Goal: Task Accomplishment & Management: Manage account settings

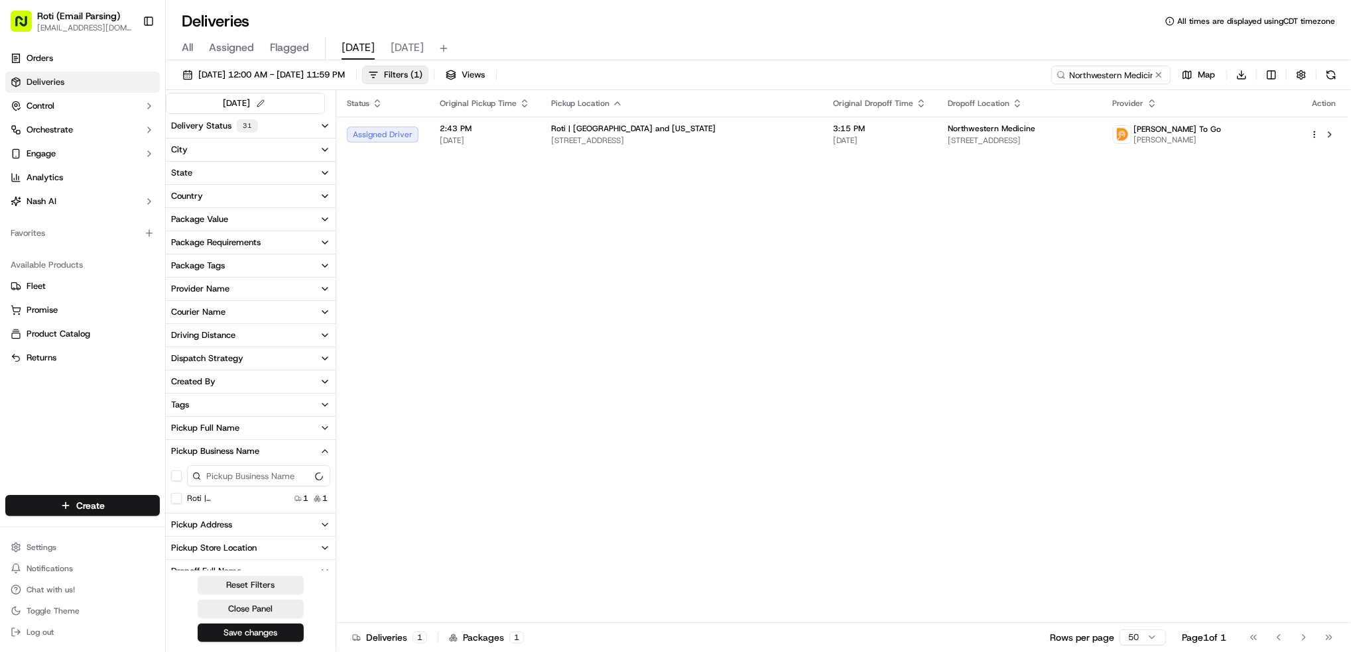
scroll to position [88, 0]
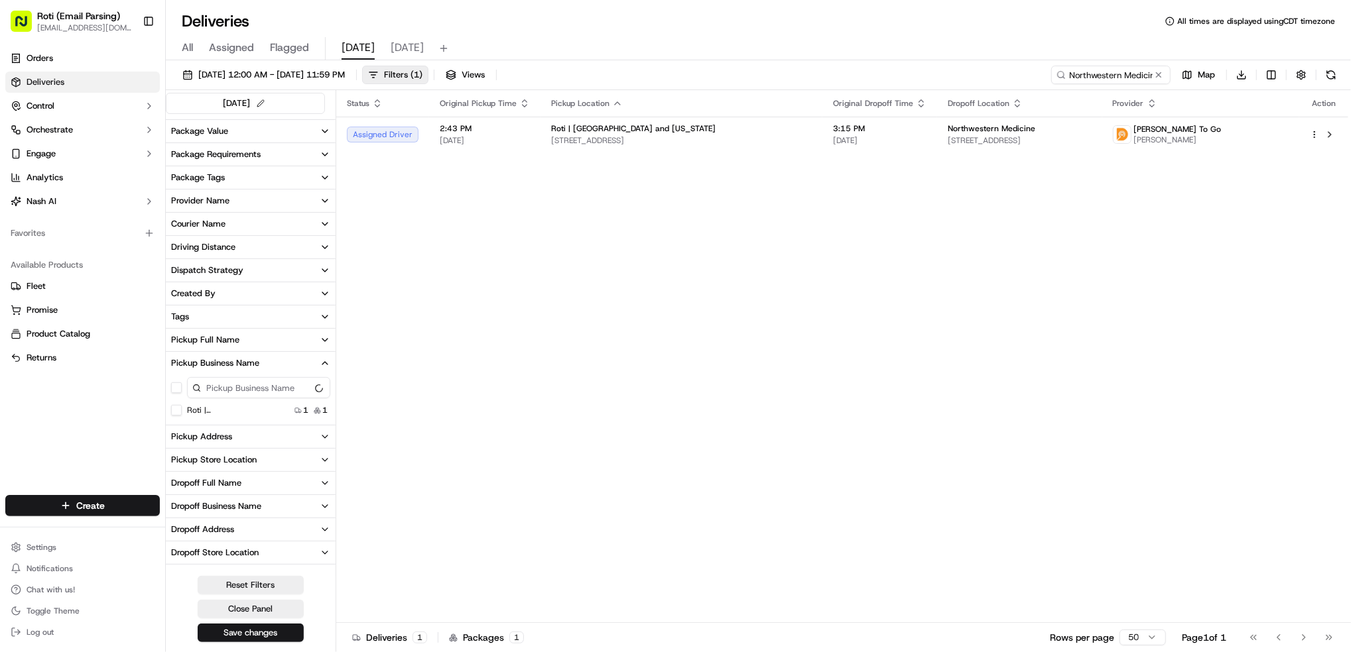
drag, startPoint x: 412, startPoint y: 55, endPoint x: 484, endPoint y: 57, distance: 72.3
click at [411, 54] on span "[DATE]" at bounding box center [407, 48] width 33 height 16
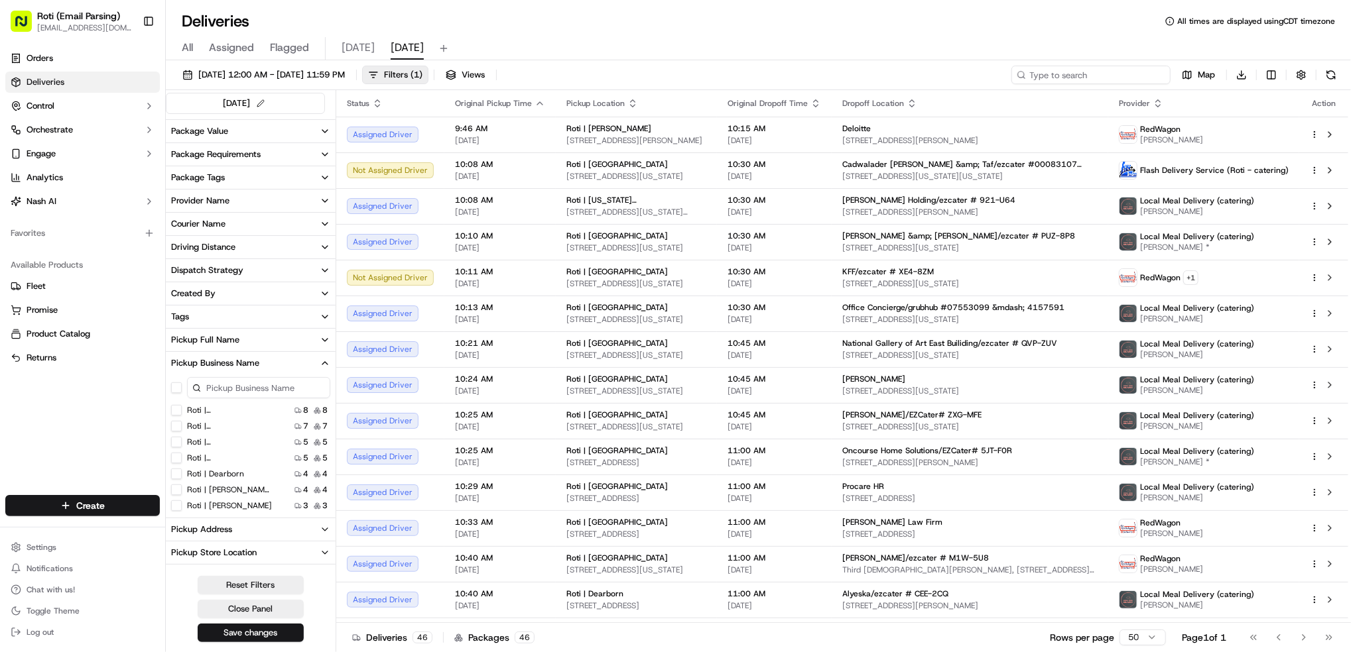
click at [1085, 78] on input at bounding box center [1090, 75] width 159 height 19
paste input "# 39C-W1F"
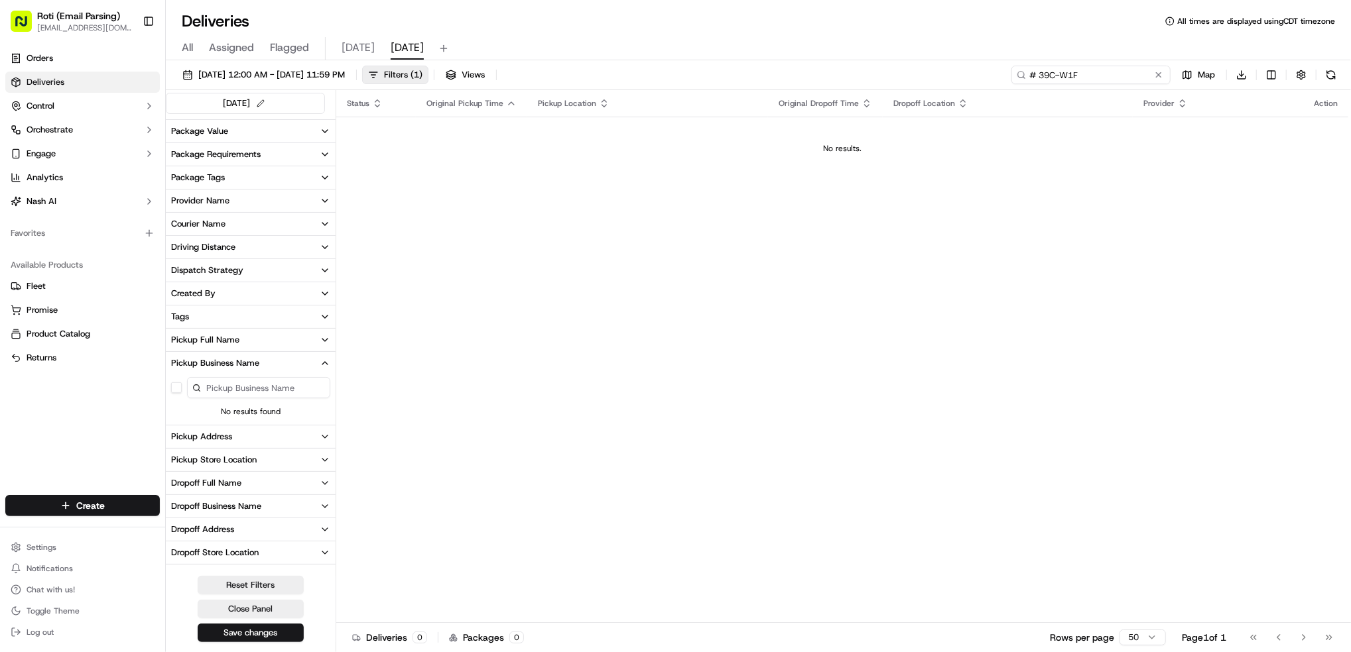
click at [1034, 74] on input "# 39C-W1F" at bounding box center [1090, 75] width 159 height 19
type input "# 39C-W1F"
click at [1160, 75] on button at bounding box center [1158, 74] width 13 height 13
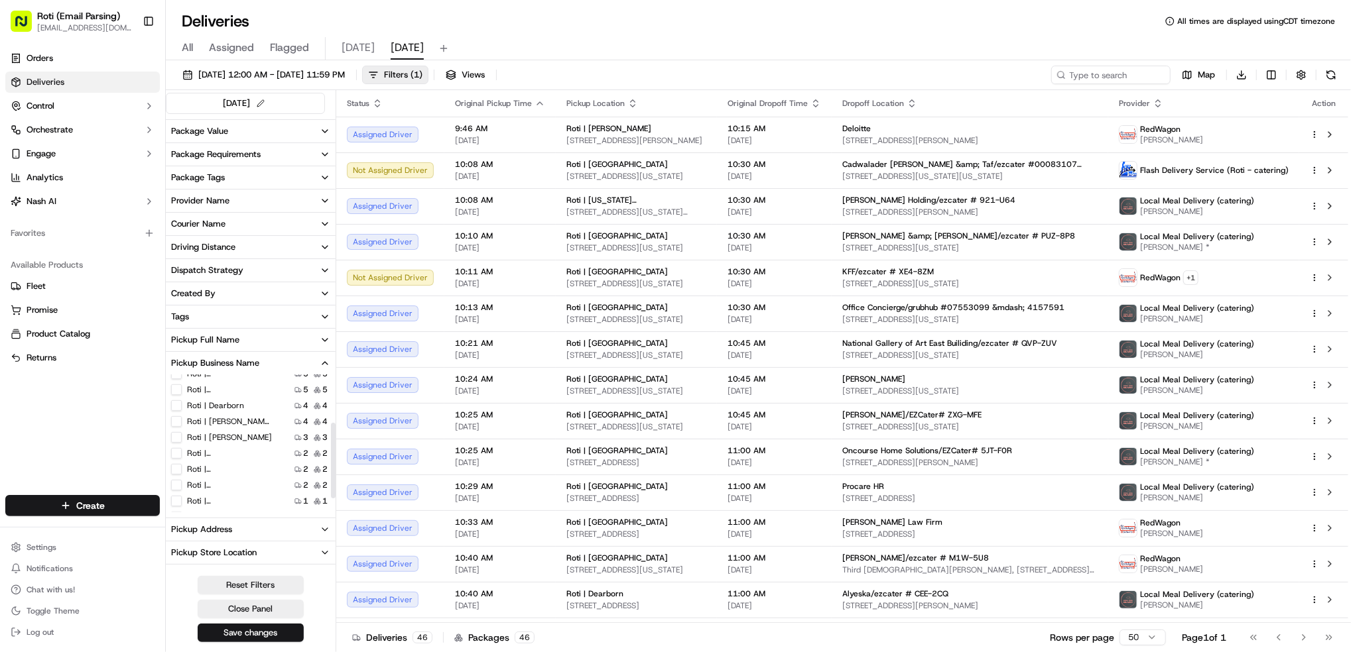
scroll to position [88, 0]
click at [249, 452] on label "Roti | [GEOGRAPHIC_DATA]" at bounding box center [229, 449] width 85 height 11
click at [182, 452] on Park "Roti | [GEOGRAPHIC_DATA]" at bounding box center [176, 449] width 11 height 11
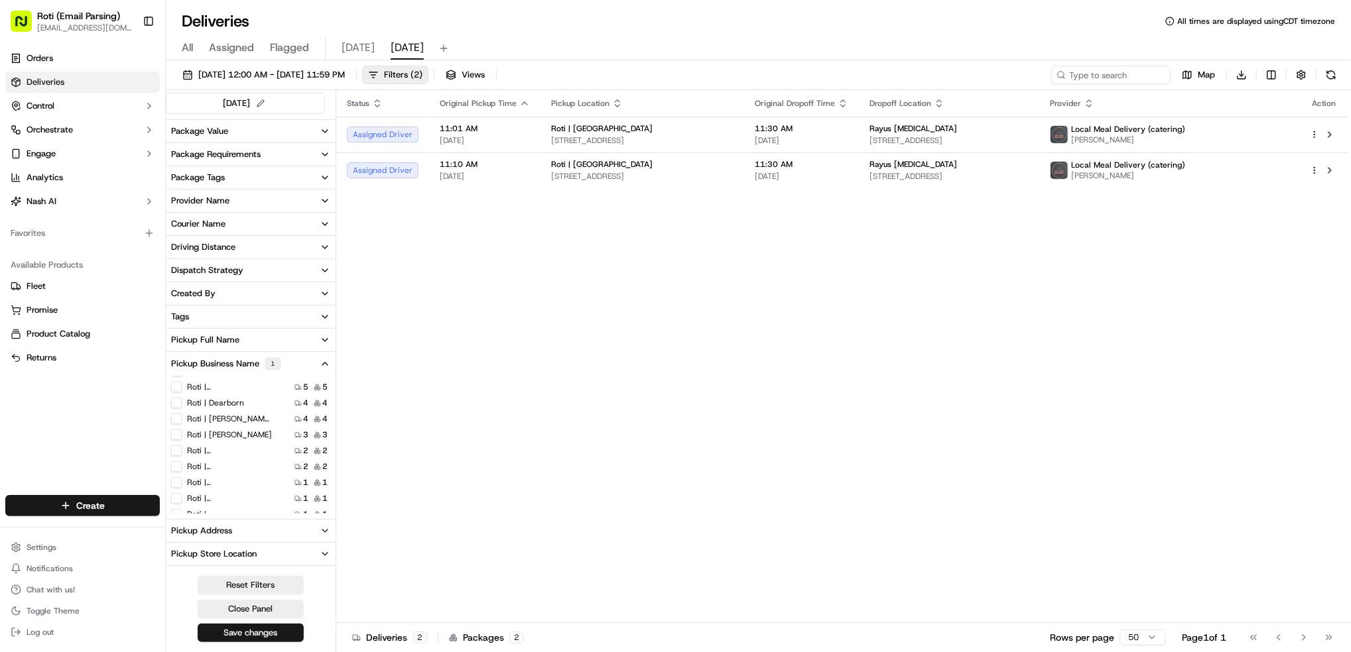
click at [1335, 74] on button at bounding box center [1330, 75] width 19 height 19
click at [1097, 72] on input at bounding box center [1090, 75] width 159 height 19
paste input "Nature's Fynd/ezcater # 39C-W1F"
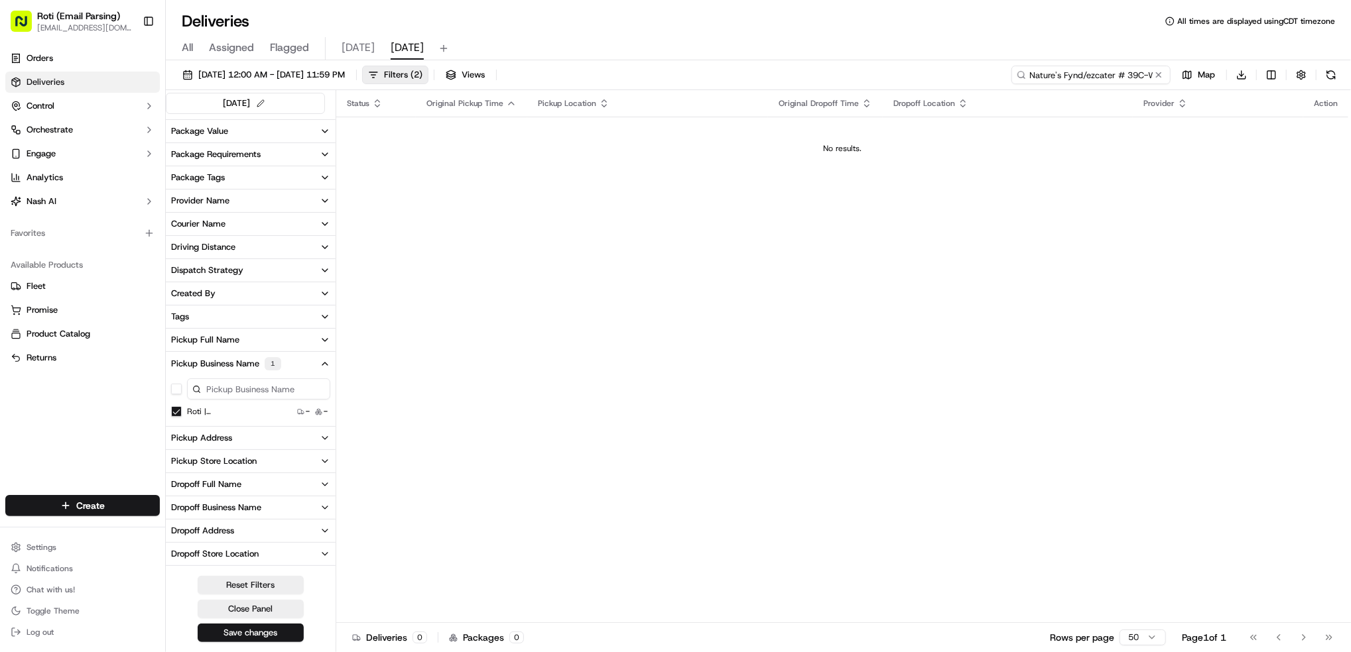
type input "Nature's Fynd/ezcater # 39C-W1F"
click at [176, 411] on Park "Roti | [GEOGRAPHIC_DATA]" at bounding box center [176, 411] width 11 height 11
click at [1334, 80] on button at bounding box center [1330, 75] width 19 height 19
click at [1331, 76] on button at bounding box center [1330, 75] width 19 height 19
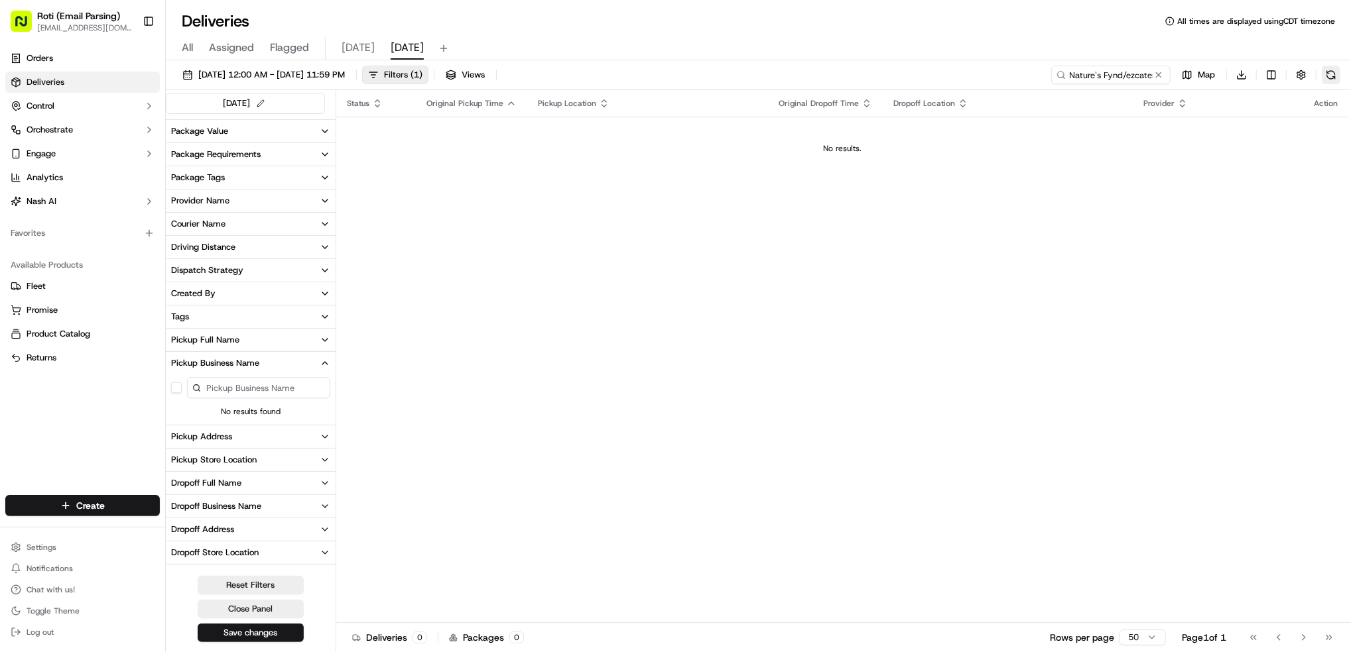
click at [1331, 76] on button at bounding box center [1330, 75] width 19 height 19
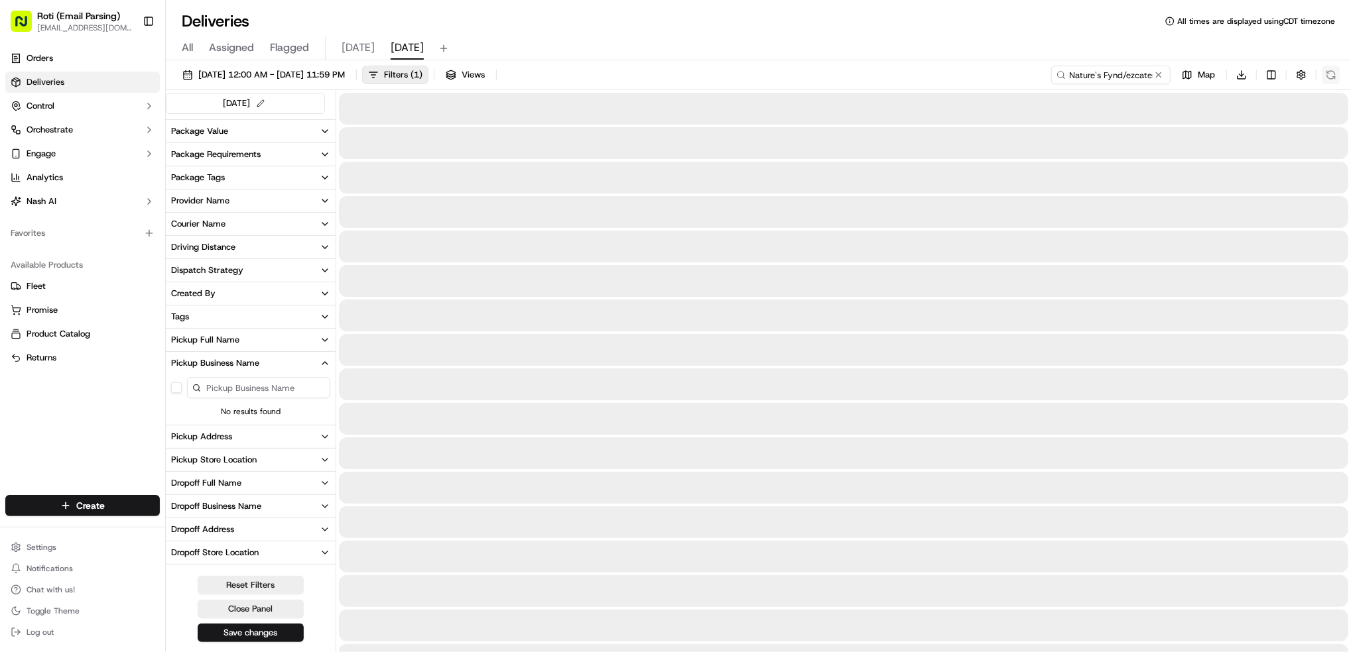
click at [1331, 76] on div "Nature's Fynd/ezcater # 39C-W1F Map Download" at bounding box center [1195, 75] width 289 height 19
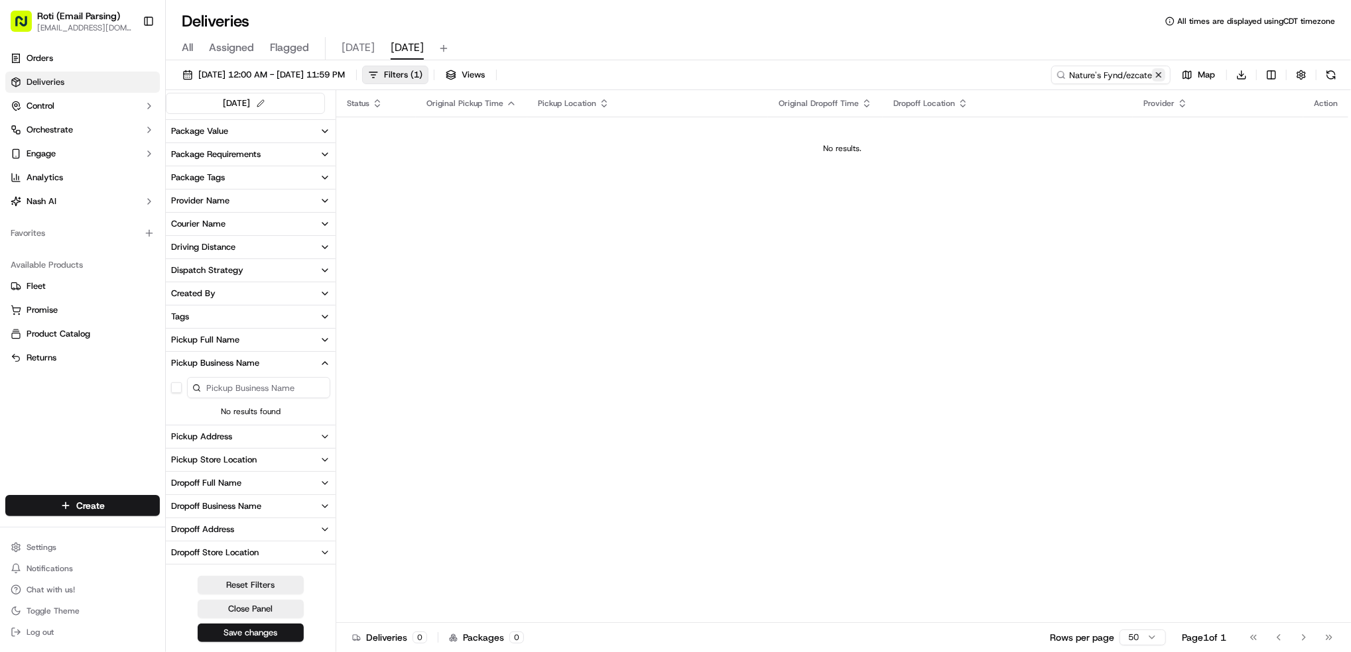
click at [1162, 74] on button at bounding box center [1158, 74] width 13 height 13
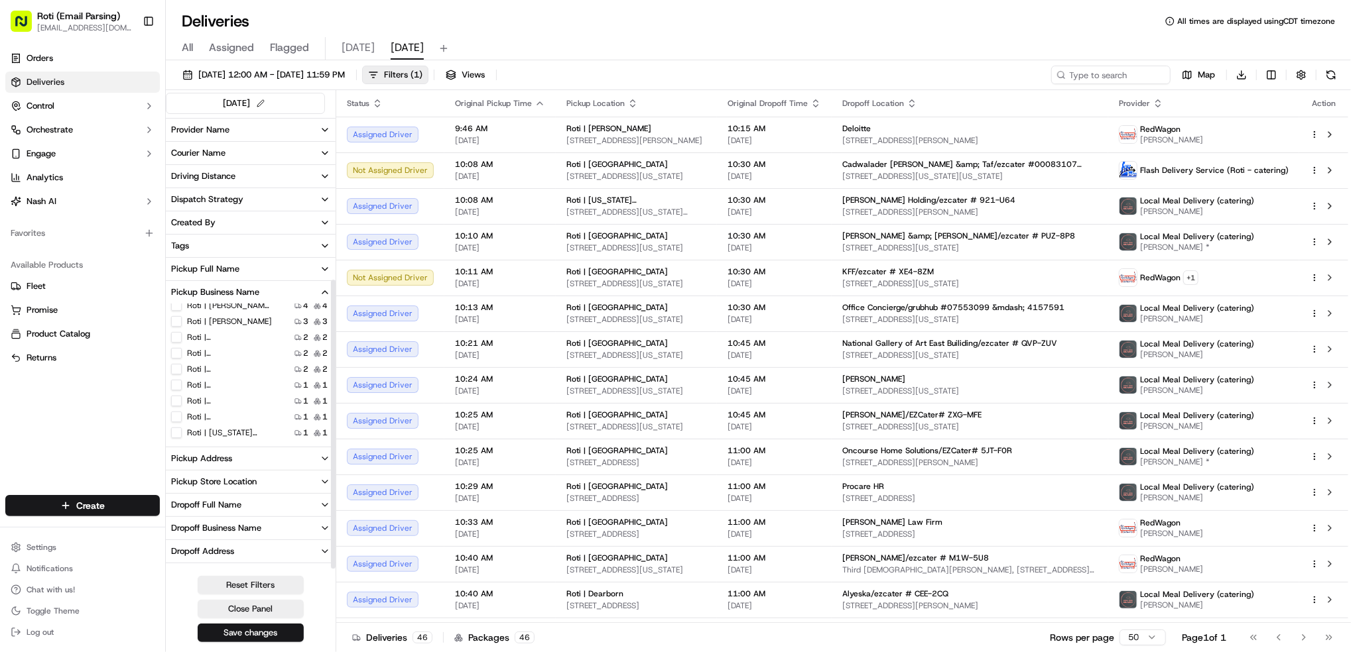
scroll to position [265, 0]
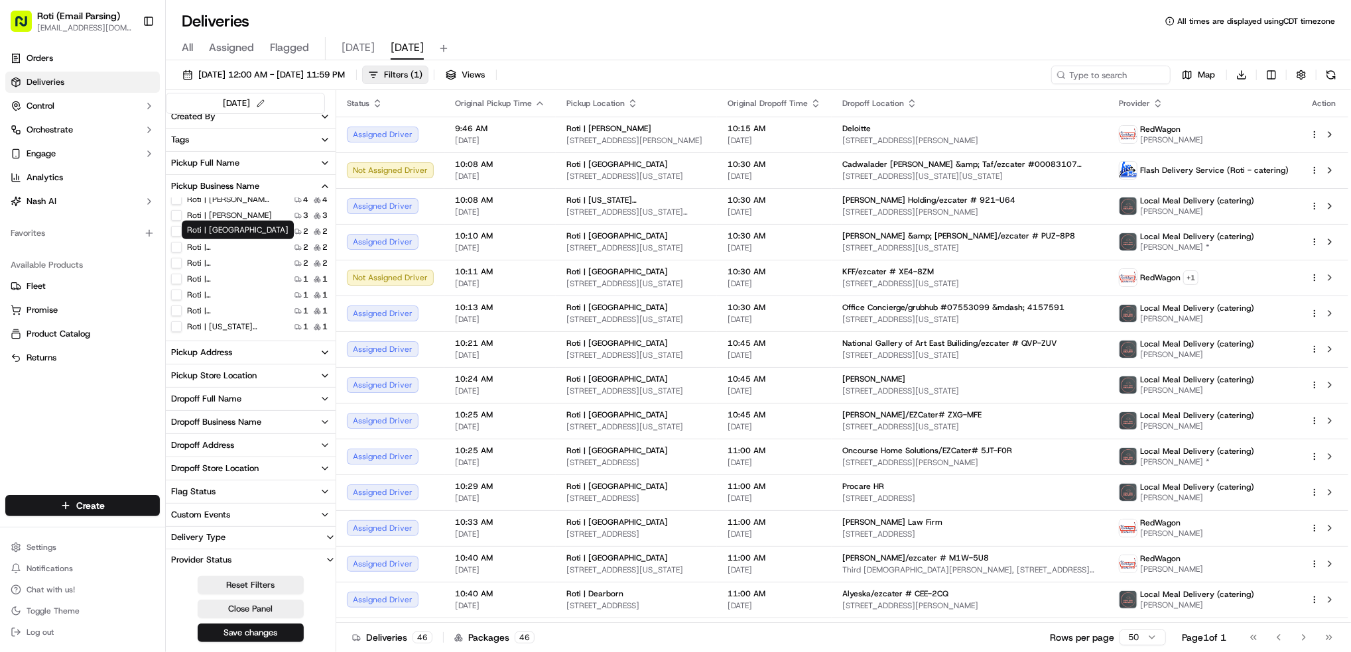
click at [243, 245] on label "Roti | [GEOGRAPHIC_DATA]" at bounding box center [229, 247] width 85 height 11
click at [182, 245] on Park "Roti | [GEOGRAPHIC_DATA]" at bounding box center [176, 247] width 11 height 11
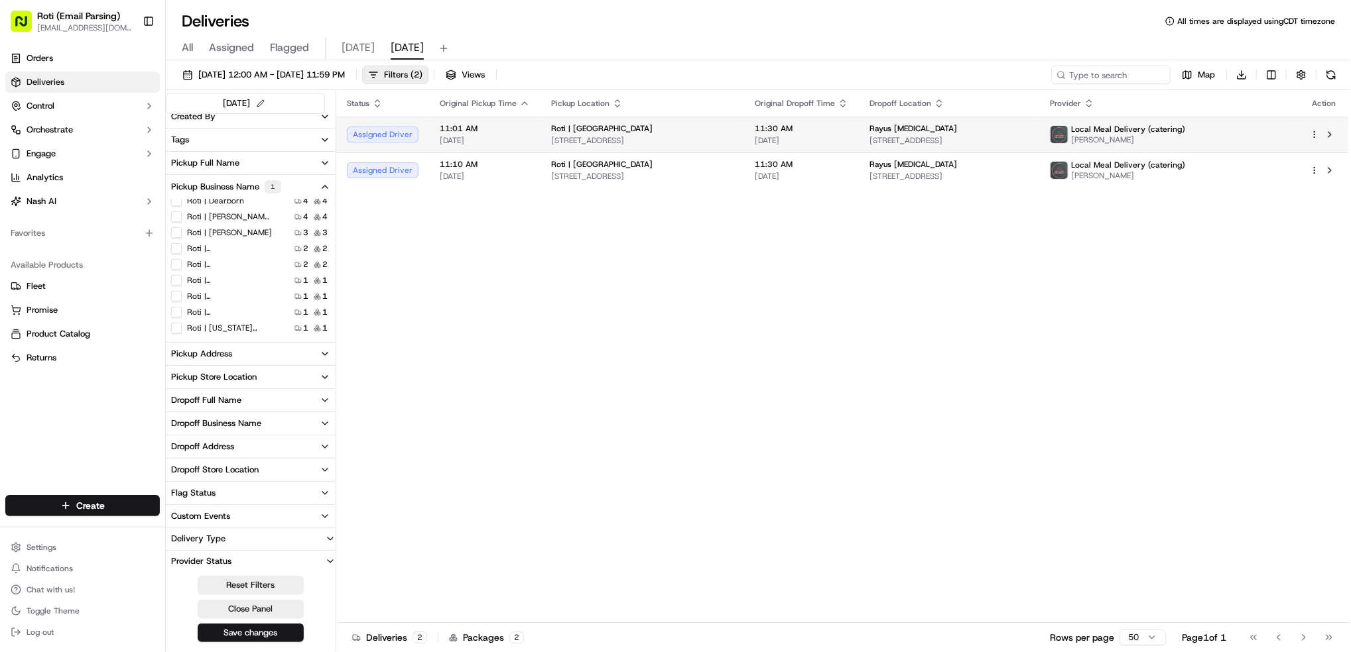
click at [1314, 137] on html "Roti (Email Parsing) [EMAIL_ADDRESS][DOMAIN_NAME] Toggle Sidebar Orders Deliver…" at bounding box center [675, 326] width 1351 height 652
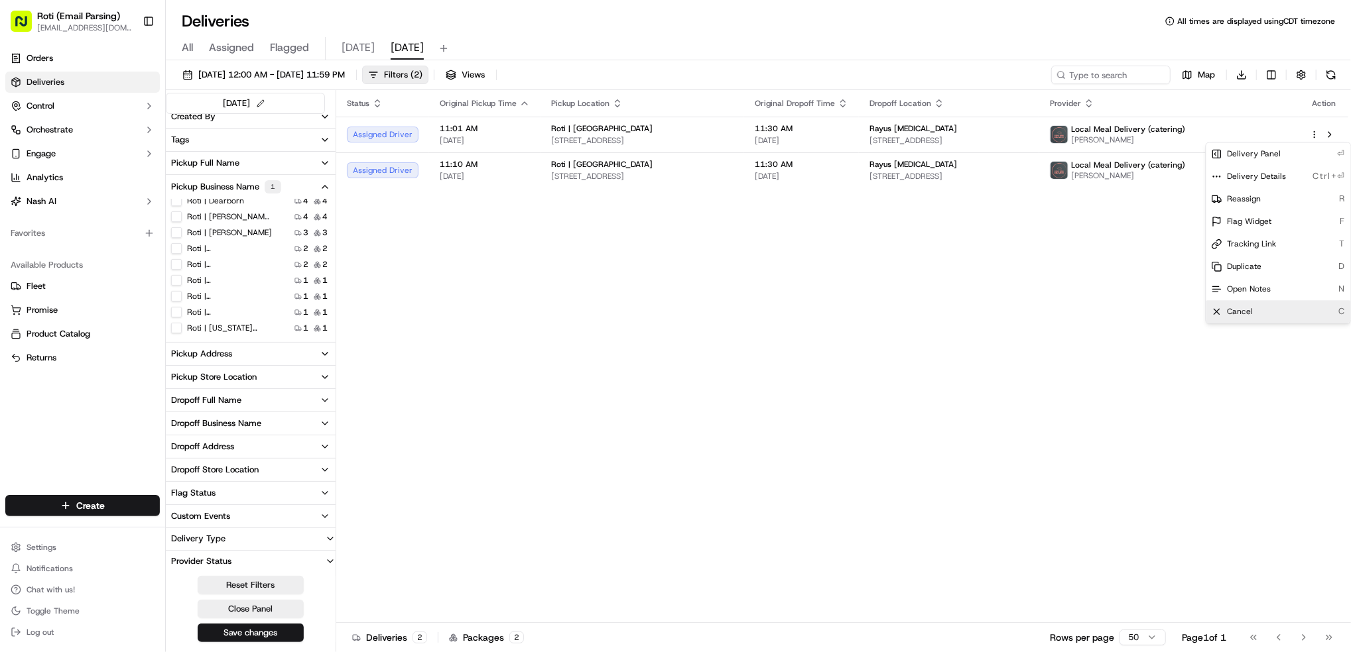
click at [1275, 318] on div "Cancel C" at bounding box center [1278, 311] width 145 height 23
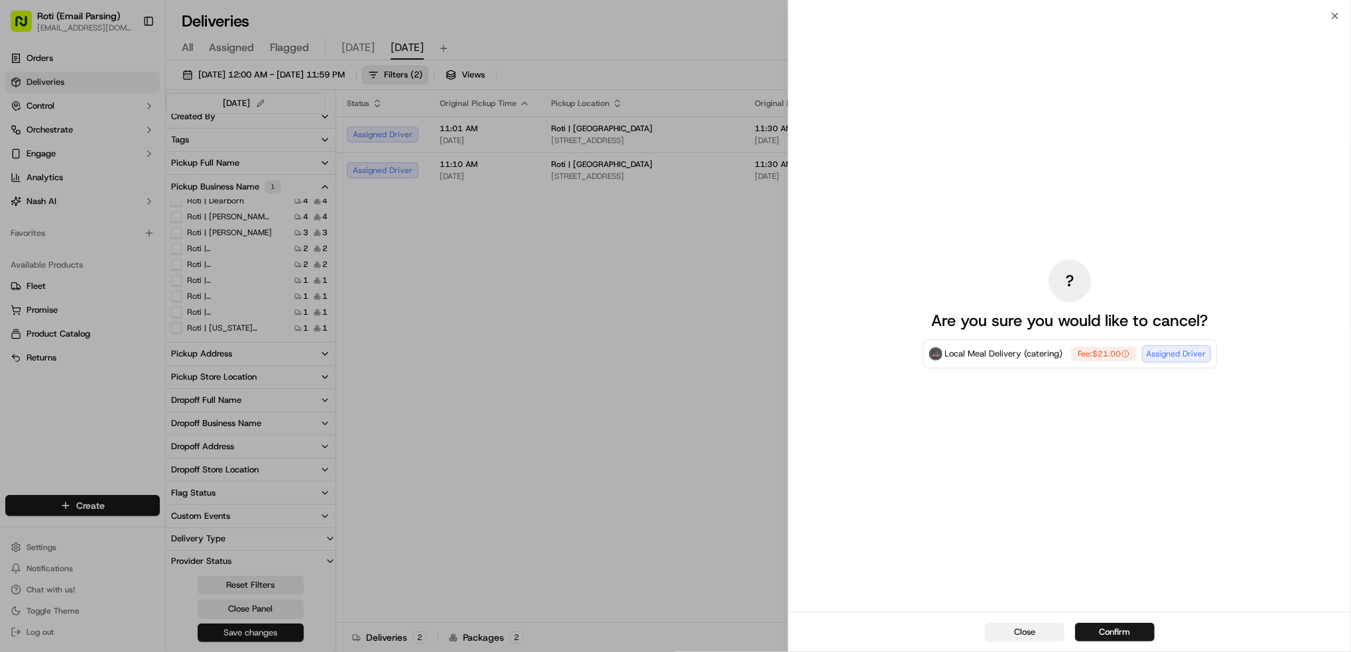
click at [1030, 633] on button "Close" at bounding box center [1025, 632] width 80 height 19
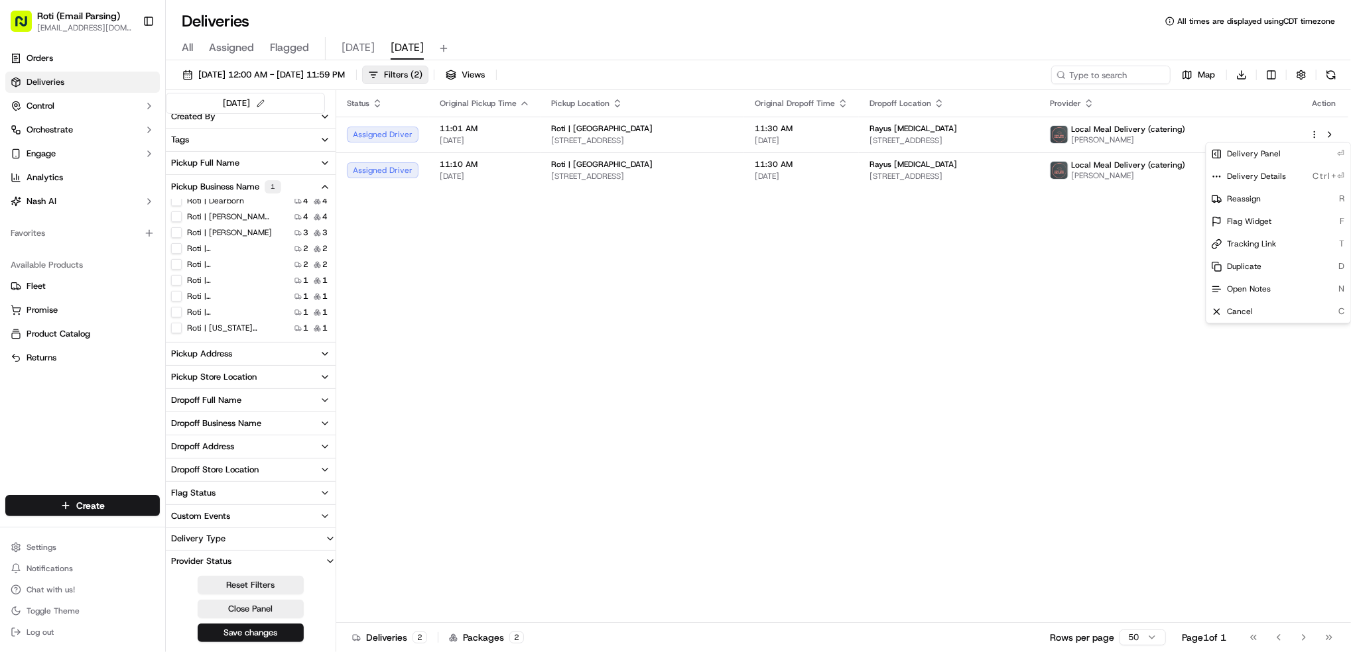
drag, startPoint x: 837, startPoint y: 308, endPoint x: 949, endPoint y: 306, distance: 112.7
click at [837, 309] on div "Status Original Pickup Time Pickup Location Original Dropoff Time Dropoff Locat…" at bounding box center [842, 356] width 1012 height 533
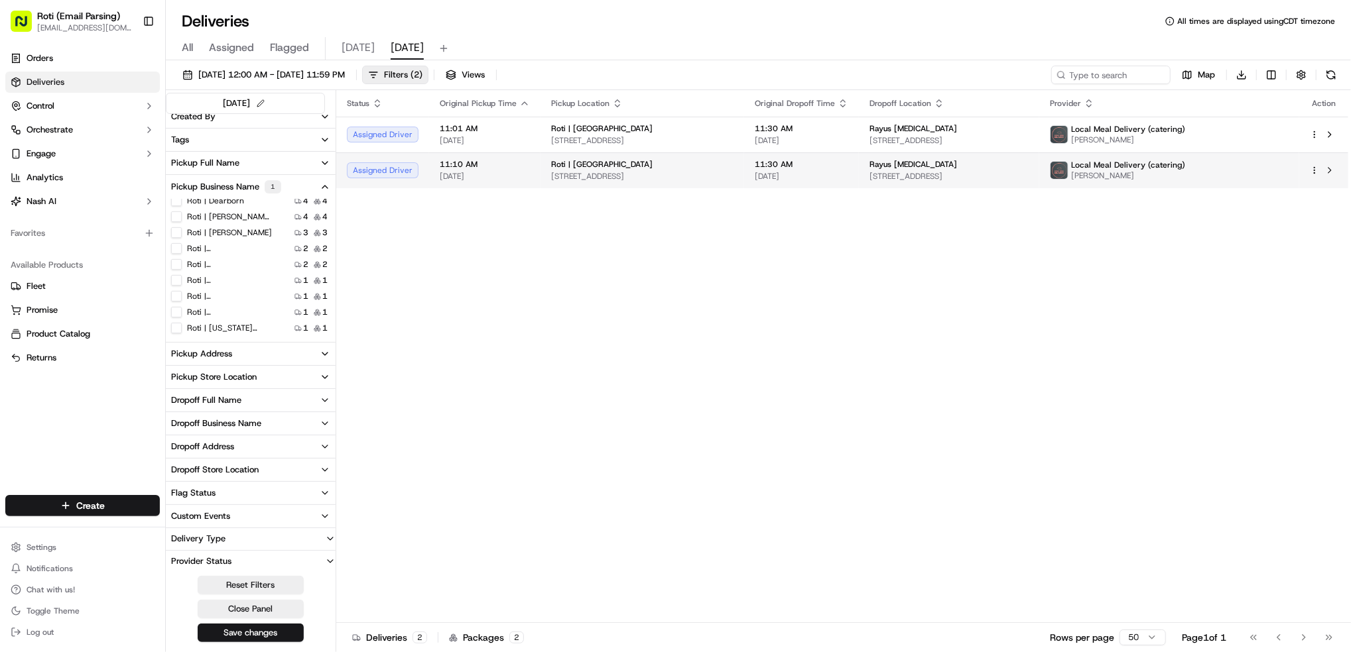
click at [1314, 168] on html "Roti (Email Parsing) [EMAIL_ADDRESS][DOMAIN_NAME] Toggle Sidebar Orders Deliver…" at bounding box center [675, 326] width 1351 height 652
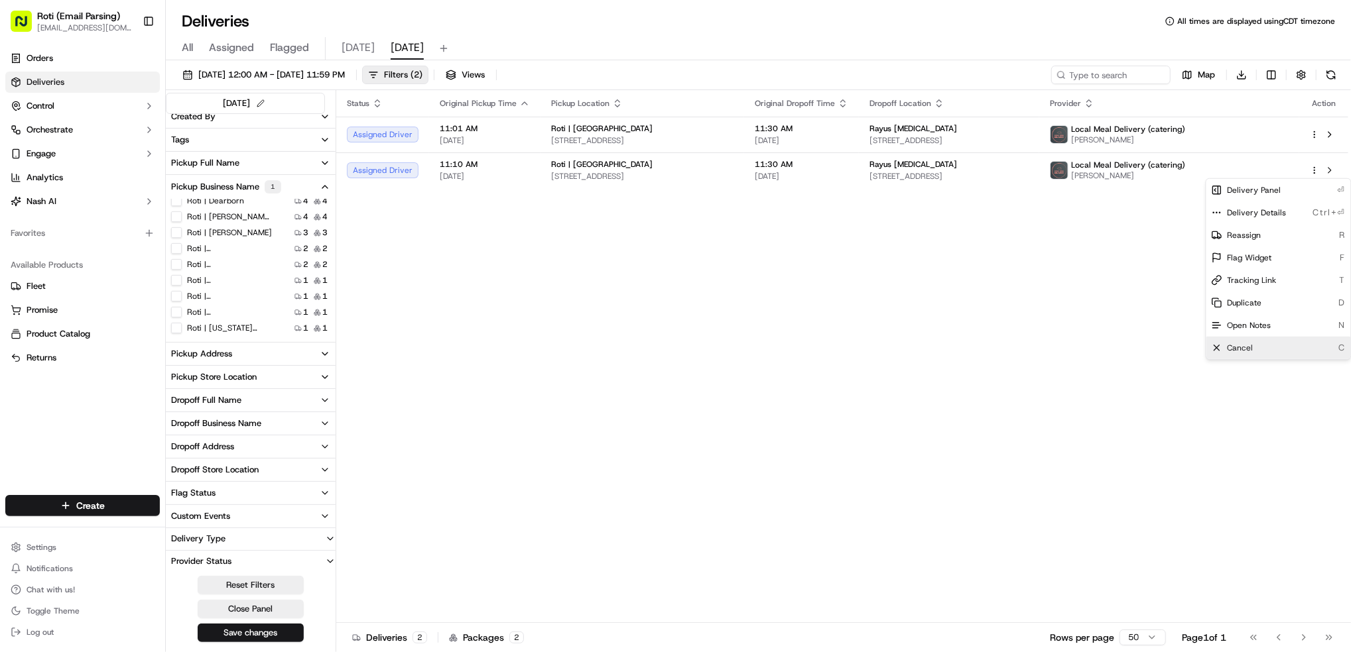
click at [1278, 351] on div "Cancel C" at bounding box center [1278, 348] width 145 height 23
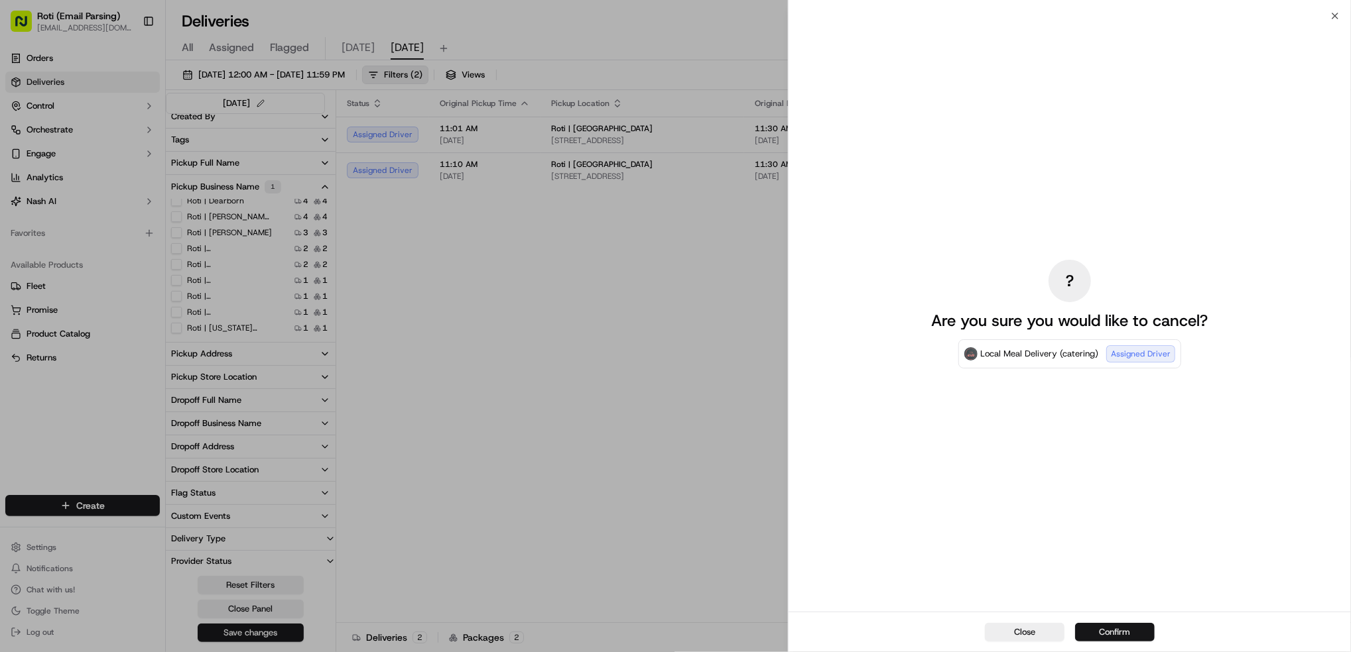
click at [1106, 627] on button "Confirm" at bounding box center [1115, 632] width 80 height 19
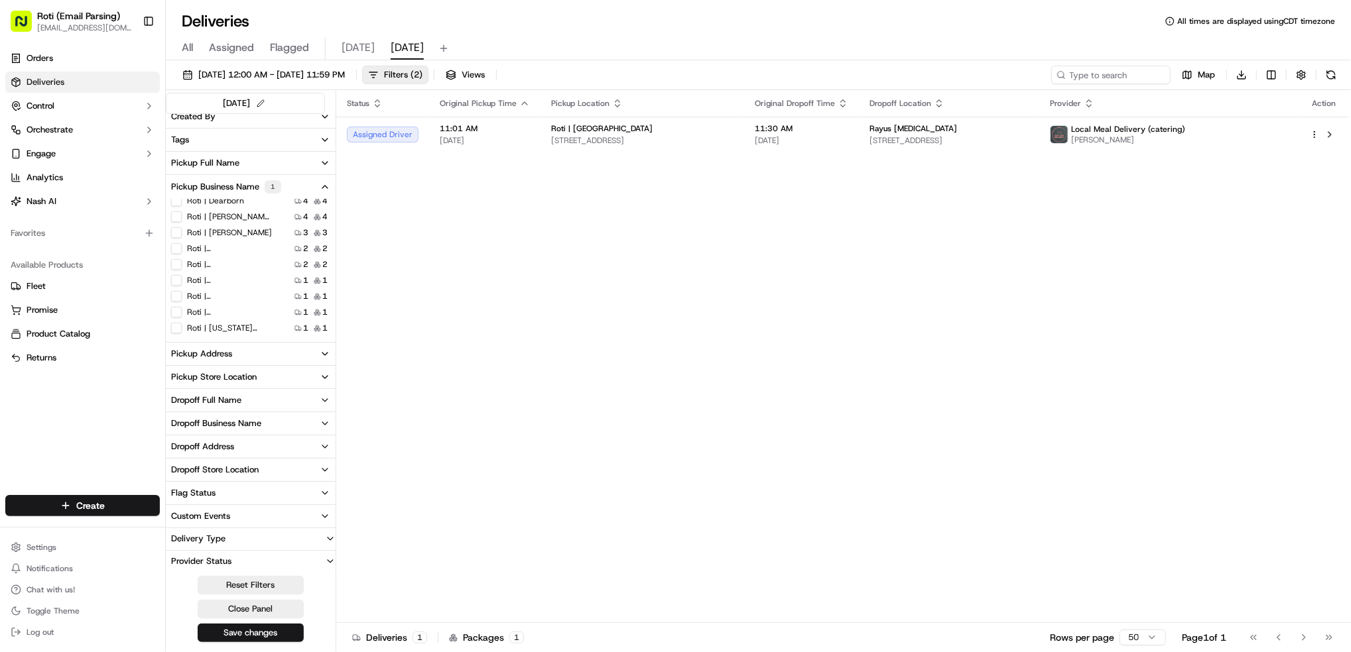
scroll to position [25, 0]
click at [1331, 72] on button at bounding box center [1330, 75] width 19 height 19
click at [80, 504] on html "Roti (Email Parsing) [EMAIL_ADDRESS][DOMAIN_NAME] Toggle Sidebar Orders Deliver…" at bounding box center [675, 326] width 1351 height 652
click at [247, 530] on link "Delivery" at bounding box center [240, 531] width 148 height 24
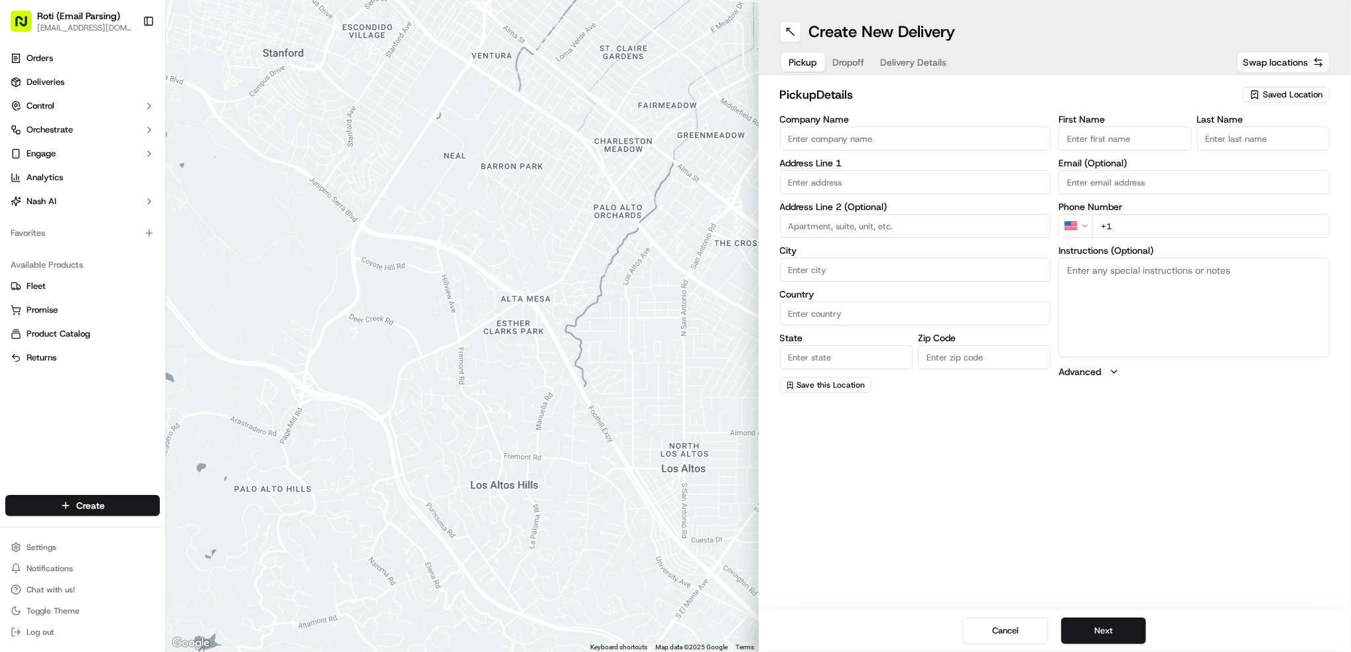
click at [1270, 95] on span "Saved Location" at bounding box center [1292, 95] width 60 height 12
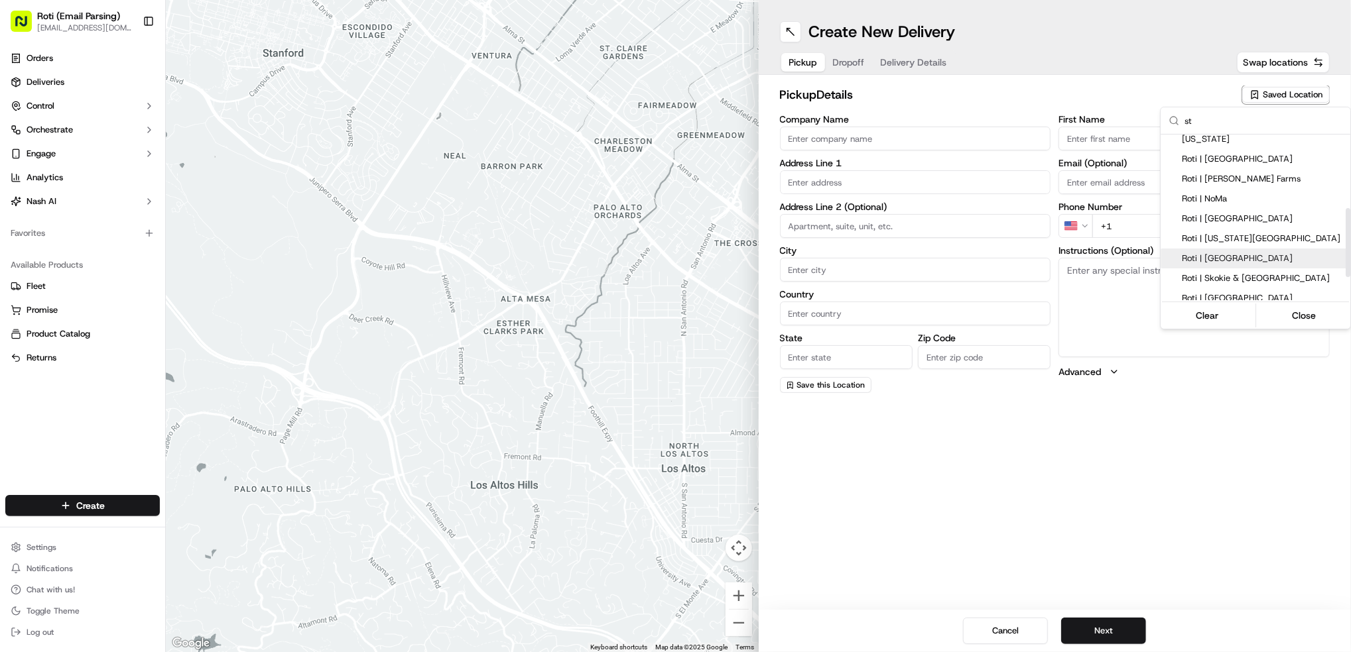
scroll to position [231, 0]
type input "st"
click at [1253, 237] on span "Roti | [GEOGRAPHIC_DATA]" at bounding box center [1263, 243] width 163 height 12
type input "Roti | [GEOGRAPHIC_DATA]"
type input "[STREET_ADDRESS]"
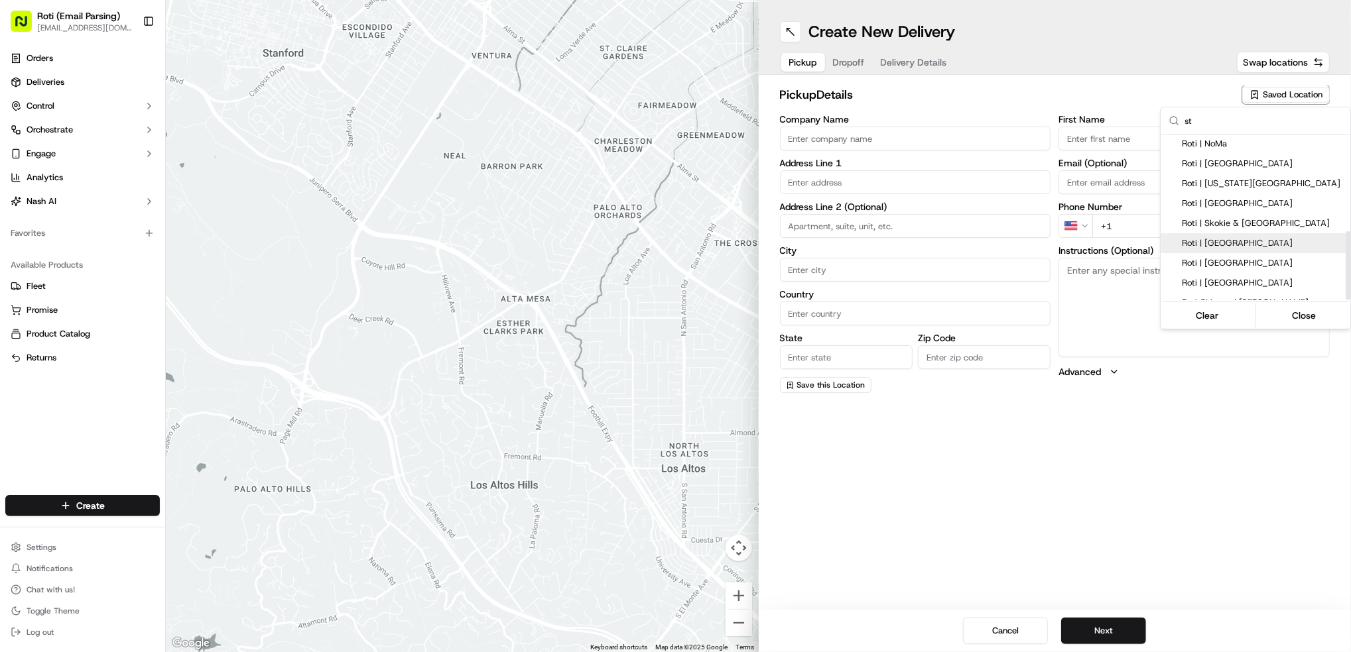
type input "[GEOGRAPHIC_DATA]"
type input "US"
type input "MN"
type input "55416"
type input "Manager"
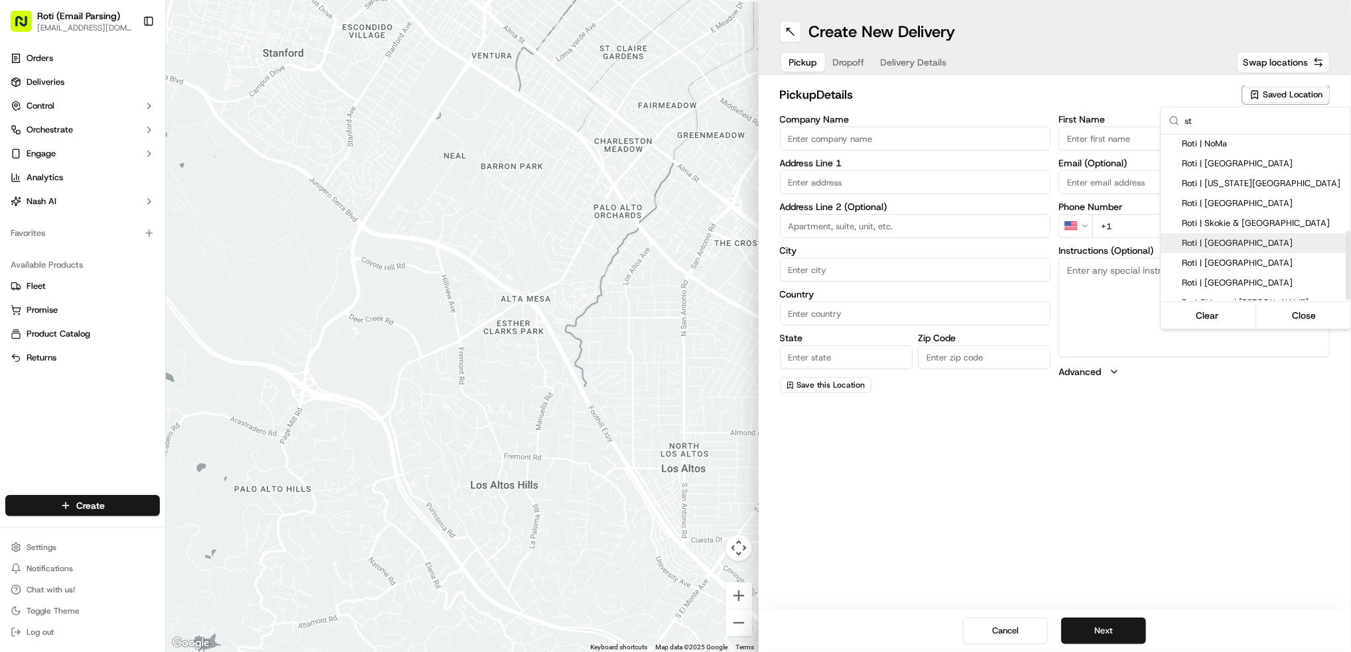
type input "Manager"
type input "[PHONE_NUMBER]"
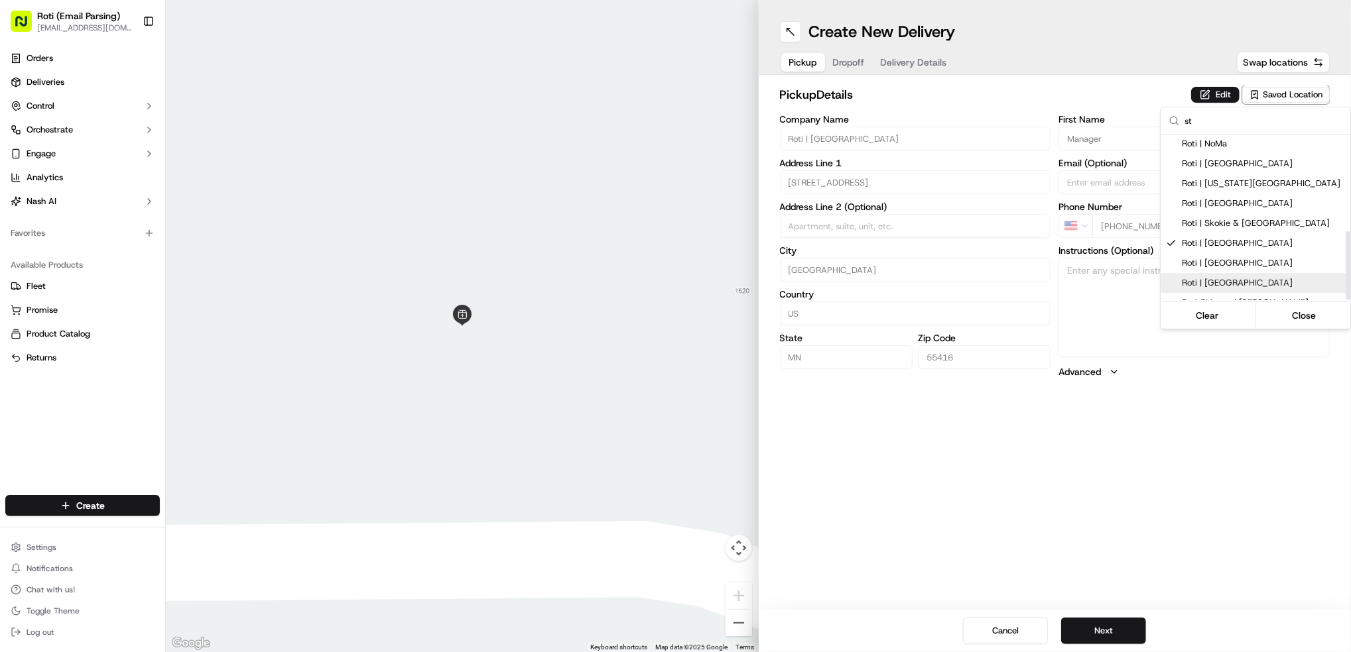
click at [1099, 632] on html "Roti (Email Parsing) [EMAIL_ADDRESS][DOMAIN_NAME] Toggle Sidebar Orders Deliver…" at bounding box center [675, 326] width 1351 height 652
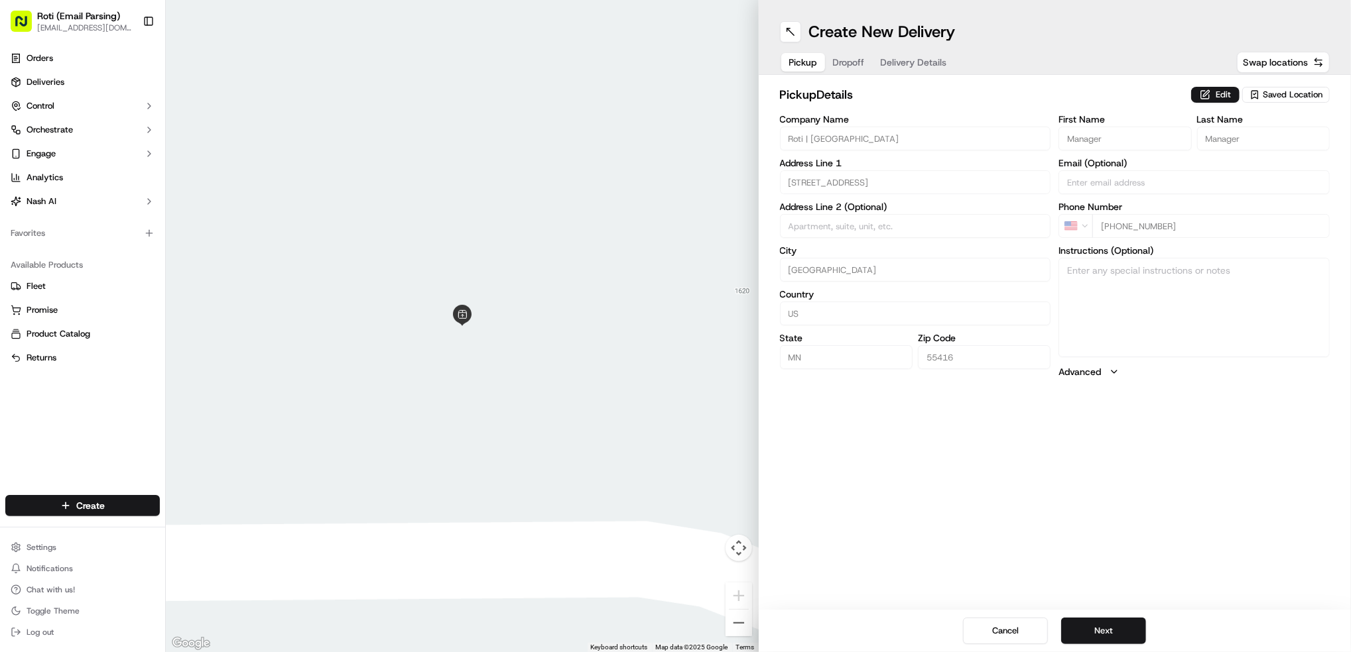
click at [1099, 631] on button "Next" at bounding box center [1103, 631] width 85 height 27
click at [878, 134] on input "Company Name" at bounding box center [915, 139] width 271 height 24
paste input "Family Orthodontics"
type input "Family Orthodontics"
click at [1123, 134] on input "First Name" at bounding box center [1124, 139] width 133 height 24
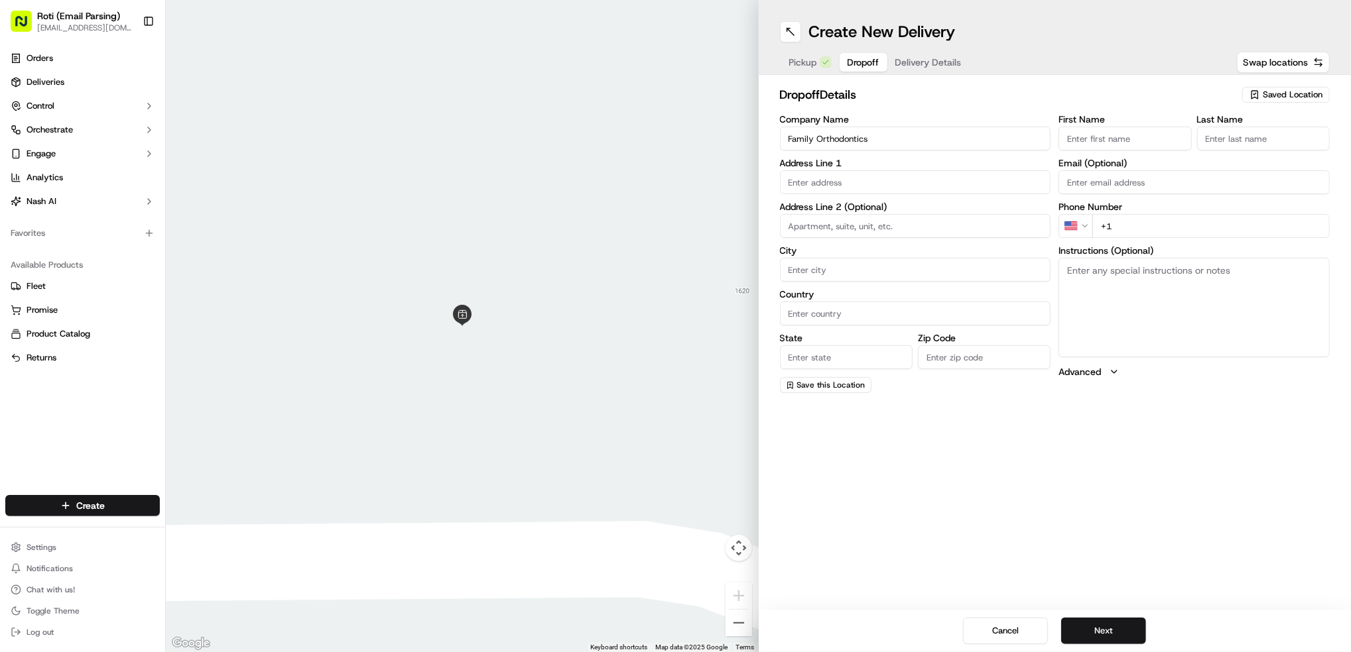
paste input "[PERSON_NAME]"
type input "[PERSON_NAME]"
click at [1269, 139] on input "Last Name" at bounding box center [1263, 139] width 133 height 24
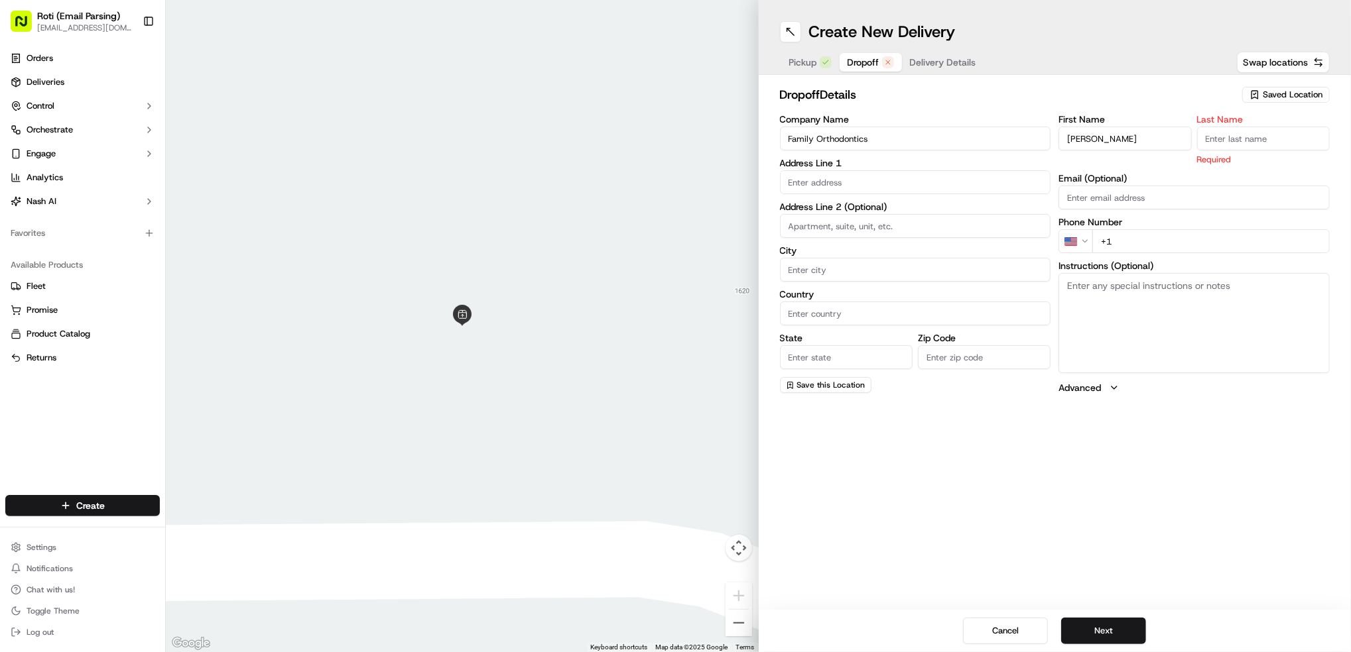
paste input "[PERSON_NAME]"
type input "[PERSON_NAME]"
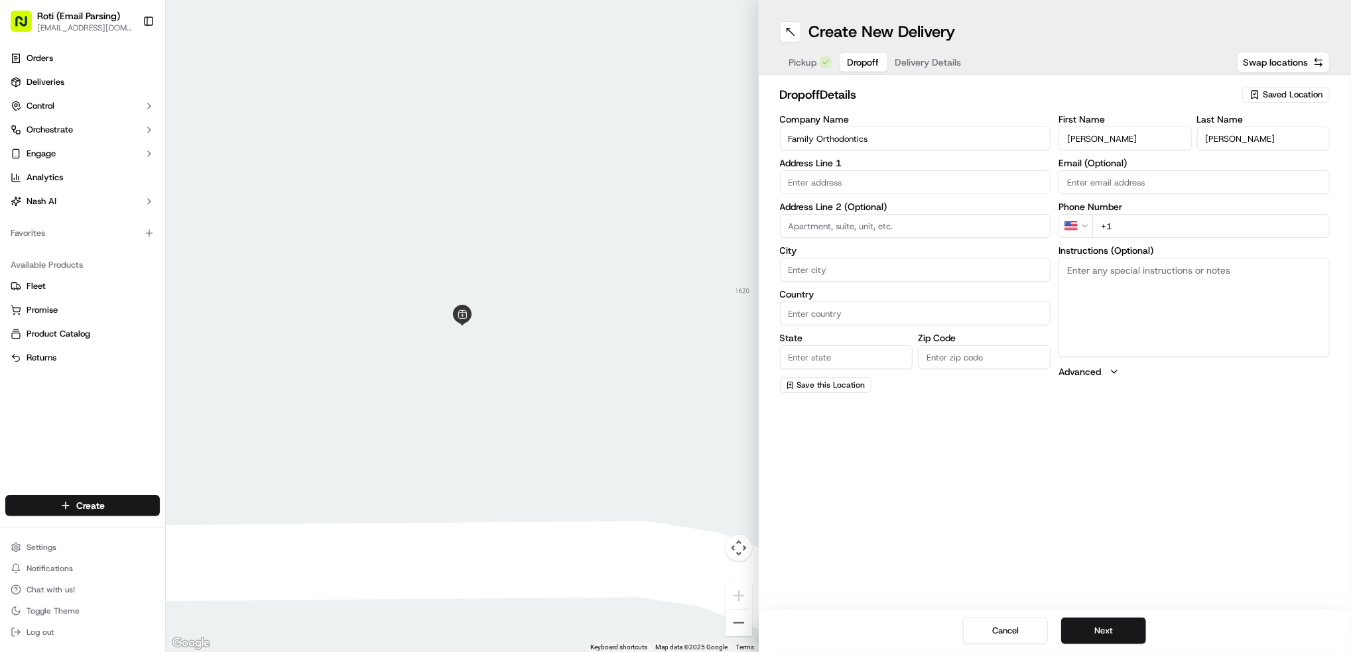
drag, startPoint x: 1121, startPoint y: 137, endPoint x: 1172, endPoint y: 141, distance: 51.2
click at [1172, 141] on input "[PERSON_NAME]" at bounding box center [1124, 139] width 133 height 24
type input "Dr. [PERSON_NAME]"
drag, startPoint x: 1261, startPoint y: 140, endPoint x: 1119, endPoint y: 133, distance: 142.7
click at [1122, 133] on div "First Name Dr. [PERSON_NAME] Last Name [PERSON_NAME]" at bounding box center [1193, 133] width 271 height 36
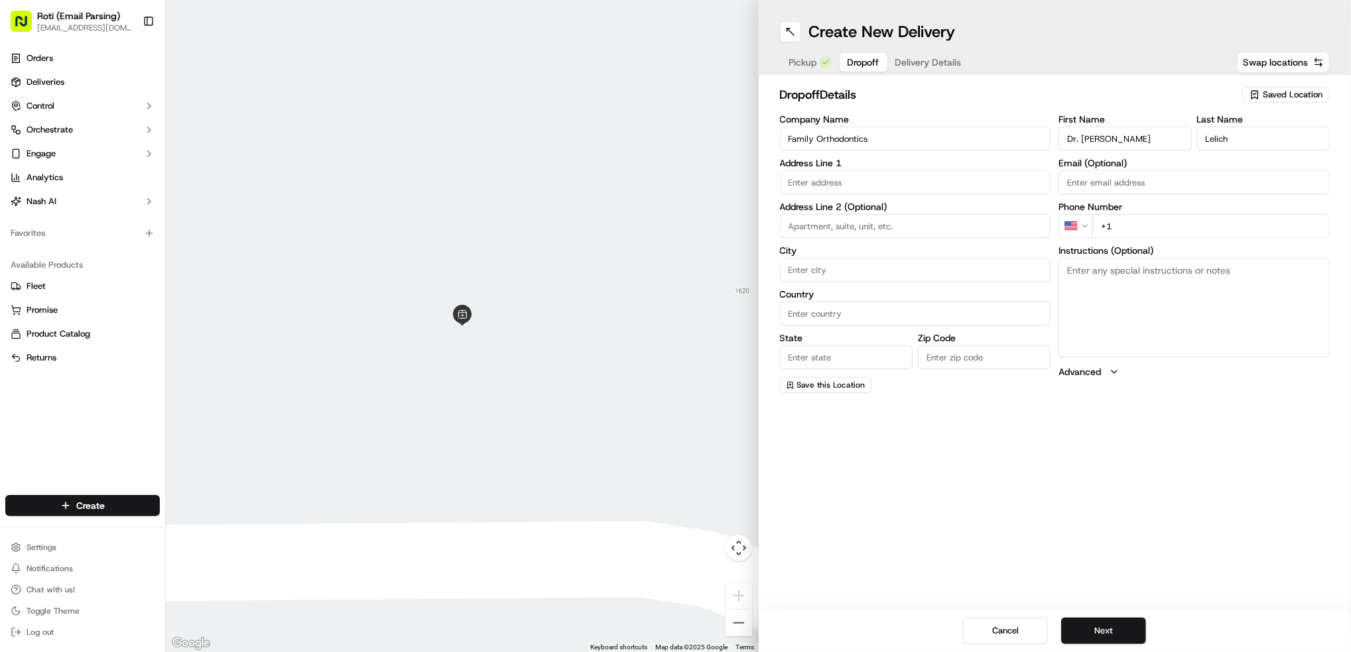
type input "Lelich"
click at [1169, 229] on input "+1" at bounding box center [1210, 226] width 237 height 24
paste input "[PHONE_NUMBER]"
type input "[PHONE_NUMBER]"
click at [1105, 302] on textarea "Instructions (Optional)" at bounding box center [1193, 307] width 271 height 99
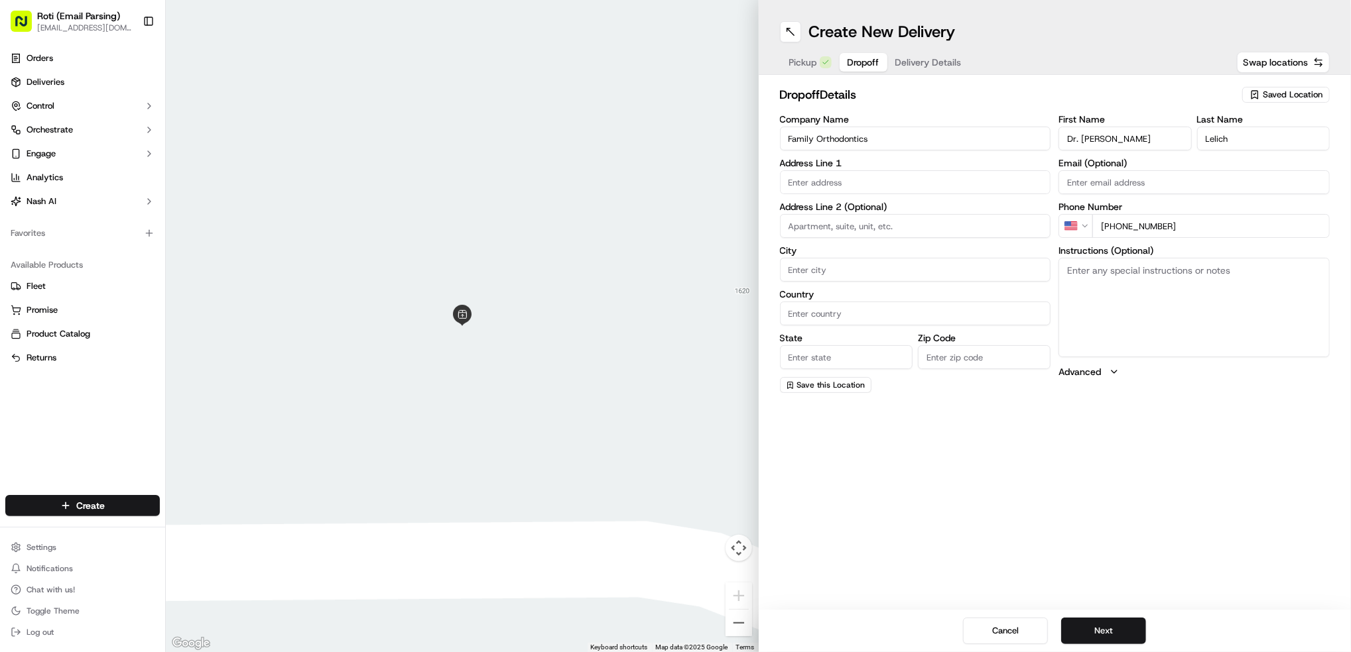
paste textarea "Please enter the building ask where to set up the food. Thanks"
type textarea "Please enter the building ask where to set up the food. Thanks"
click at [861, 184] on input "text" at bounding box center [915, 182] width 271 height 24
paste input "[STREET_ADDRESS]"
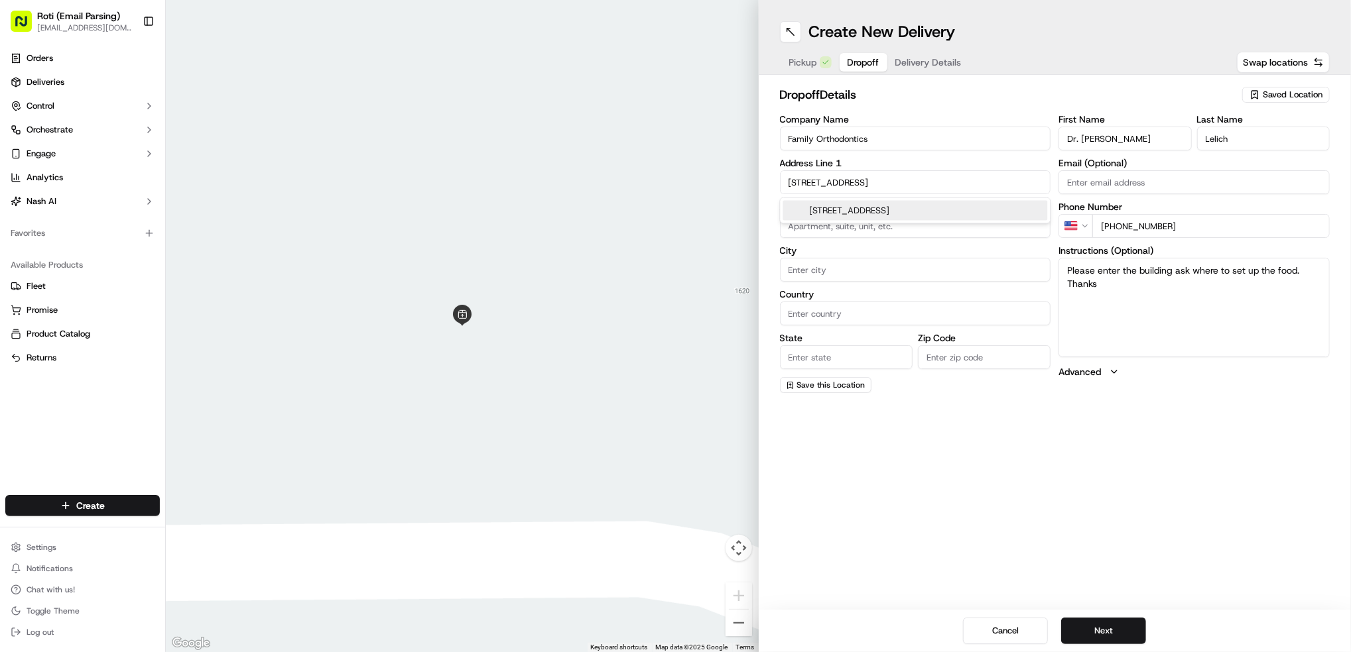
click at [909, 221] on div "[STREET_ADDRESS]" at bounding box center [914, 211] width 265 height 20
type input "[STREET_ADDRESS]"
type input "[GEOGRAPHIC_DATA]"
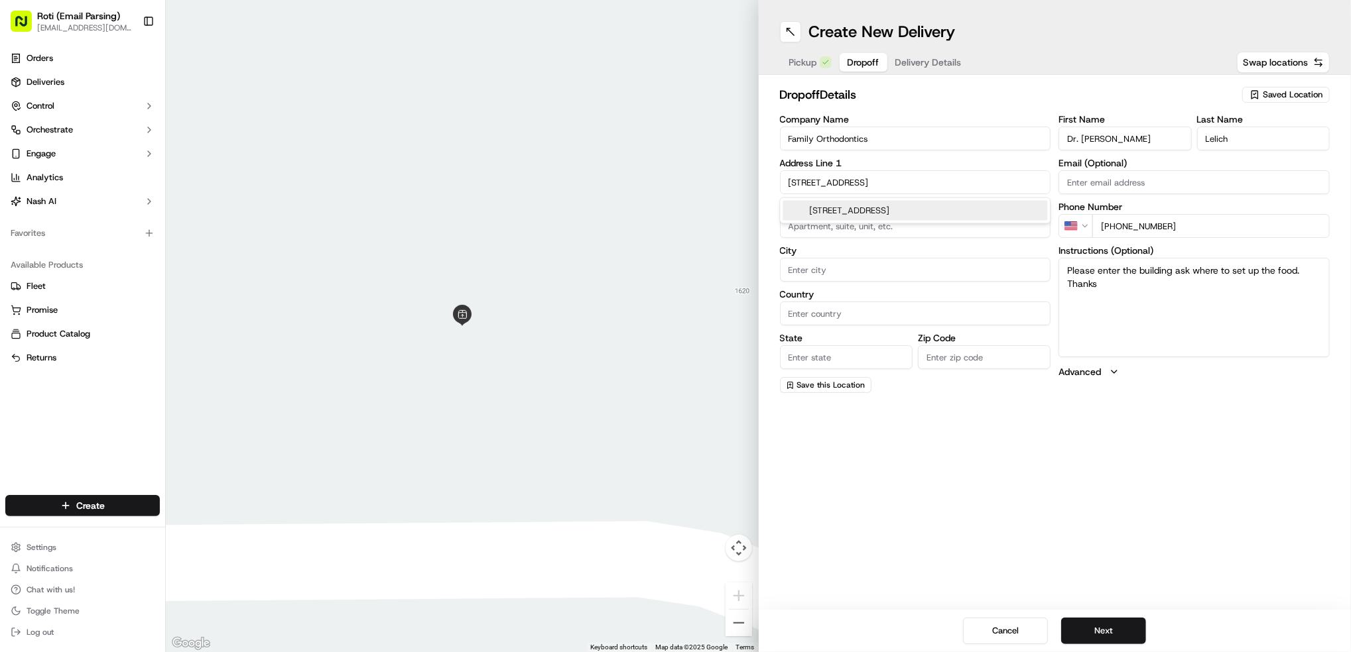
type input "MN"
type input "55416"
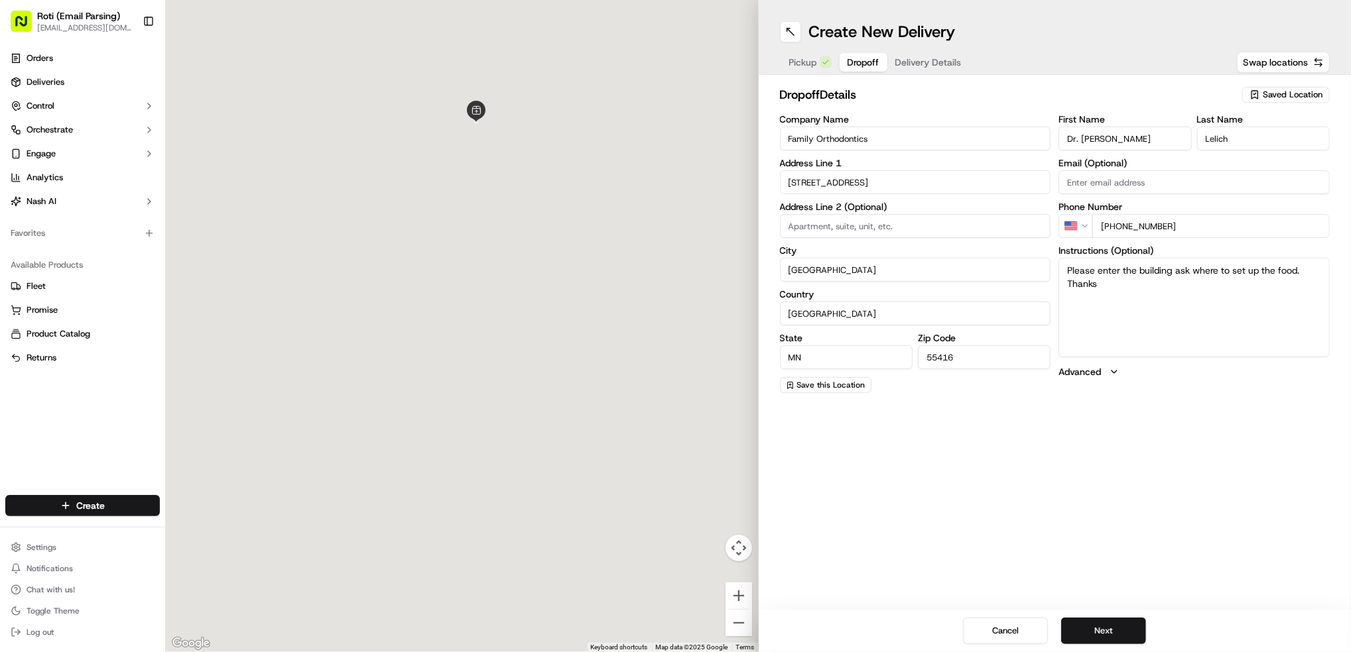
type input "[STREET_ADDRESS]"
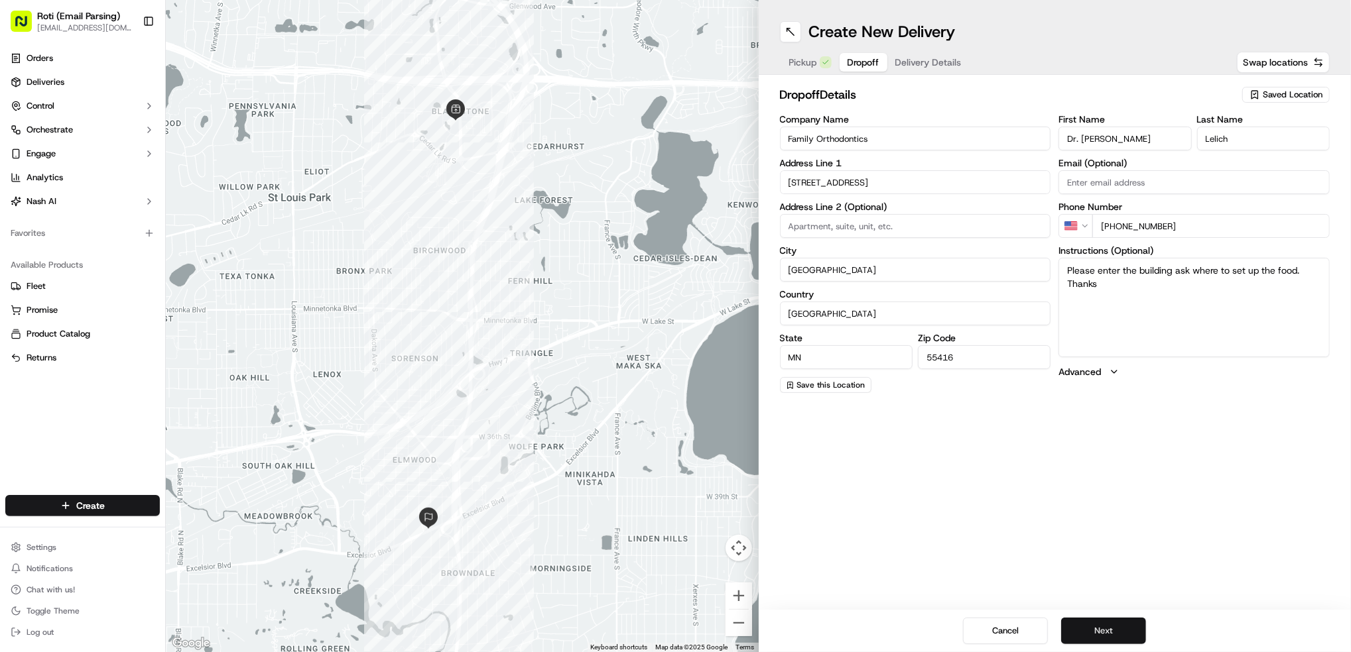
click at [1109, 626] on button "Next" at bounding box center [1103, 631] width 85 height 27
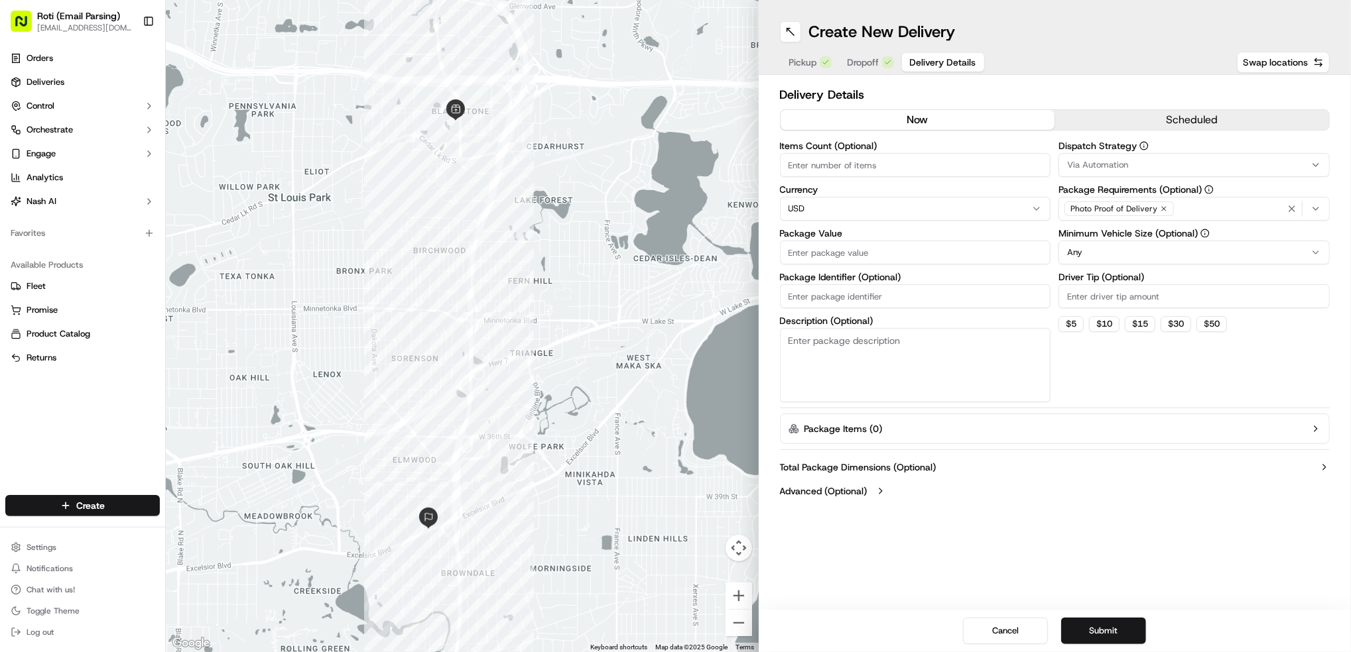
click at [1152, 123] on button "scheduled" at bounding box center [1191, 120] width 275 height 20
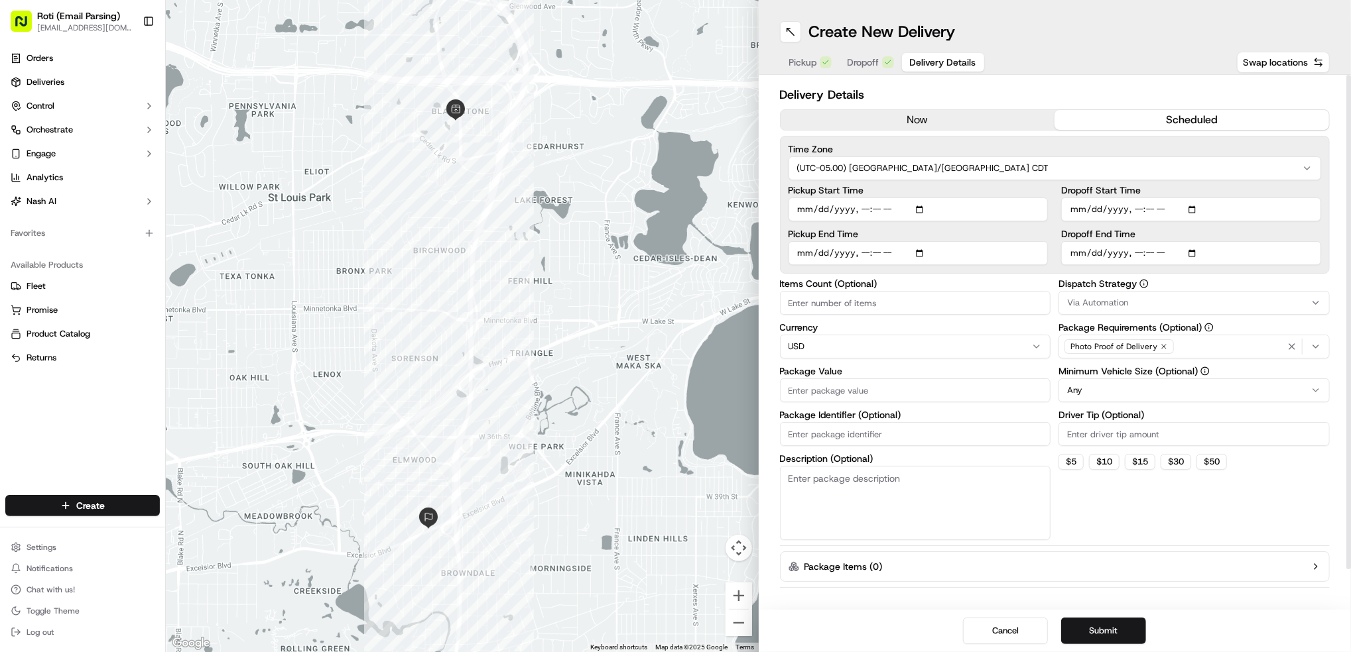
click at [1199, 209] on input "Dropoff Start Time" at bounding box center [1191, 210] width 260 height 24
type input "[DATE]T11:15"
click at [1331, 255] on div "Delivery Details now scheduled Time Zone (UTC-05.00) America/[GEOGRAPHIC_DATA] …" at bounding box center [1055, 342] width 593 height 535
click at [1195, 253] on input "Dropoff End Time" at bounding box center [1191, 253] width 260 height 24
type input "[DATE]T11:30"
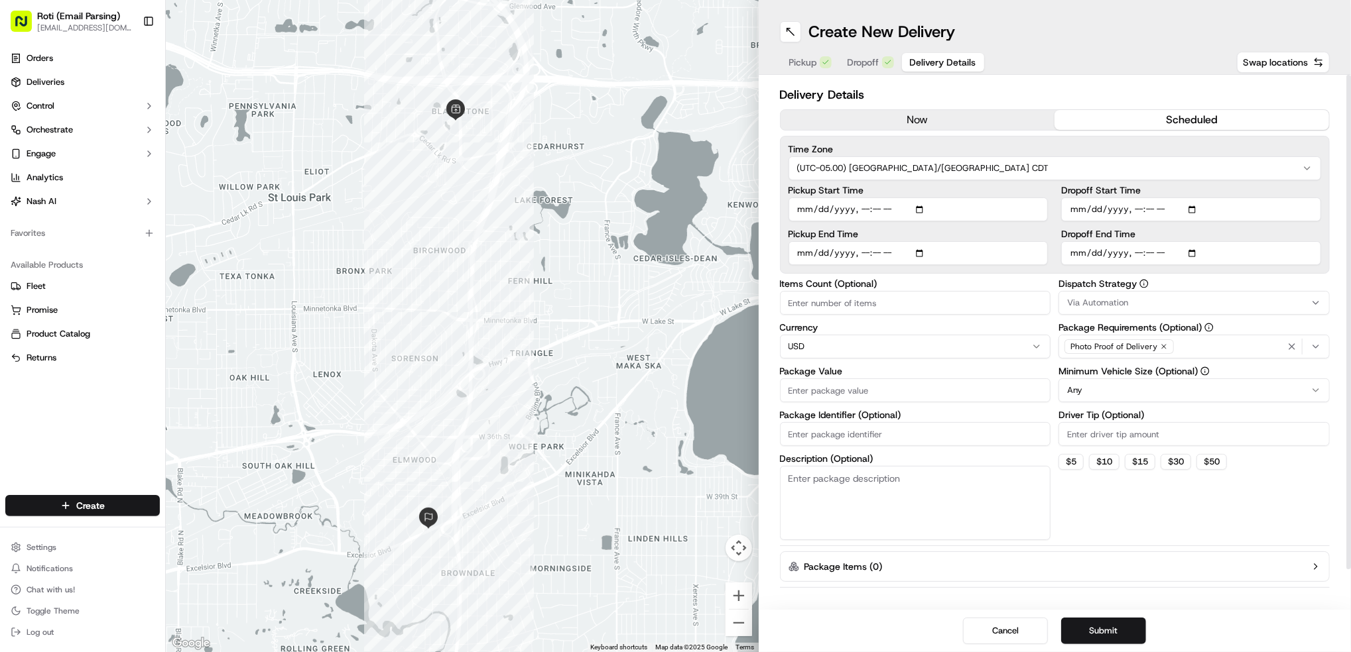
click at [1335, 297] on div "Delivery Details now scheduled Time Zone (UTC-05.00) America/[GEOGRAPHIC_DATA] …" at bounding box center [1055, 342] width 593 height 535
click at [1119, 298] on span "Via Automation" at bounding box center [1097, 303] width 61 height 12
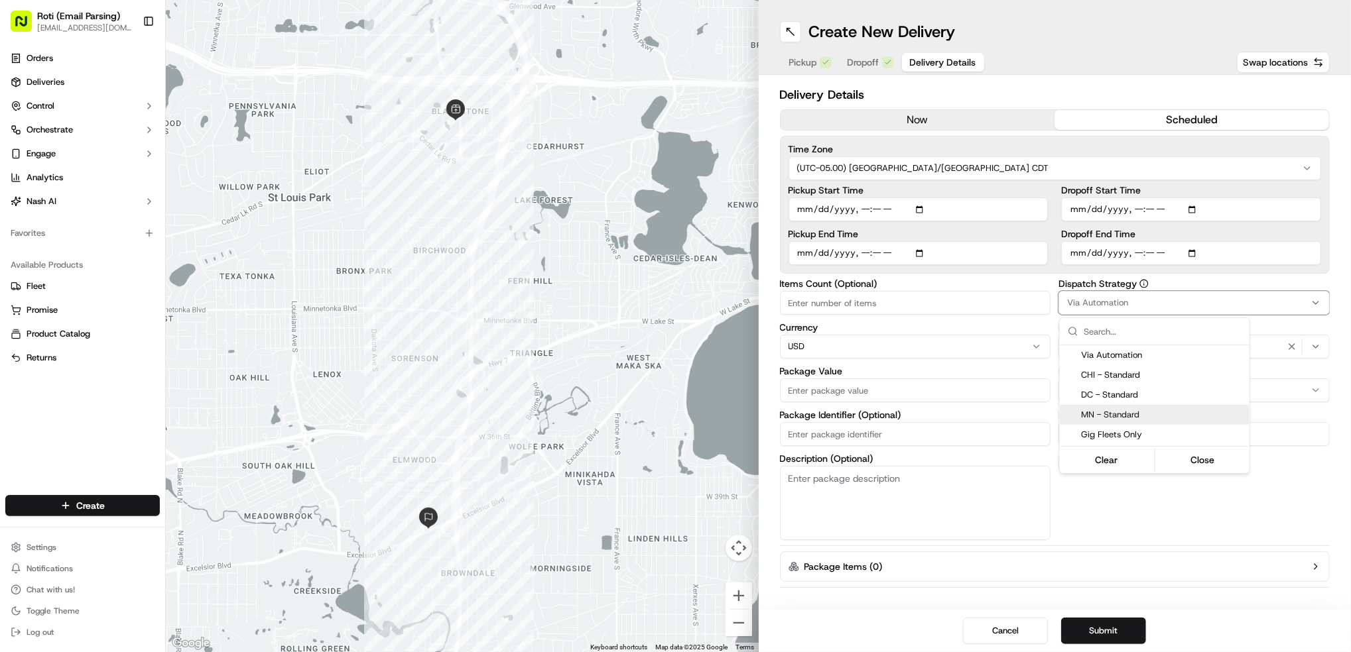
click at [1147, 420] on span "MN - Standard" at bounding box center [1162, 415] width 163 height 12
click at [1308, 391] on html "Roti (Email Parsing) [EMAIL_ADDRESS][DOMAIN_NAME] Toggle Sidebar Orders Deliver…" at bounding box center [675, 326] width 1351 height 652
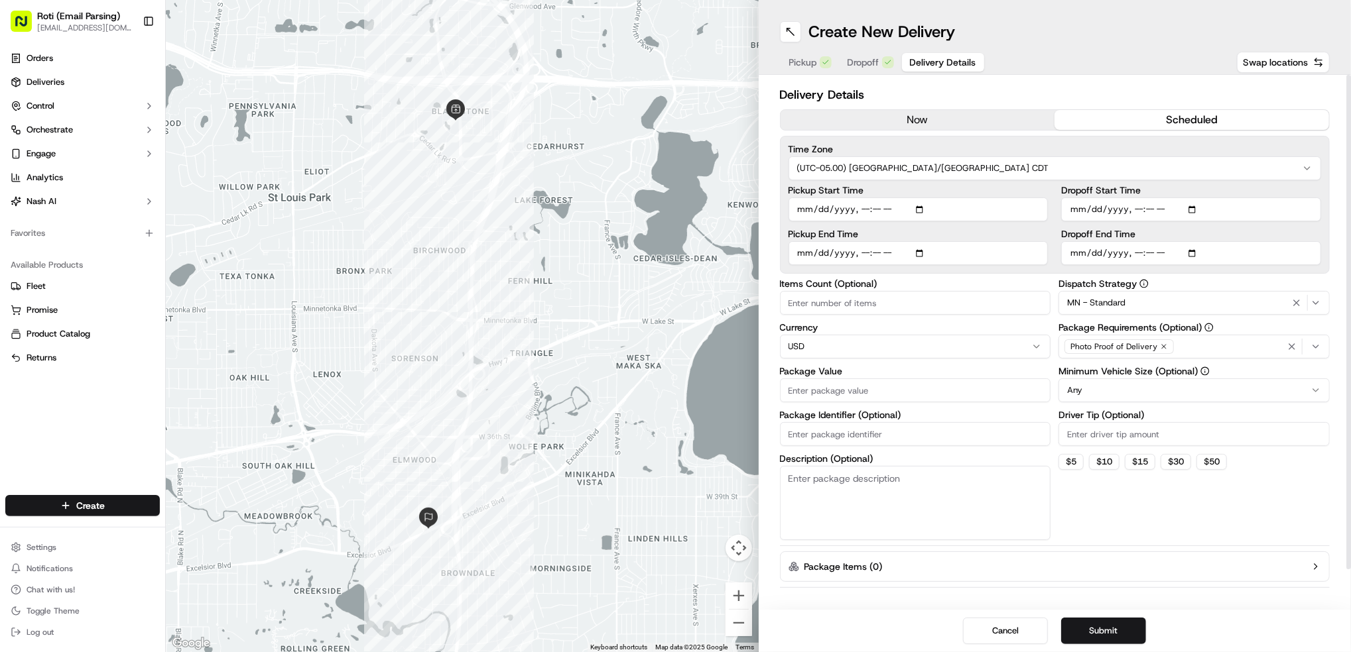
click at [1260, 397] on html "Roti (Email Parsing) [EMAIL_ADDRESS][DOMAIN_NAME] Toggle Sidebar Orders Deliver…" at bounding box center [675, 326] width 1351 height 652
click at [1114, 466] on button "$ 10" at bounding box center [1104, 462] width 31 height 16
type input "10"
click at [814, 434] on input "Package Identifier (Optional)" at bounding box center [915, 434] width 271 height 24
paste input "Family Orthodontics"
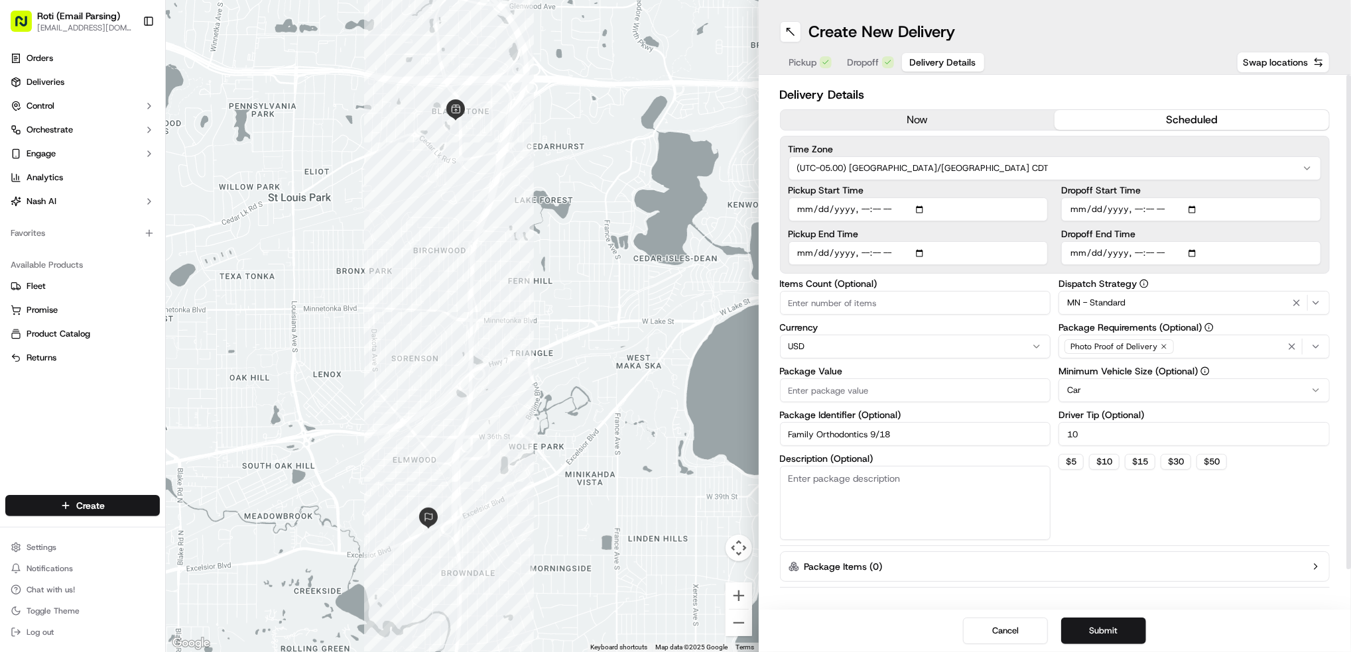
type input "Family Orthodontics 9/18"
click at [884, 389] on input "Package Value" at bounding box center [915, 391] width 271 height 24
type input "168.30"
click at [834, 302] on input "Items Count (Optional)" at bounding box center [915, 303] width 271 height 24
type input "3"
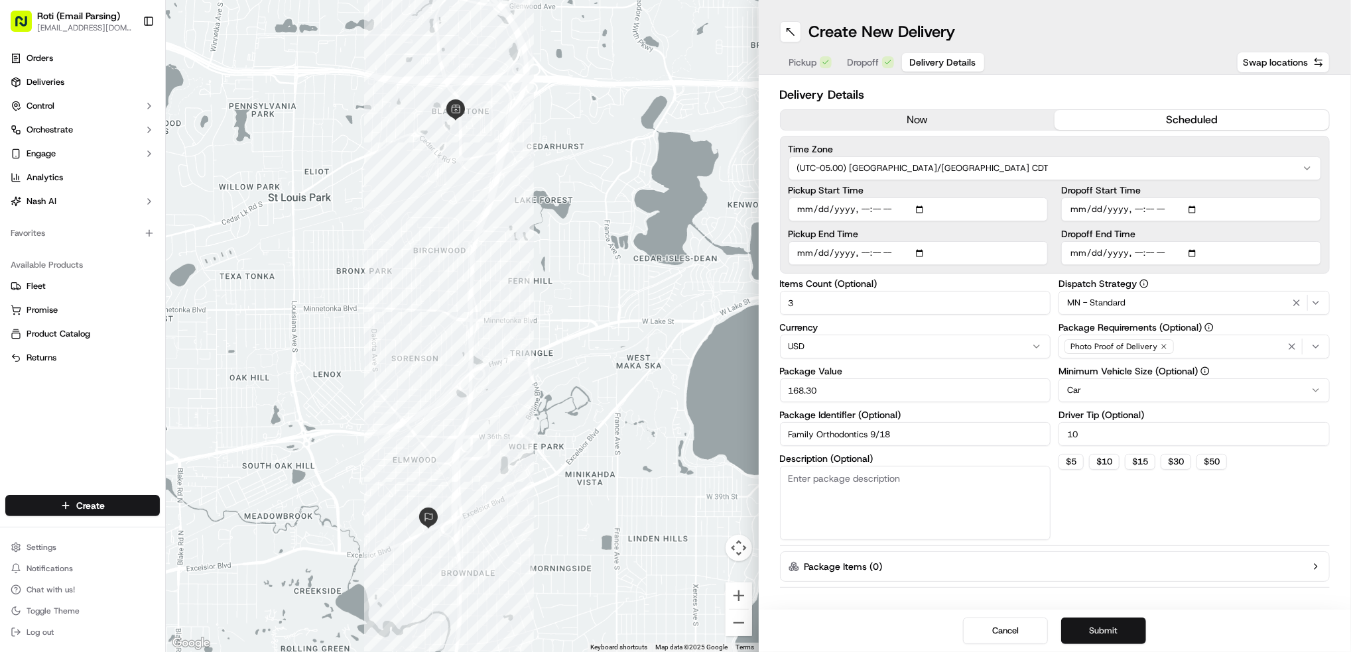
click at [1118, 629] on button "Submit" at bounding box center [1103, 631] width 85 height 27
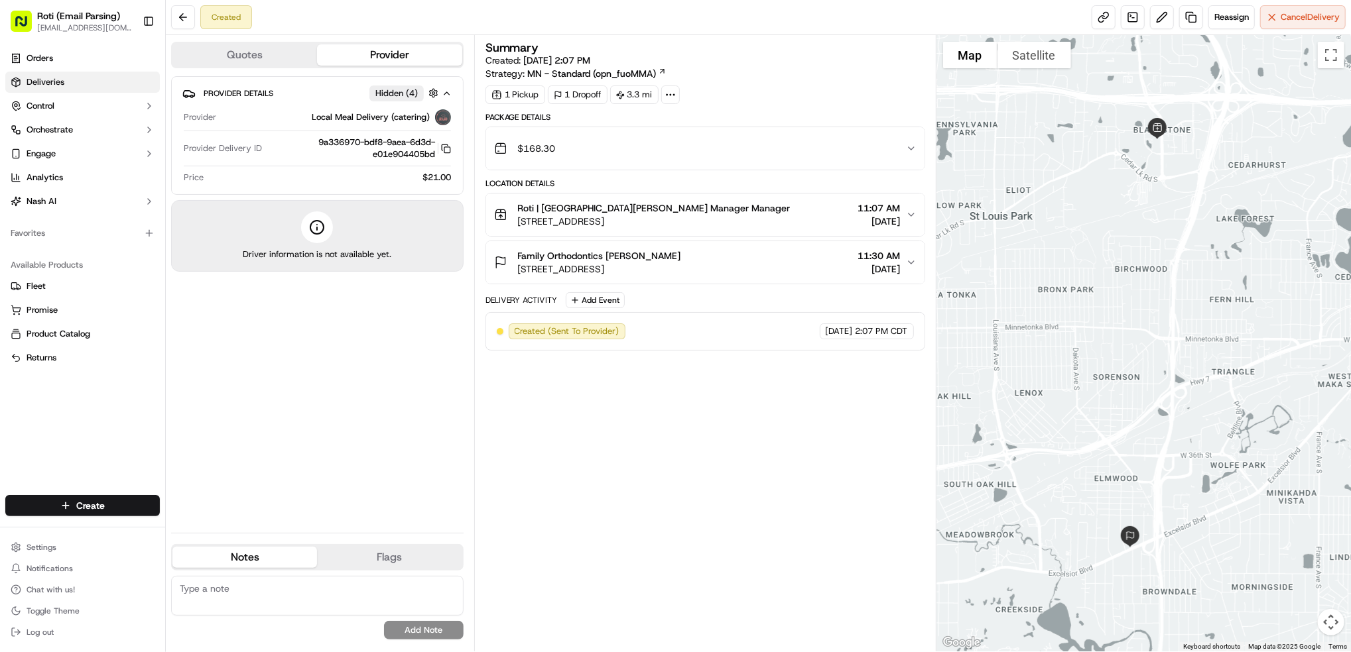
click at [78, 86] on link "Deliveries" at bounding box center [82, 82] width 154 height 21
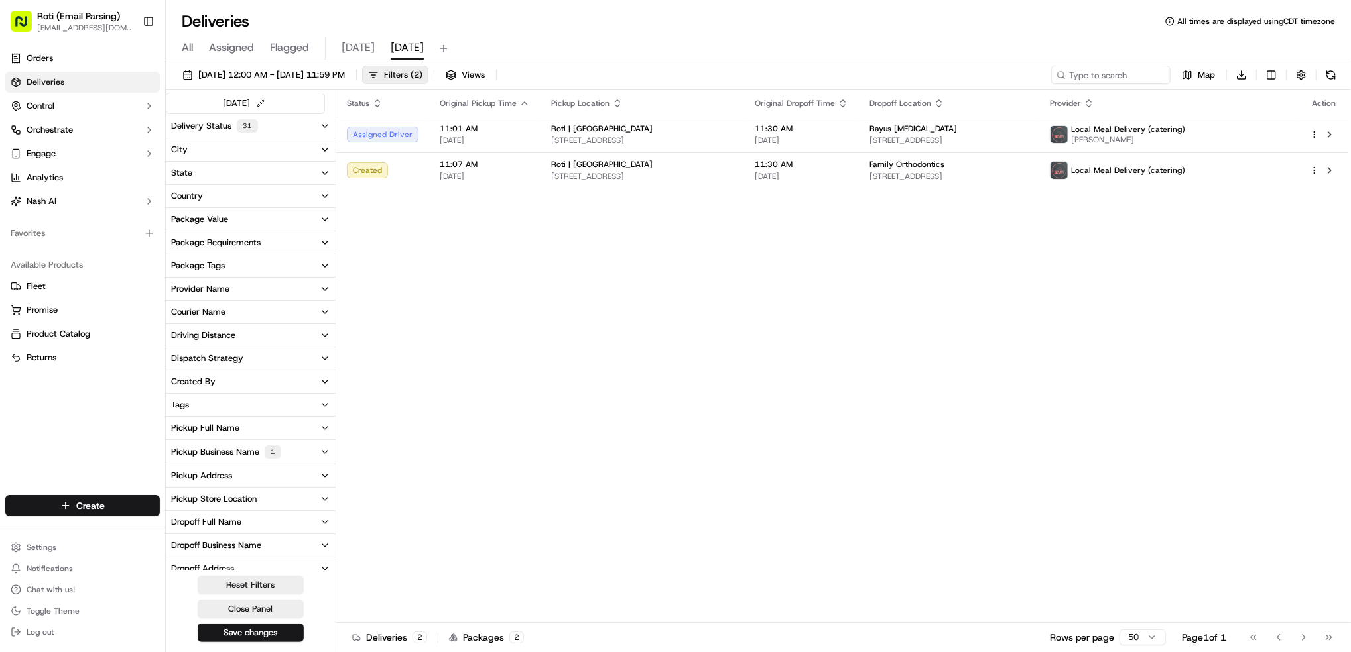
drag, startPoint x: 244, startPoint y: 451, endPoint x: 666, endPoint y: 489, distance: 424.1
click at [245, 451] on div "Pickup Business Name 1" at bounding box center [226, 452] width 110 height 13
click at [178, 534] on Michigan "Roti | [GEOGRAPHIC_DATA] and [US_STATE]" at bounding box center [176, 531] width 11 height 11
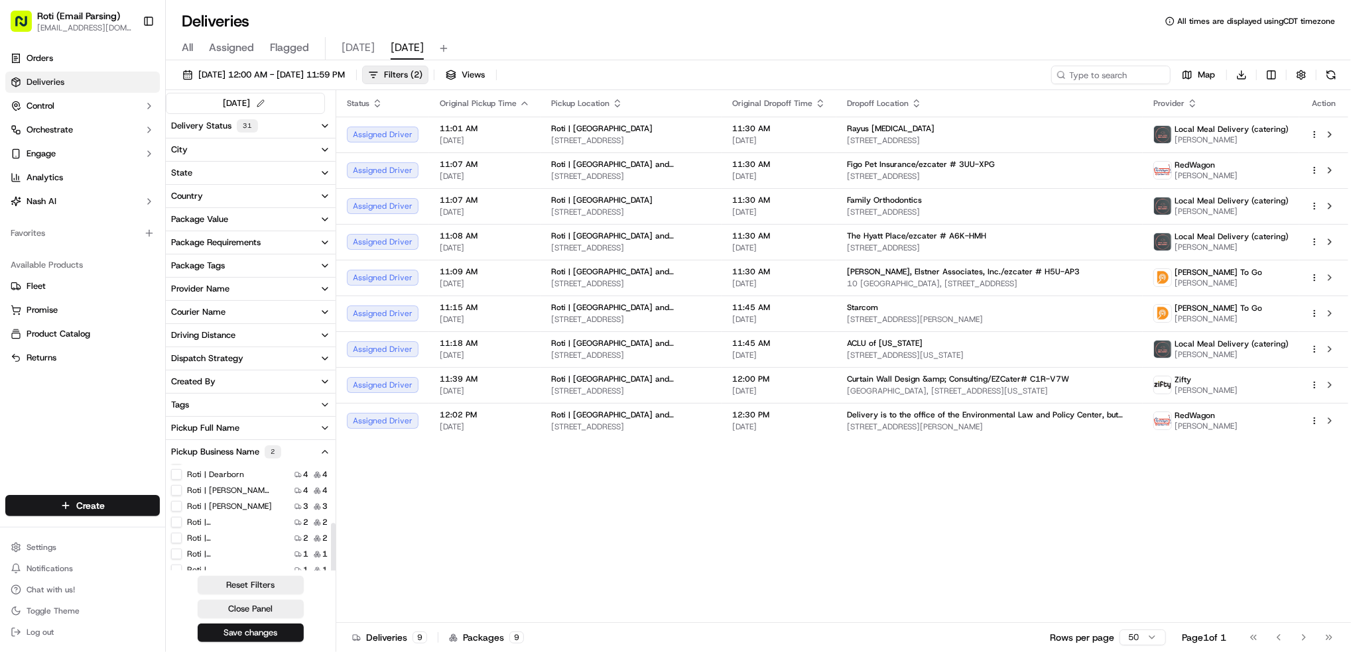
scroll to position [113, 0]
click at [238, 530] on label "Roti | [GEOGRAPHIC_DATA]" at bounding box center [229, 529] width 85 height 11
click at [182, 530] on Loop "Roti | [GEOGRAPHIC_DATA]" at bounding box center [176, 529] width 11 height 11
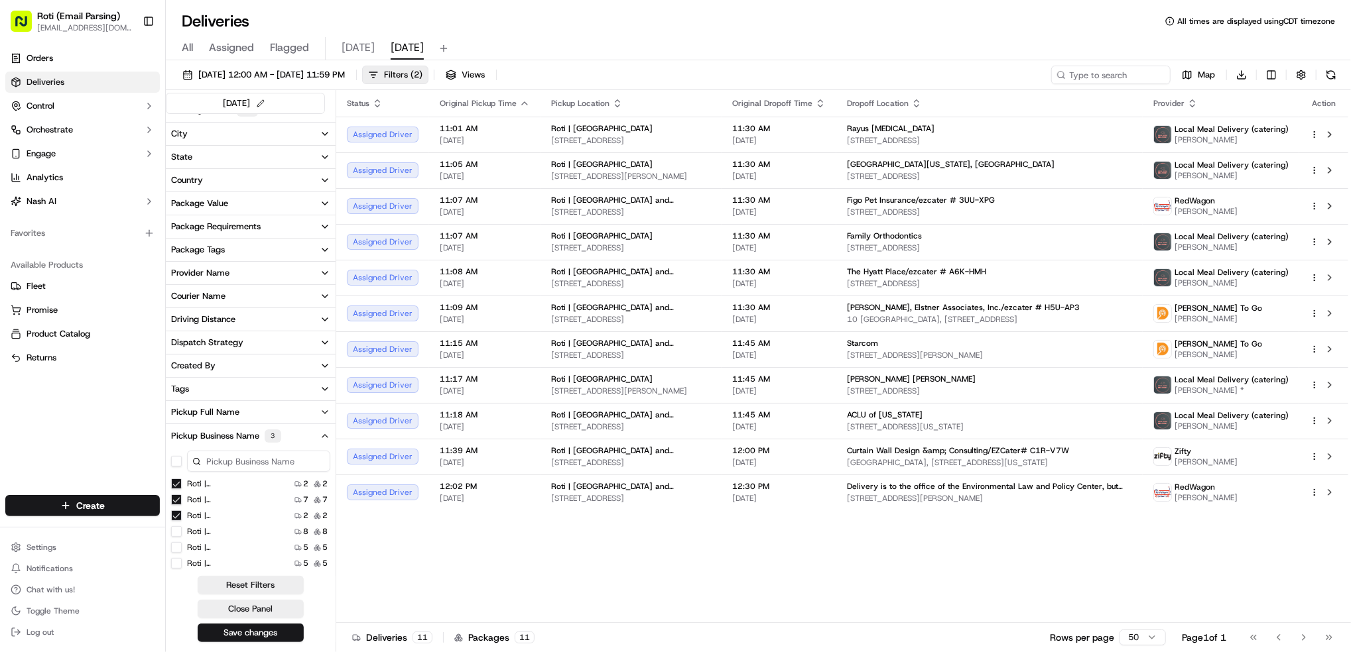
click at [179, 483] on Park "Roti | [GEOGRAPHIC_DATA]" at bounding box center [176, 484] width 11 height 11
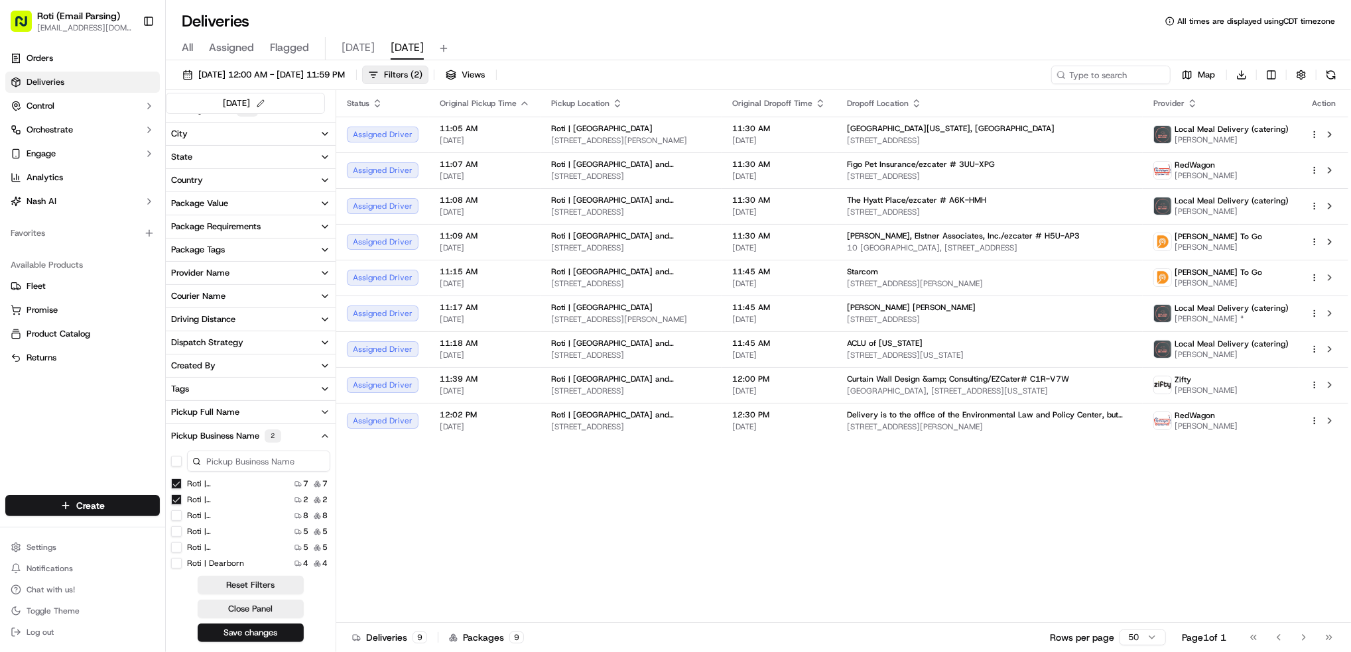
click at [176, 483] on Michigan "Roti | [GEOGRAPHIC_DATA] and [US_STATE]" at bounding box center [176, 484] width 11 height 11
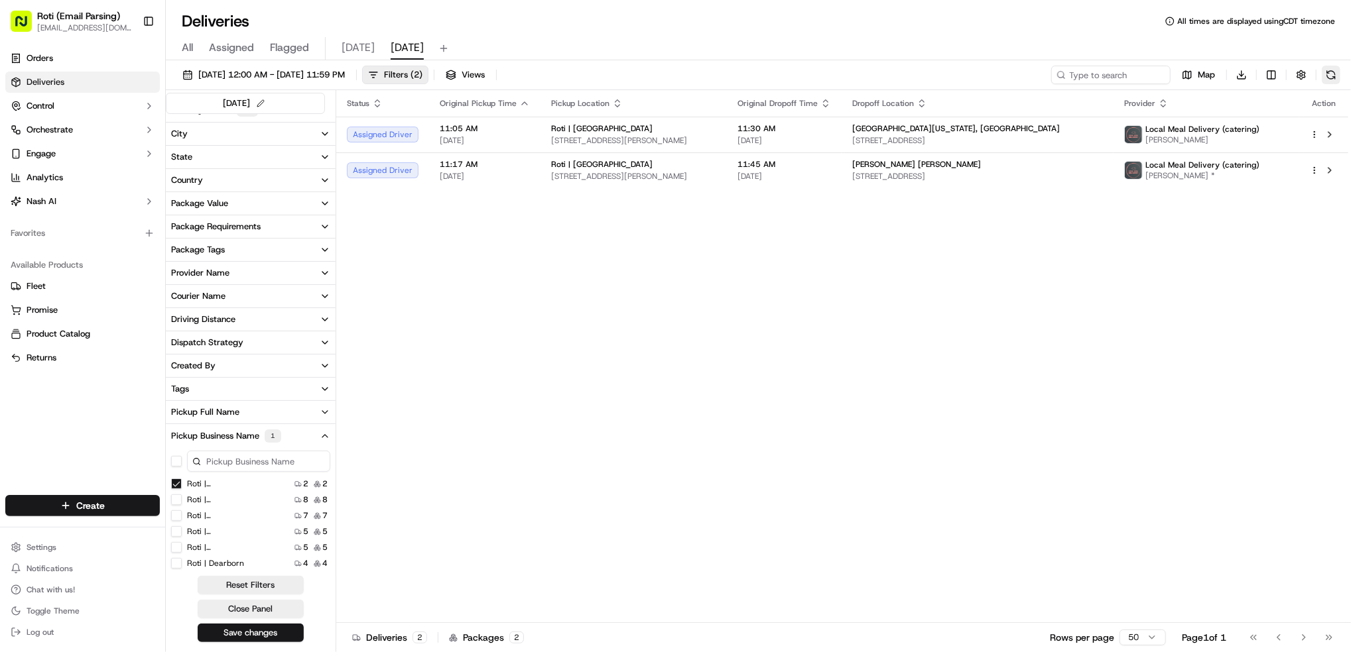
click at [1331, 78] on button at bounding box center [1330, 75] width 19 height 19
click at [252, 515] on label "Roti | [GEOGRAPHIC_DATA]" at bounding box center [229, 514] width 85 height 11
click at [182, 515] on Park "Roti | [GEOGRAPHIC_DATA]" at bounding box center [176, 514] width 11 height 11
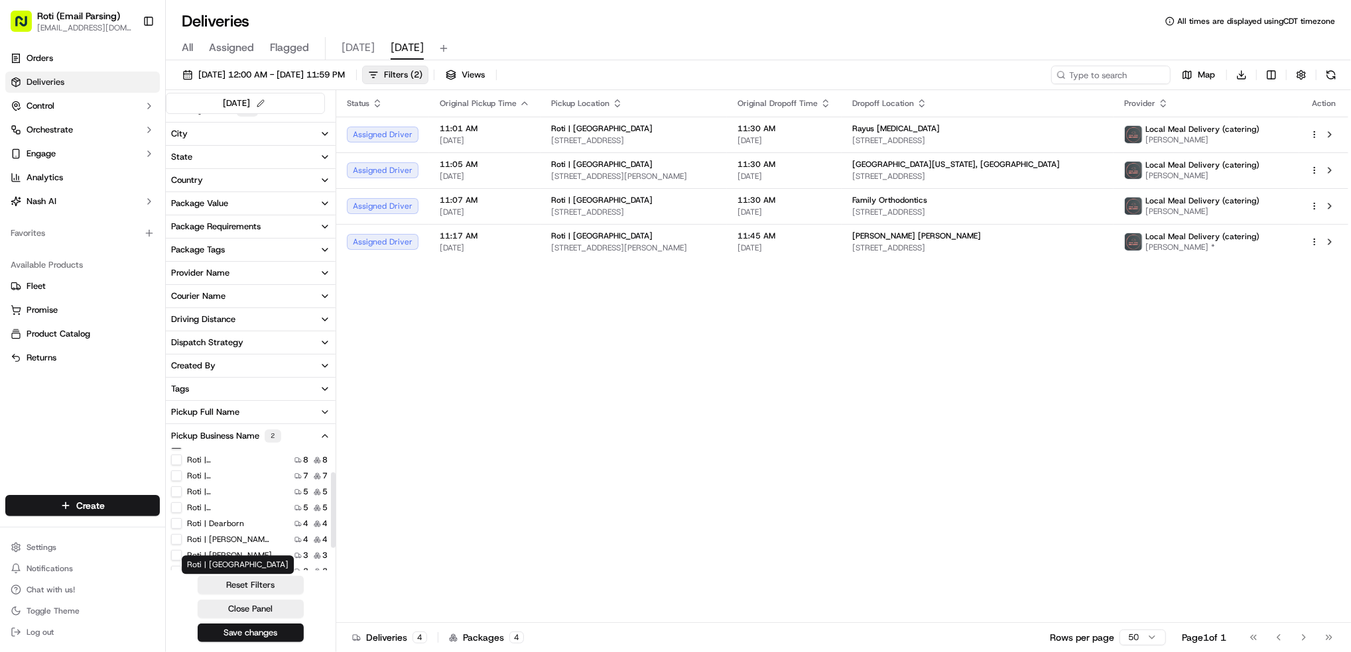
scroll to position [25, 0]
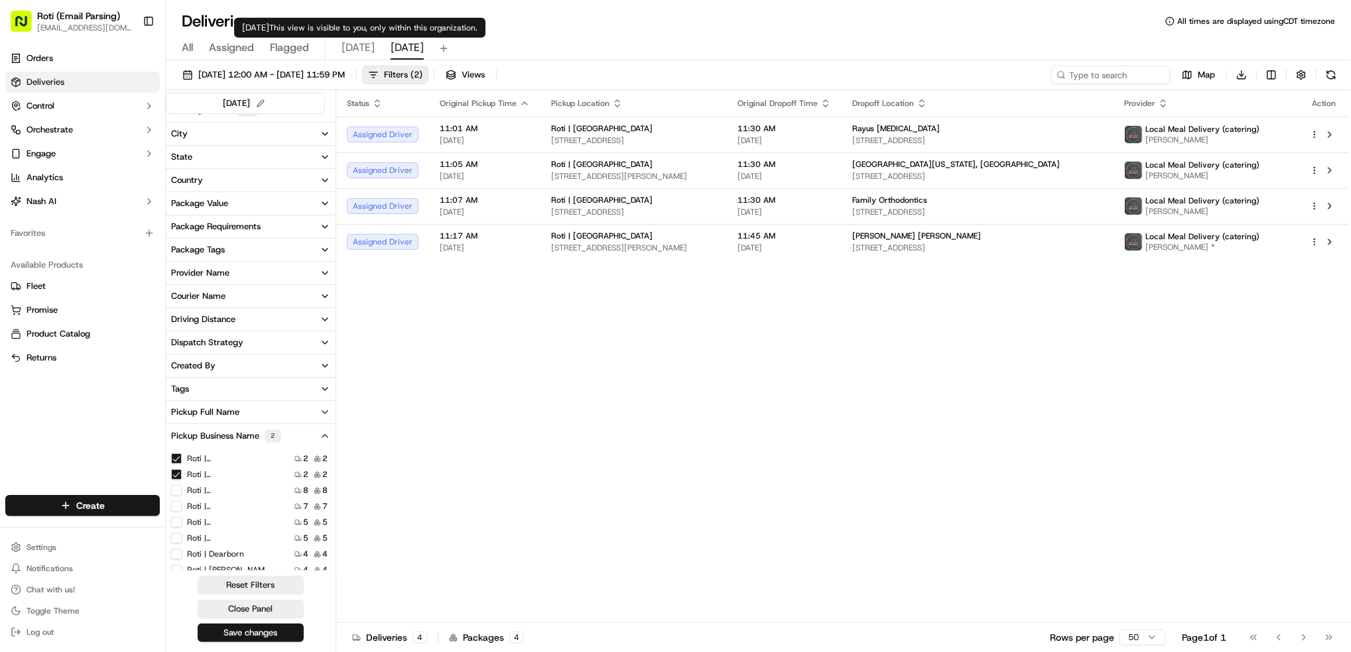
click at [345, 48] on span "[DATE]" at bounding box center [357, 48] width 33 height 16
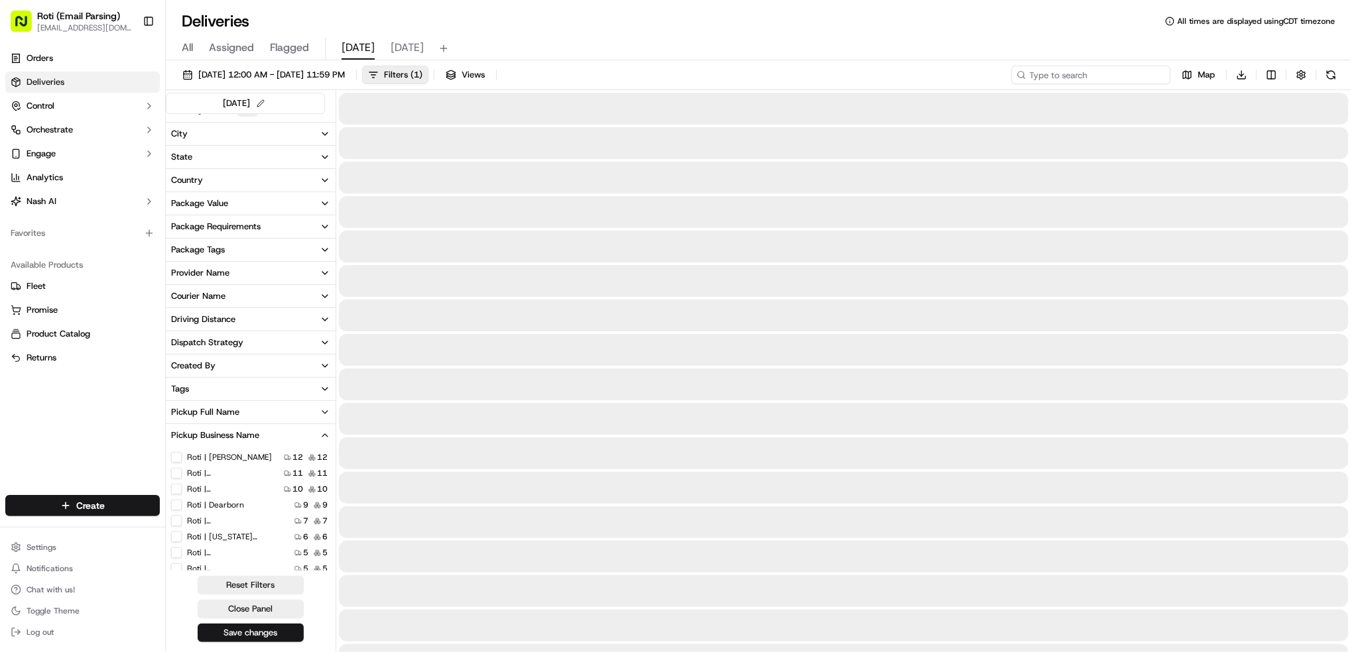
click at [1095, 76] on input at bounding box center [1090, 75] width 159 height 19
paste input "Colliers"
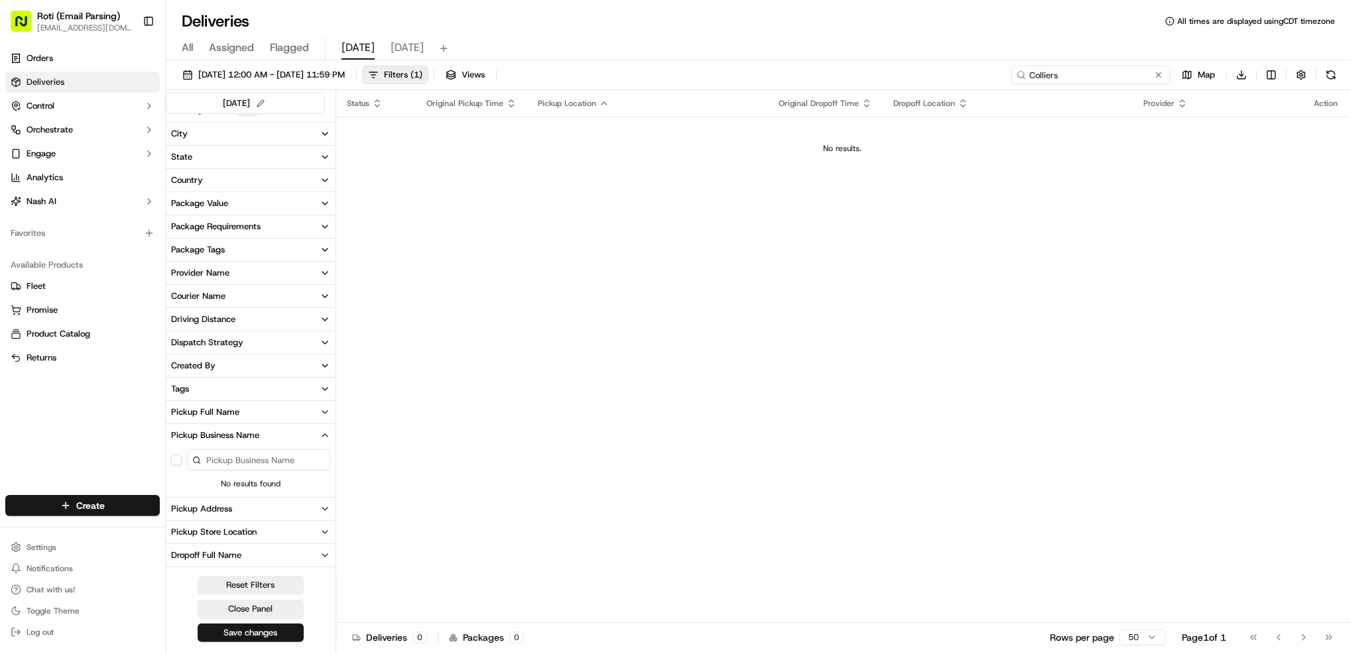
click at [1043, 76] on input "Colliers" at bounding box center [1090, 75] width 159 height 19
type input "Colliers"
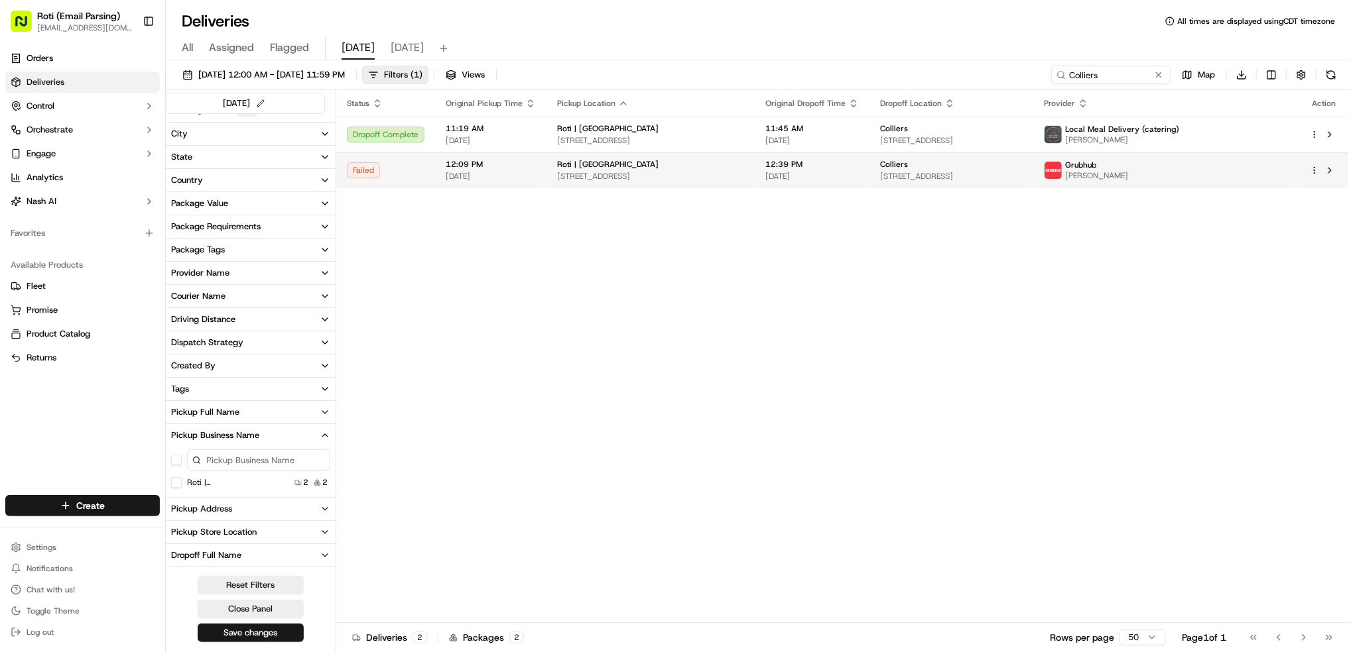
click at [1317, 168] on html "Roti (Email Parsing) [EMAIL_ADDRESS][DOMAIN_NAME] Toggle Sidebar Orders Deliver…" at bounding box center [675, 326] width 1351 height 652
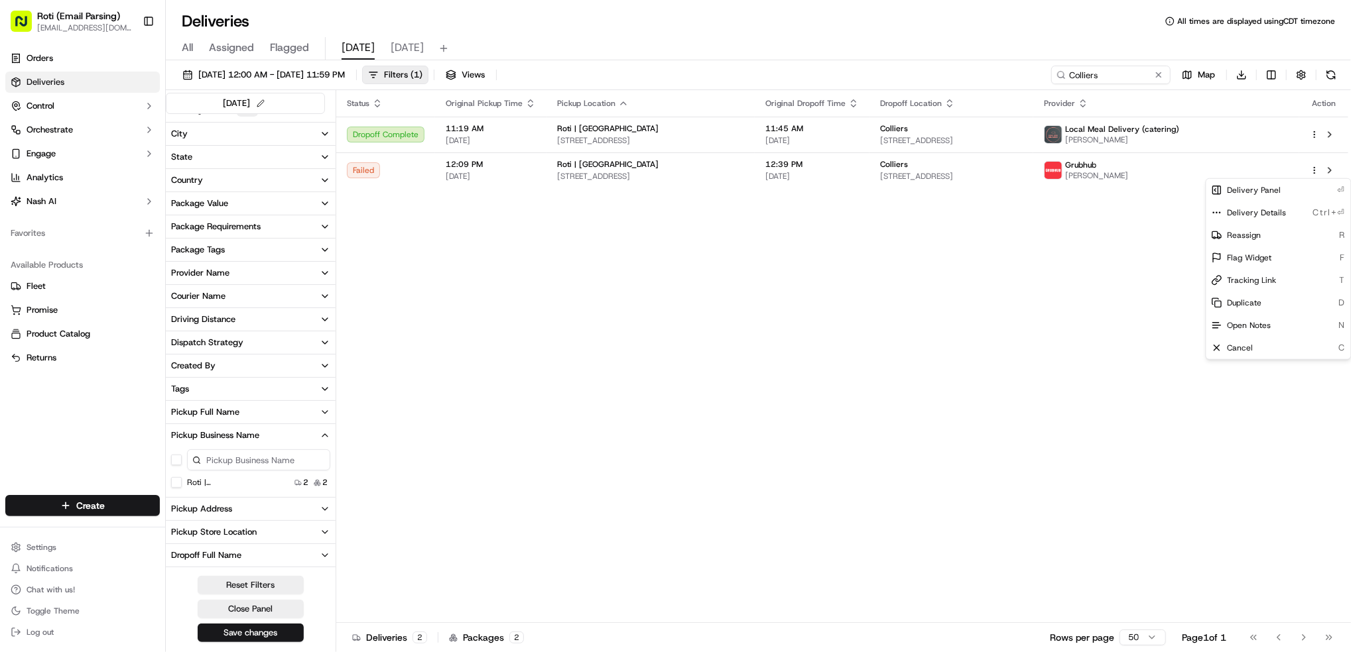
click at [1188, 254] on html "Roti (Email Parsing) [EMAIL_ADDRESS][DOMAIN_NAME] Toggle Sidebar Orders Deliver…" at bounding box center [675, 326] width 1351 height 652
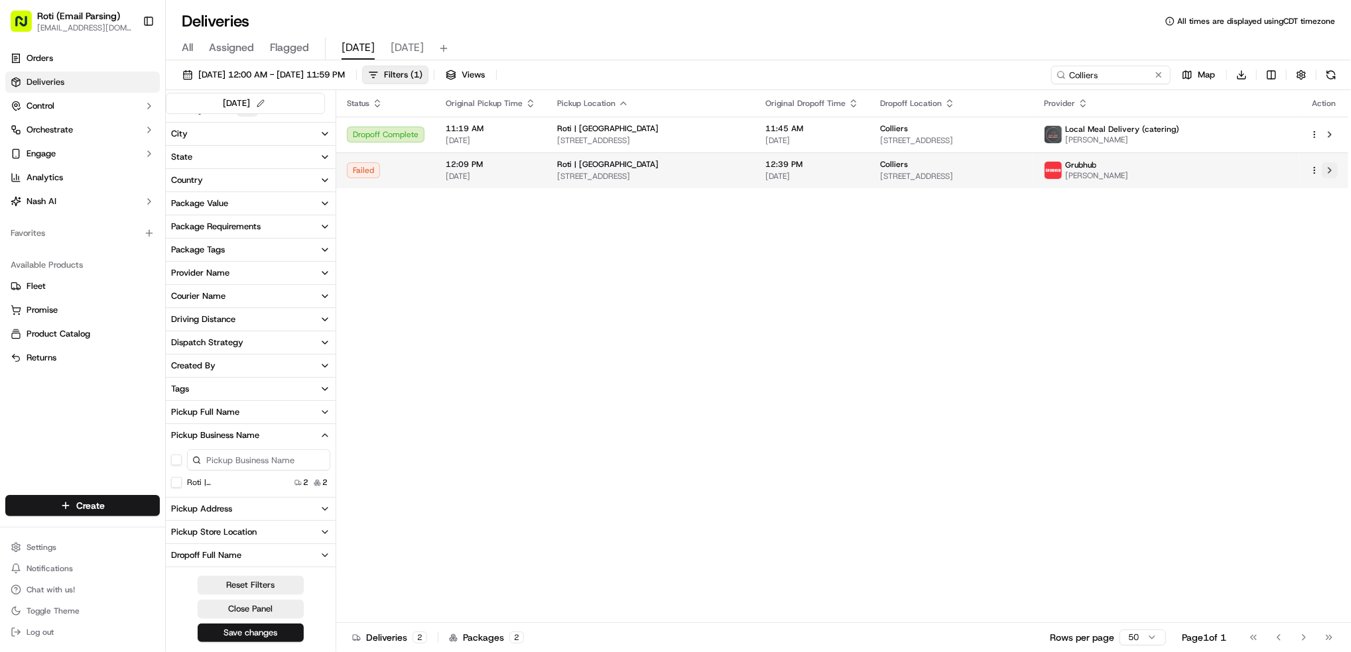
click at [1331, 172] on button at bounding box center [1329, 170] width 16 height 16
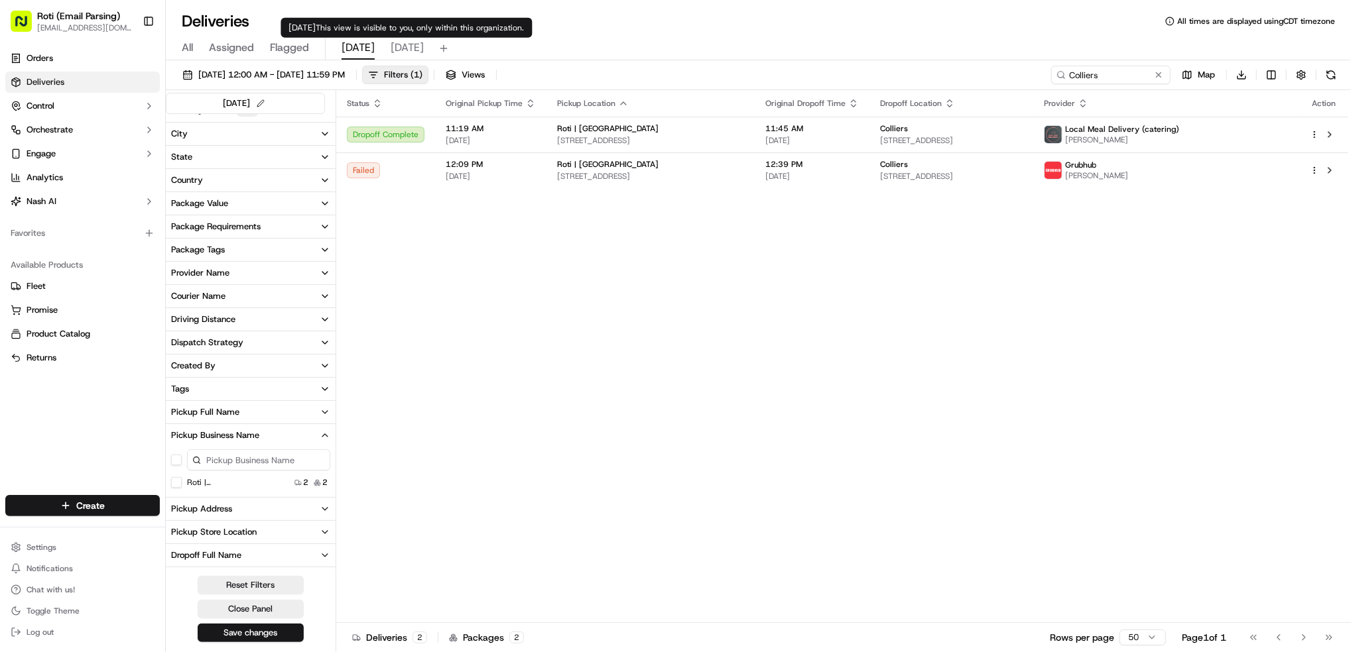
click at [395, 44] on span "[DATE]" at bounding box center [407, 48] width 33 height 16
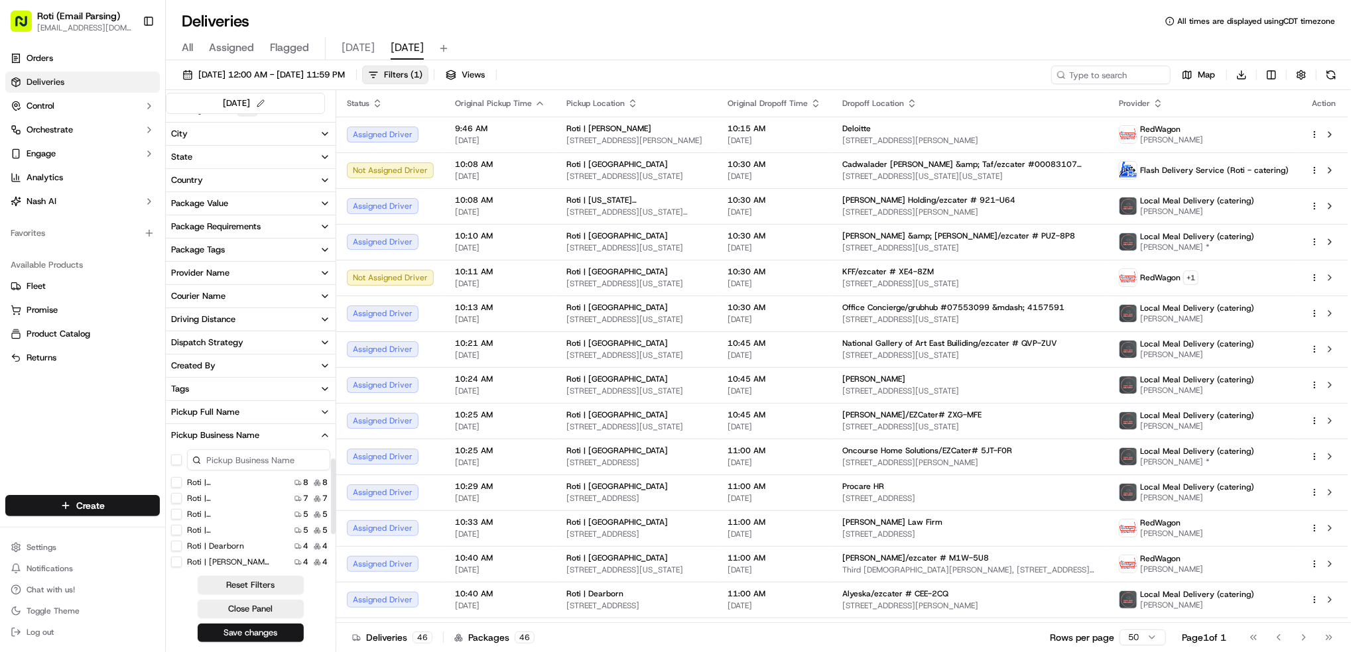
scroll to position [88, 0]
click at [241, 534] on label "Roti | [GEOGRAPHIC_DATA]" at bounding box center [229, 537] width 85 height 11
click at [182, 534] on Loop "Roti | [GEOGRAPHIC_DATA]" at bounding box center [176, 537] width 11 height 11
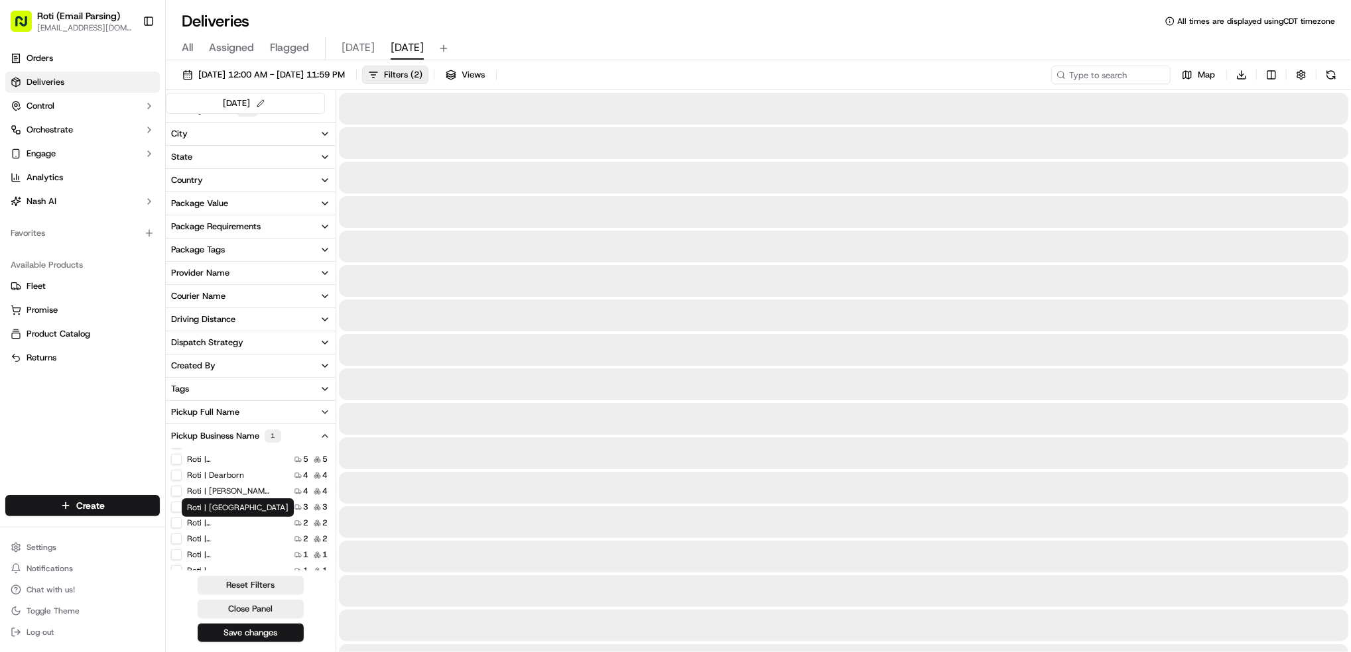
scroll to position [29, 0]
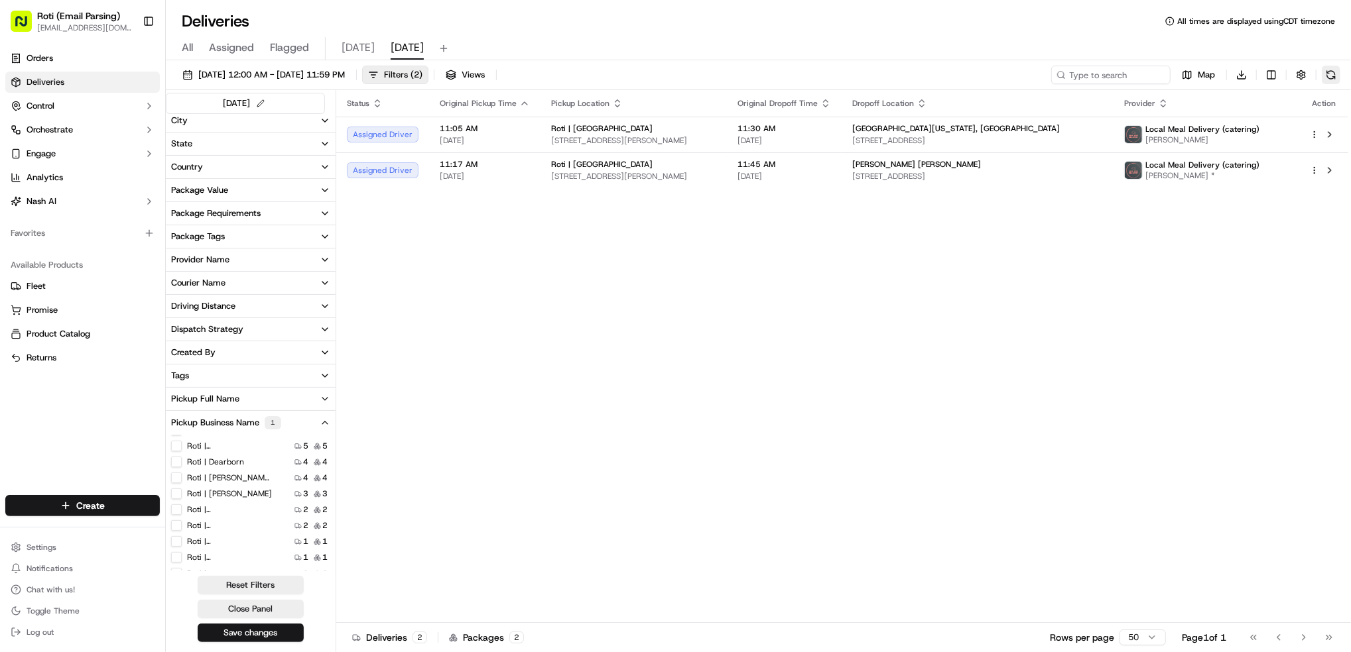
click at [1329, 78] on button at bounding box center [1330, 75] width 19 height 19
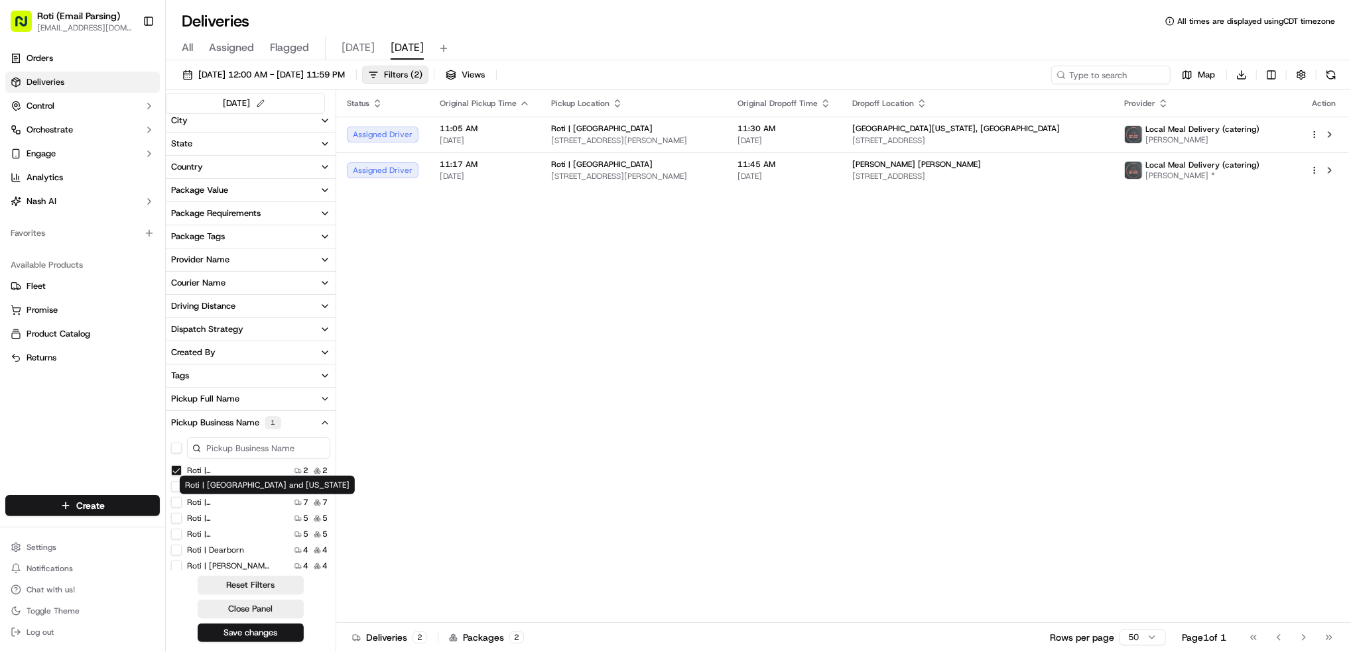
click at [229, 503] on label "Roti | [GEOGRAPHIC_DATA] and [US_STATE]" at bounding box center [229, 502] width 85 height 11
click at [182, 503] on Michigan "Roti | [GEOGRAPHIC_DATA] and [US_STATE]" at bounding box center [176, 502] width 11 height 11
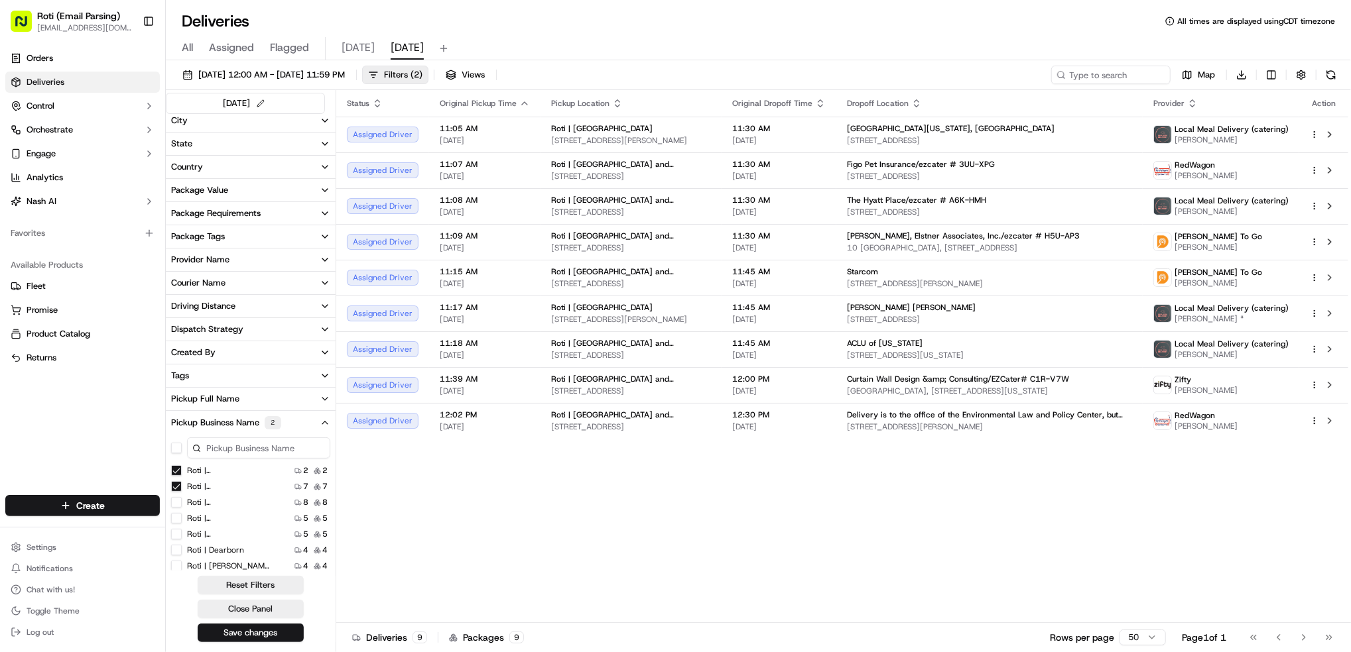
scroll to position [88, 0]
click at [251, 523] on label "Roti | [GEOGRAPHIC_DATA]" at bounding box center [229, 525] width 85 height 11
click at [182, 523] on Park "Roti | [GEOGRAPHIC_DATA]" at bounding box center [176, 525] width 11 height 11
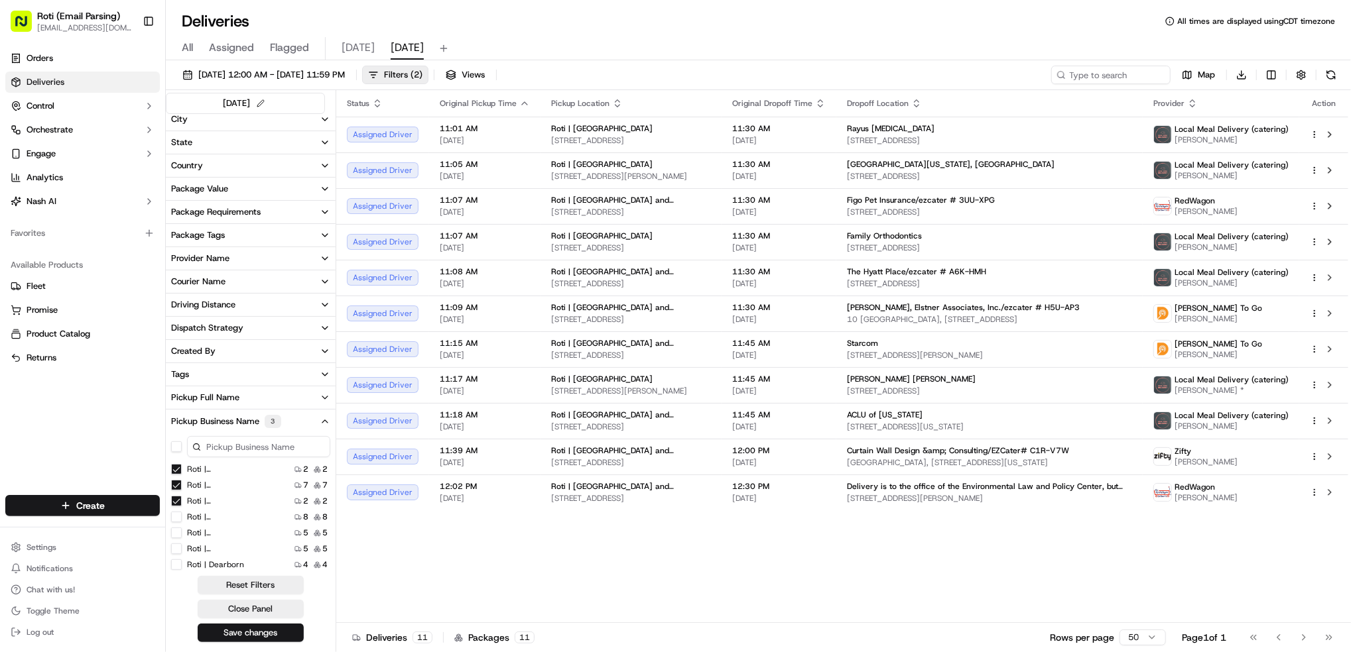
click at [1329, 74] on button at bounding box center [1330, 75] width 19 height 19
click at [179, 499] on Park "Roti | [GEOGRAPHIC_DATA]" at bounding box center [176, 501] width 11 height 11
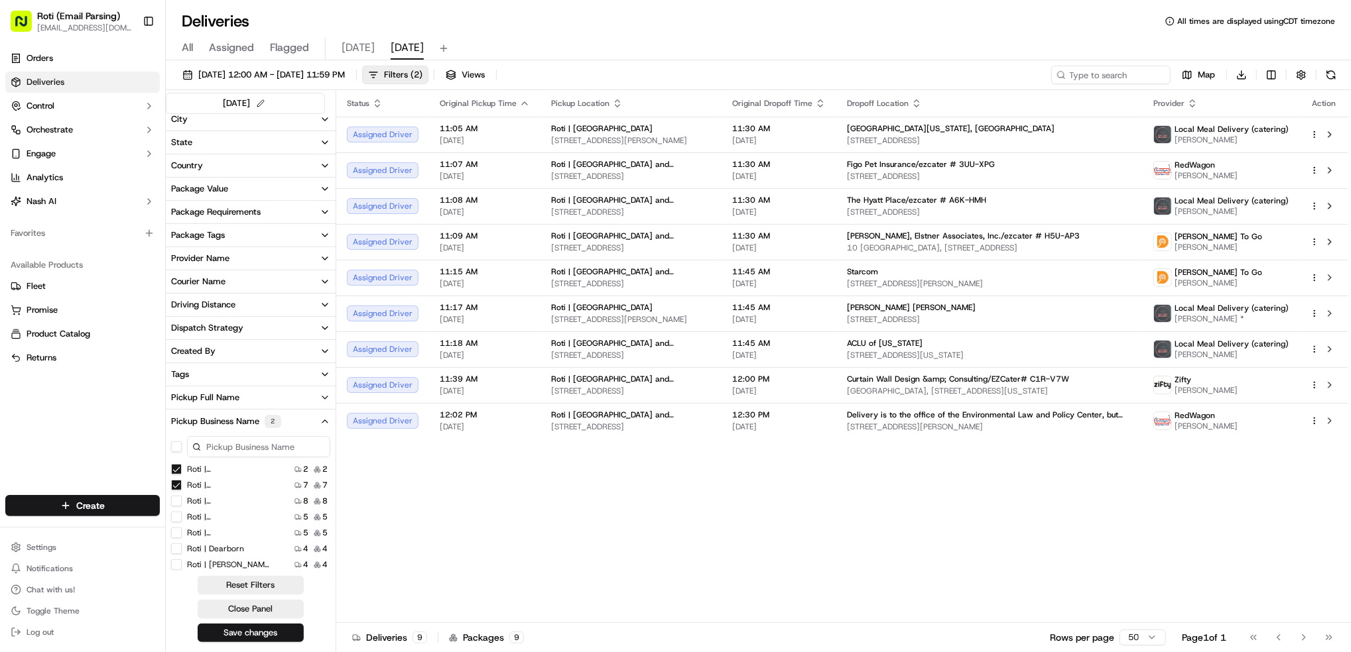
click at [178, 484] on Michigan "Roti | [GEOGRAPHIC_DATA] and [US_STATE]" at bounding box center [176, 485] width 11 height 11
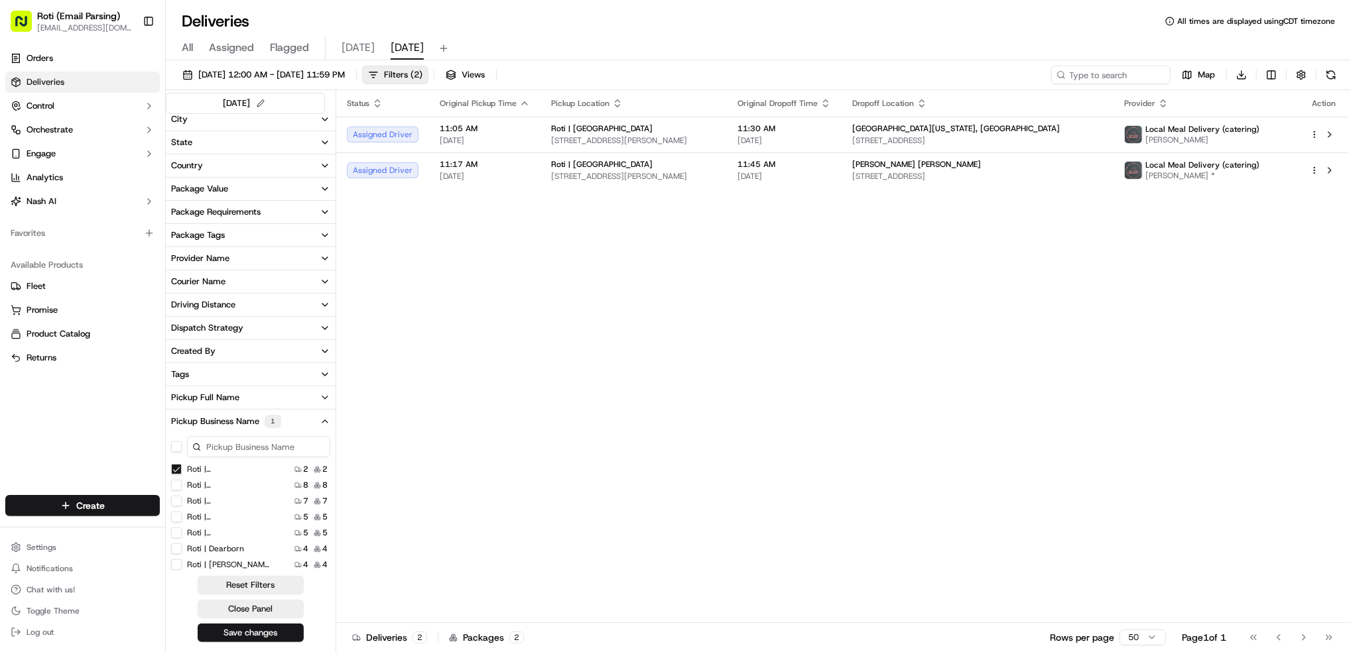
click at [176, 469] on Loop "Roti | [GEOGRAPHIC_DATA]" at bounding box center [176, 469] width 11 height 11
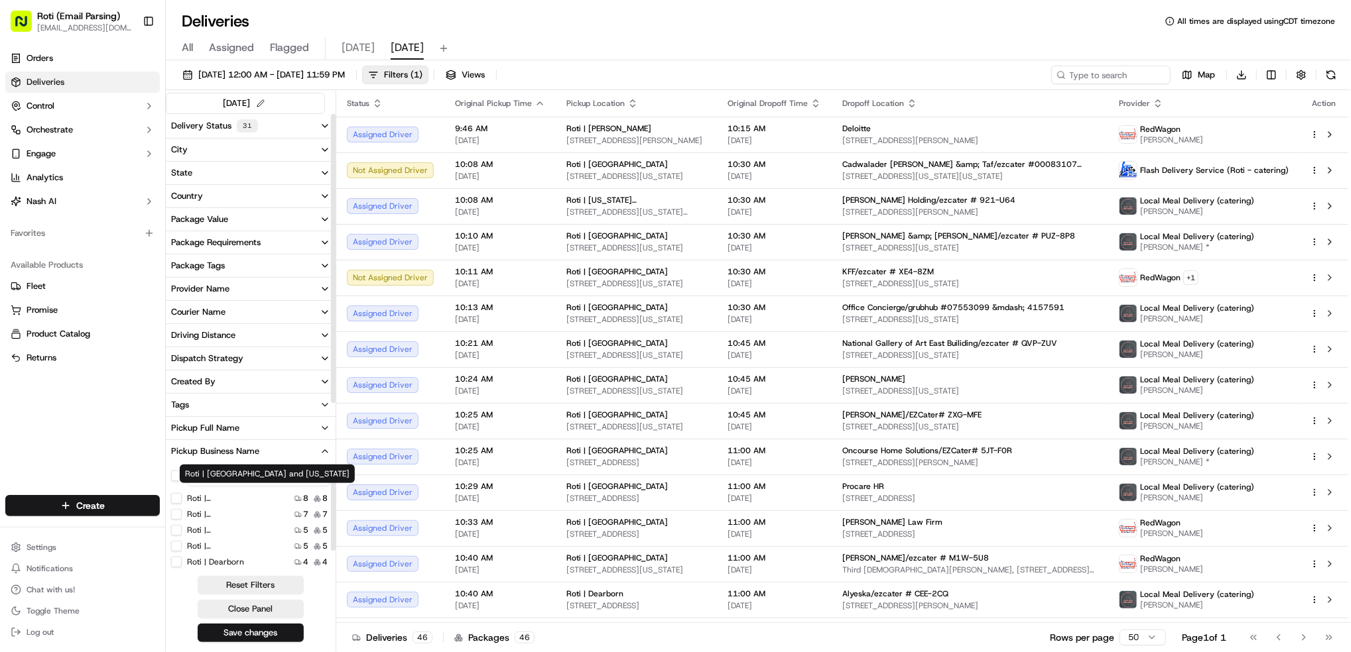
scroll to position [88, 0]
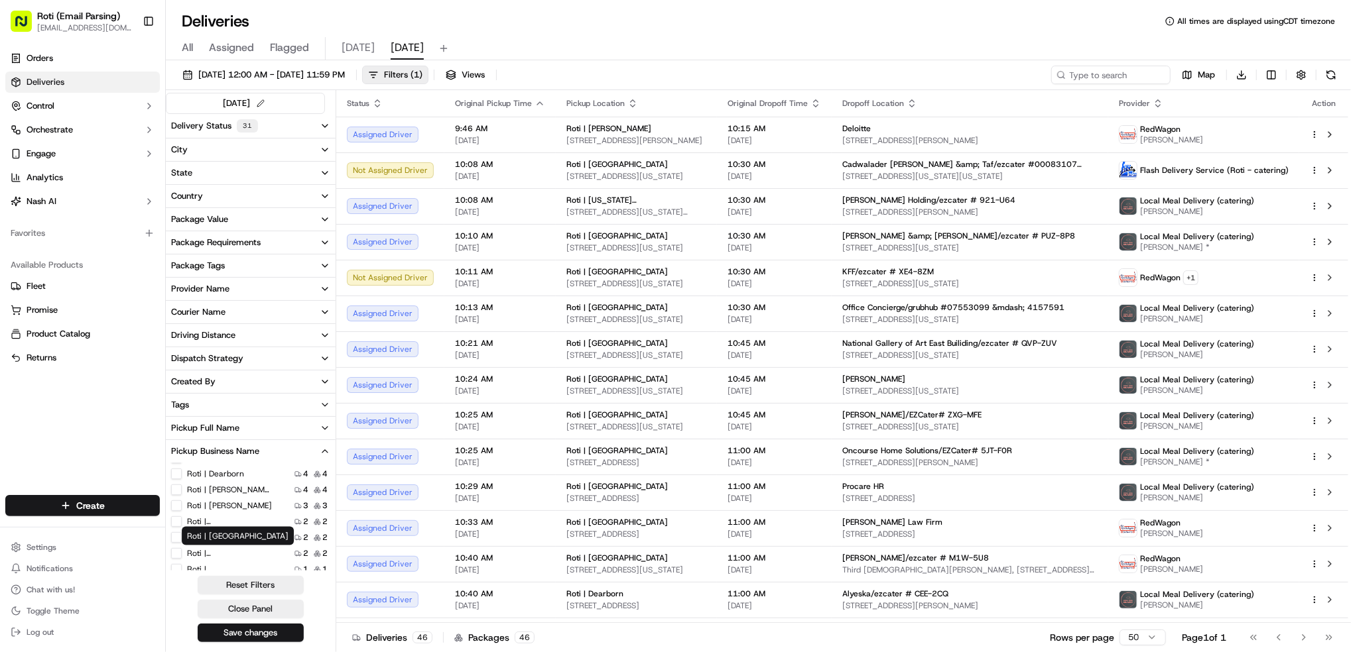
click at [238, 553] on label "Roti | [GEOGRAPHIC_DATA]" at bounding box center [229, 553] width 85 height 11
click at [182, 553] on Loop "Roti | [GEOGRAPHIC_DATA]" at bounding box center [176, 553] width 11 height 11
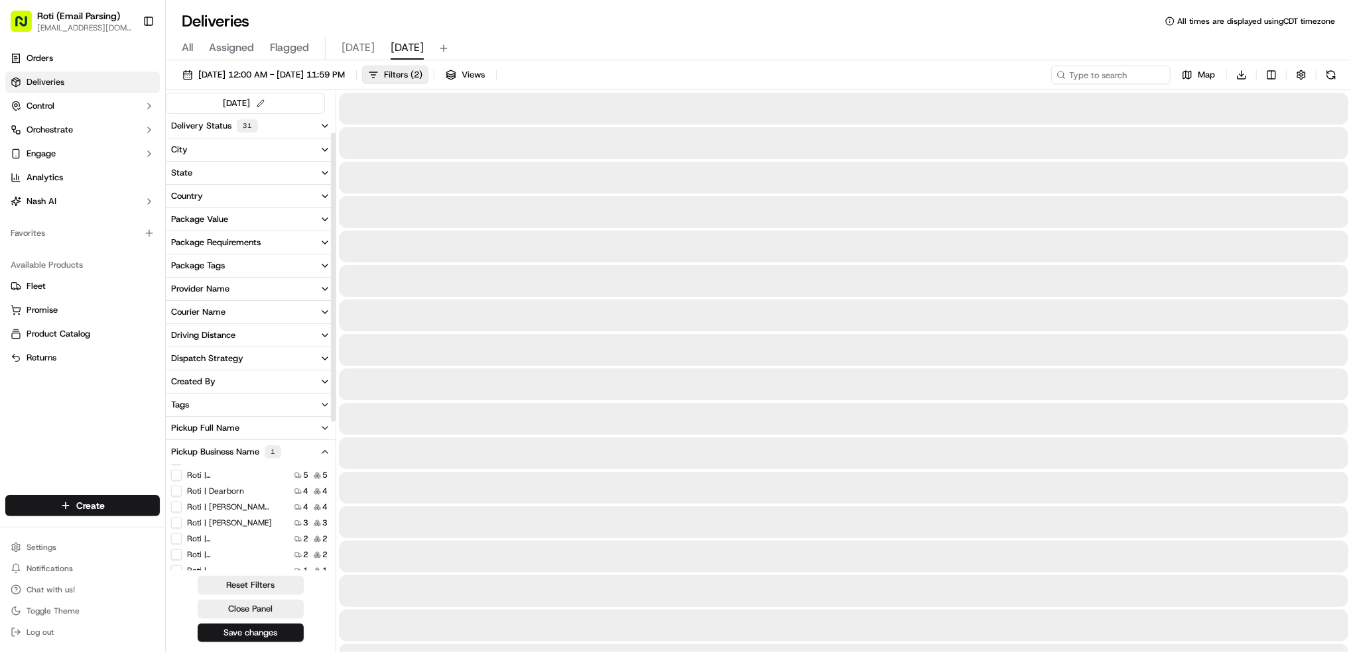
scroll to position [29, 0]
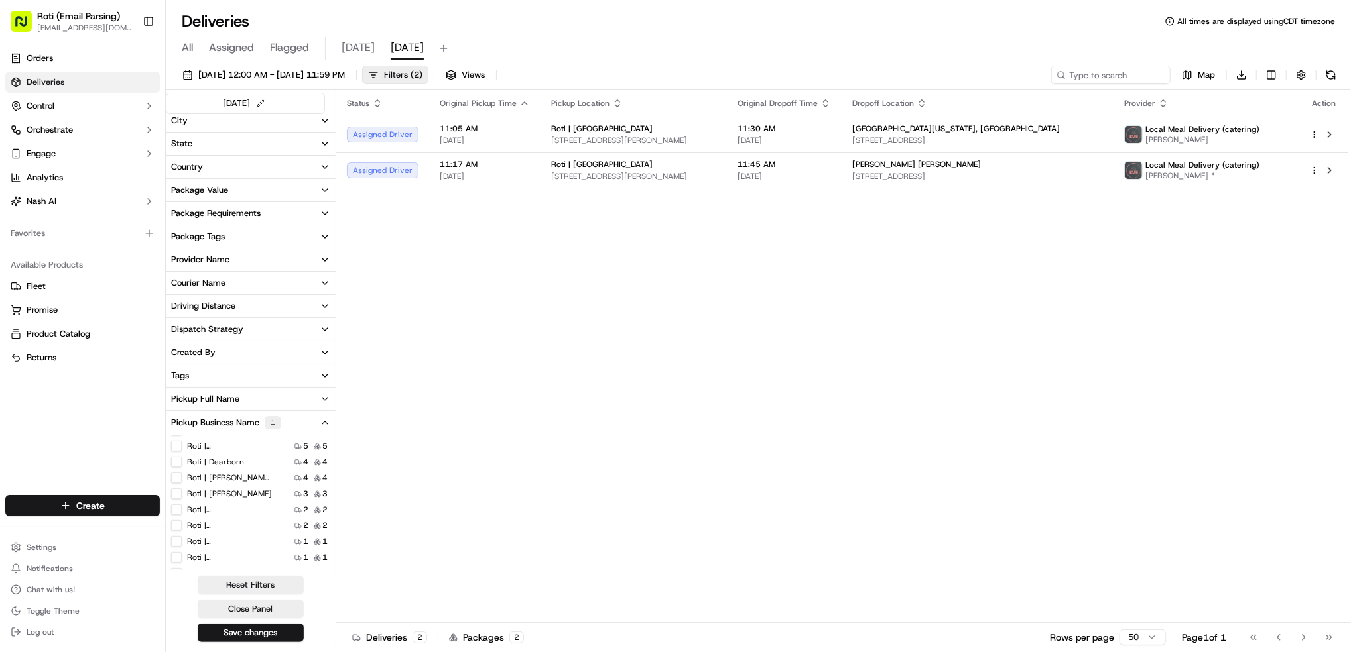
click at [1333, 75] on button at bounding box center [1330, 75] width 19 height 19
click at [231, 505] on label "Roti | [GEOGRAPHIC_DATA] and [US_STATE]" at bounding box center [229, 502] width 85 height 11
click at [182, 505] on Michigan "Roti | [GEOGRAPHIC_DATA] and [US_STATE]" at bounding box center [176, 502] width 11 height 11
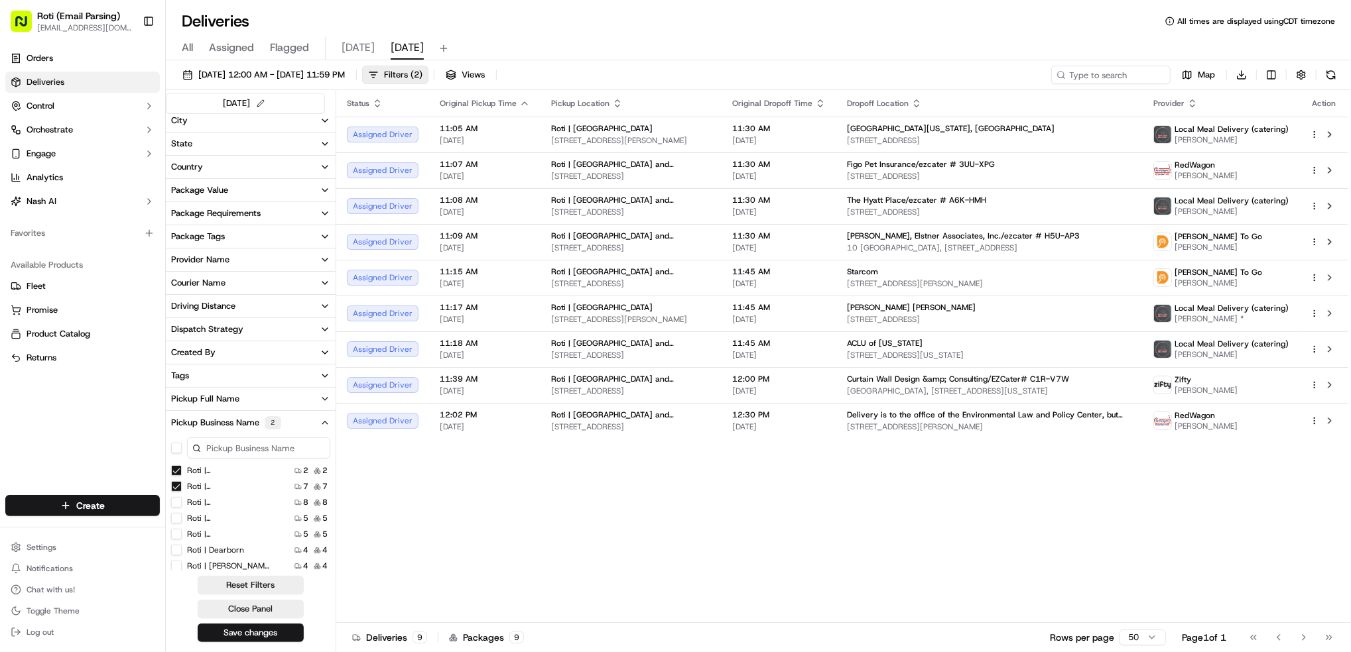
click at [176, 489] on Michigan "Roti | [GEOGRAPHIC_DATA] and [US_STATE]" at bounding box center [176, 486] width 11 height 11
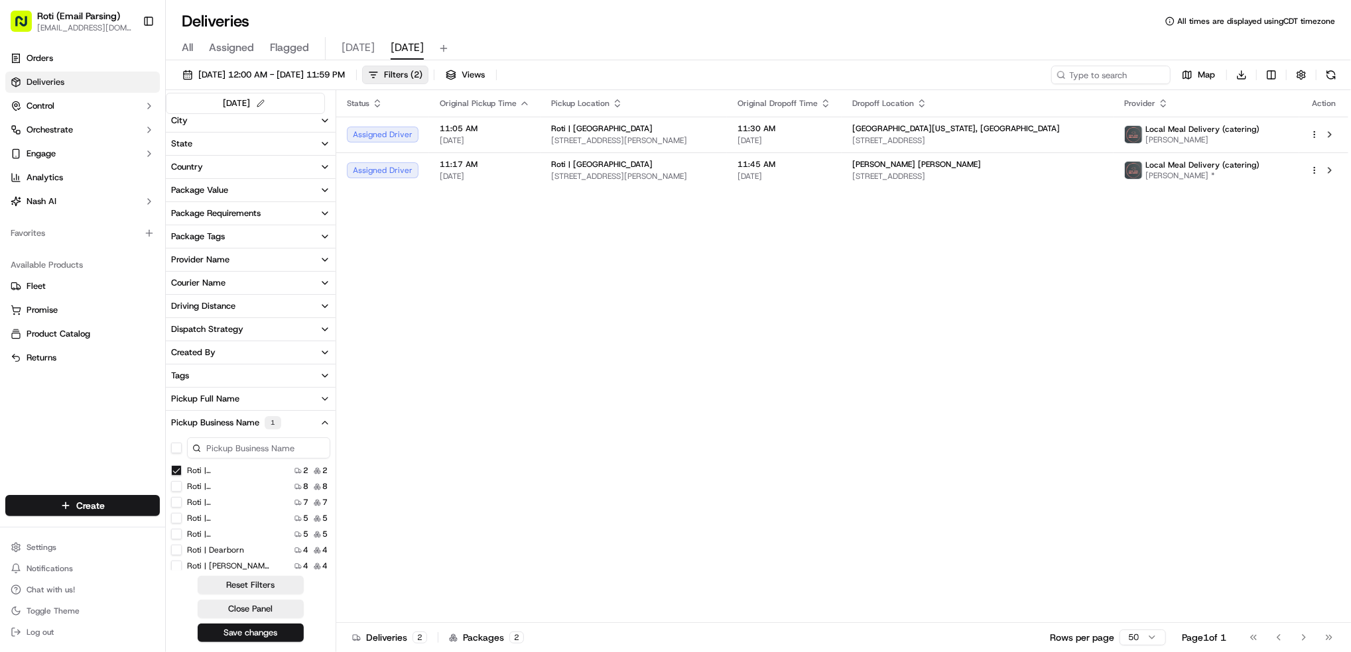
click at [176, 469] on Loop "Roti | [GEOGRAPHIC_DATA]" at bounding box center [176, 470] width 11 height 11
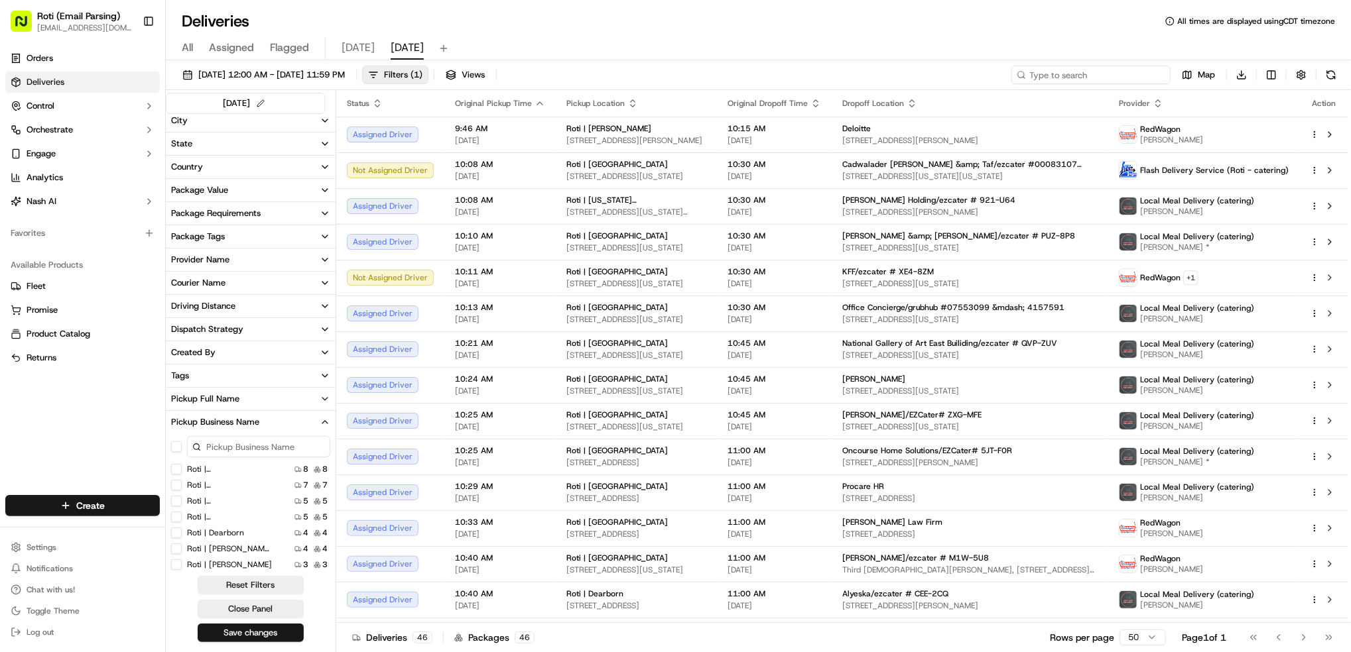
click at [1111, 72] on input at bounding box center [1090, 75] width 159 height 19
paste input "[PERSON_NAME] Design"
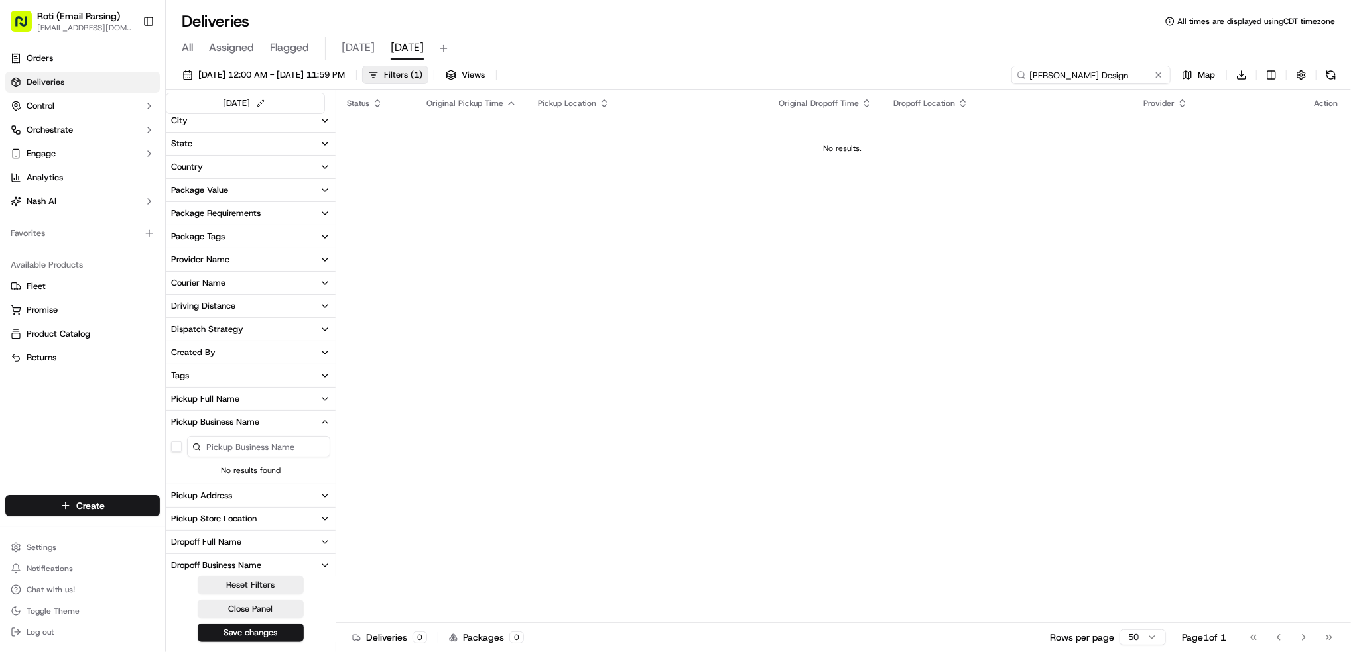
click at [1047, 74] on input "[PERSON_NAME] Design" at bounding box center [1090, 75] width 159 height 19
type input "[PERSON_NAME] Design"
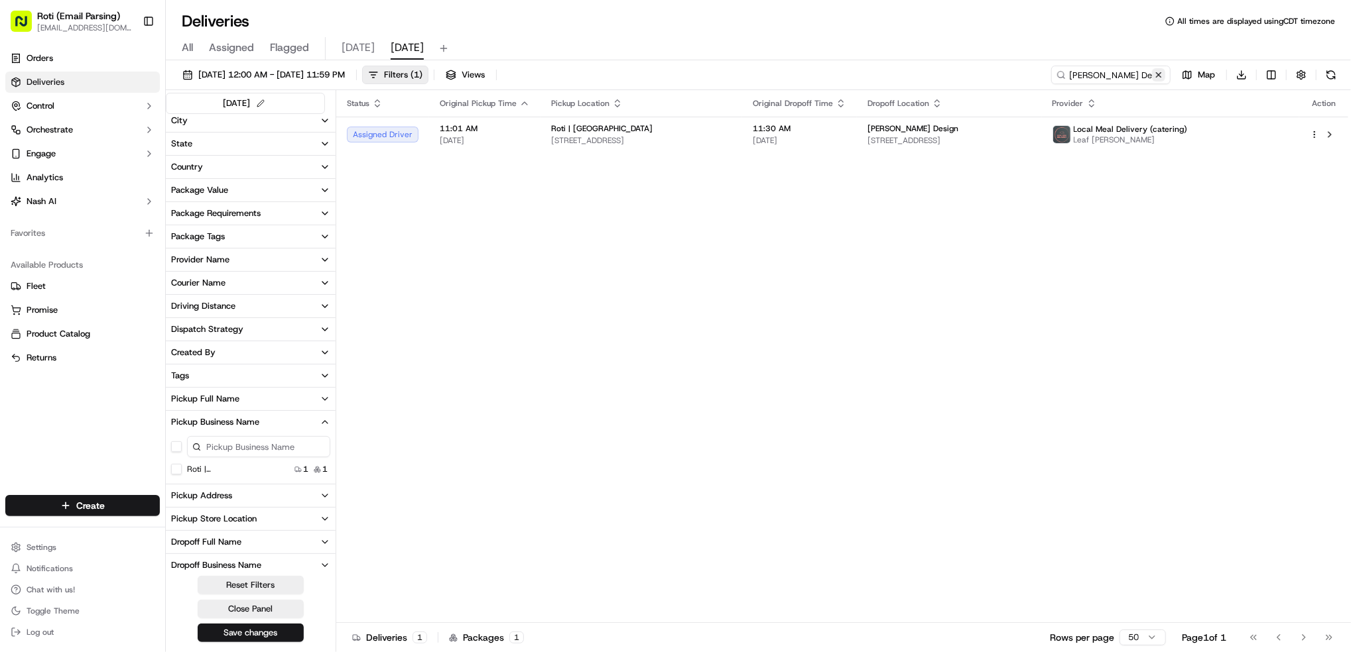
click at [1161, 76] on button at bounding box center [1158, 74] width 13 height 13
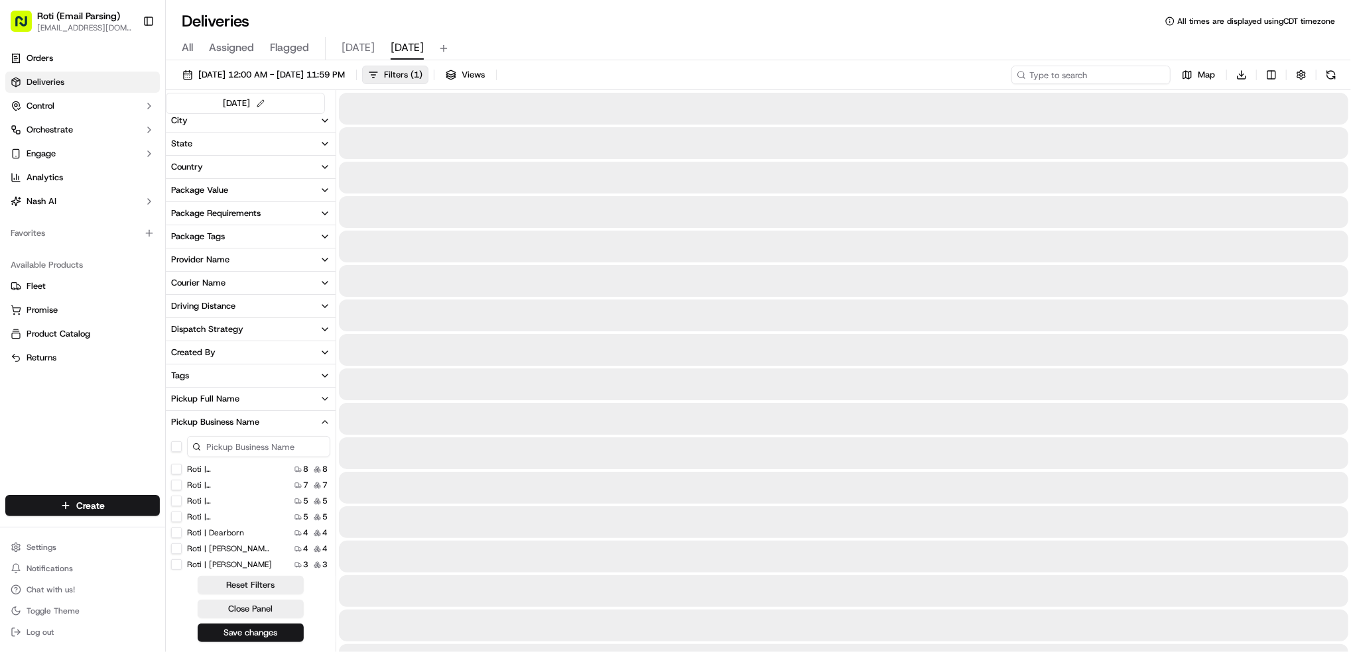
click at [1140, 74] on input at bounding box center [1090, 75] width 159 height 19
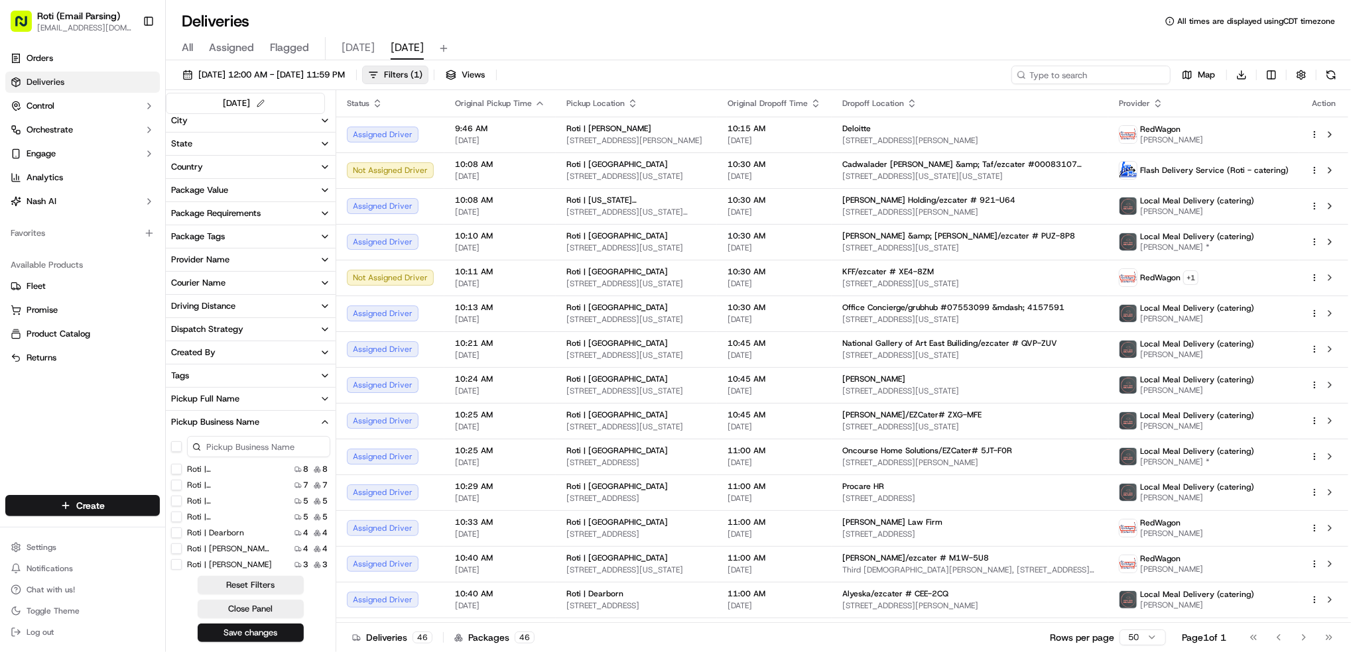
paste input "Inliner Solutions/ezcater # Z42-HGW"
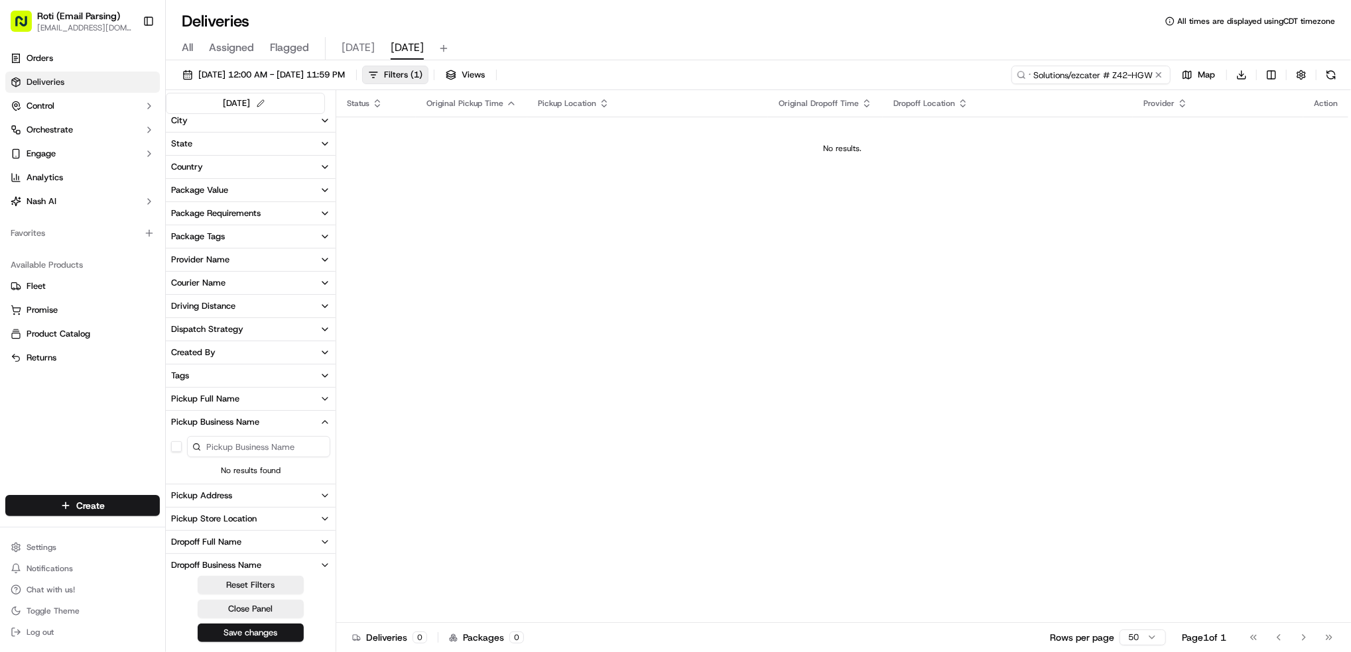
click at [1032, 74] on input "Inliner Solutions/ezcater # Z42-HGW" at bounding box center [1090, 75] width 159 height 19
type input "InlineSolutions/ezcater # Z42-HGW"
drag, startPoint x: 1030, startPoint y: 74, endPoint x: 1353, endPoint y: 129, distance: 328.1
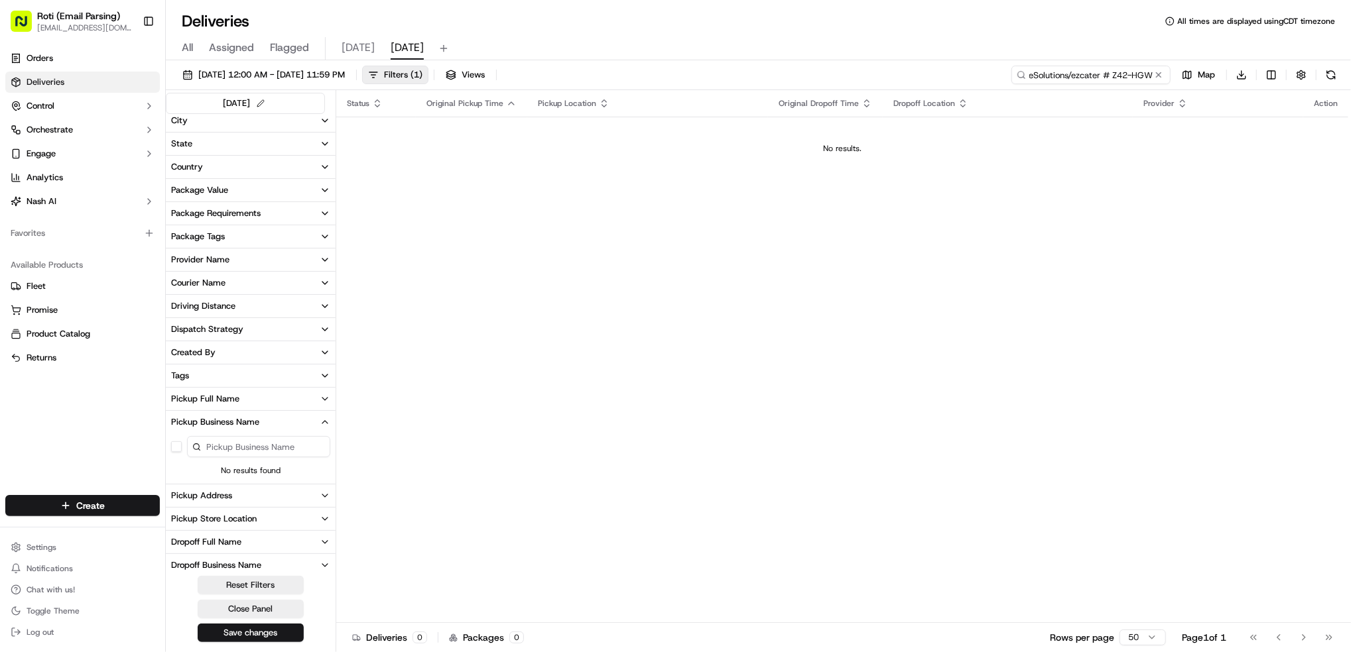
click at [1350, 129] on html "Roti (Email Parsing) [EMAIL_ADDRESS][DOMAIN_NAME] Toggle Sidebar Orders Deliver…" at bounding box center [675, 326] width 1351 height 652
type input "Inliner Solutions/ezcater # Z42-HGW"
click at [1031, 74] on input "Inliner Solutions/ezcater # Z42-HGW" at bounding box center [1090, 75] width 159 height 19
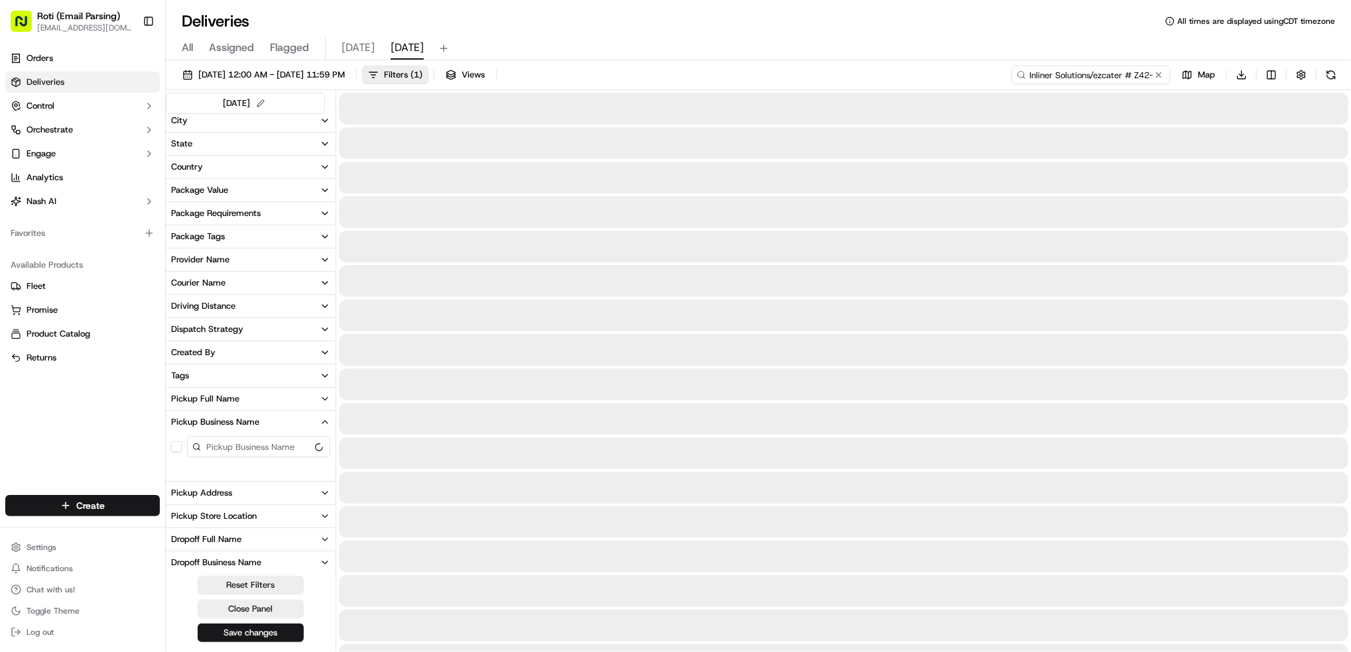
type input "Inliner Solutions/ezcater # Z42-HGW"
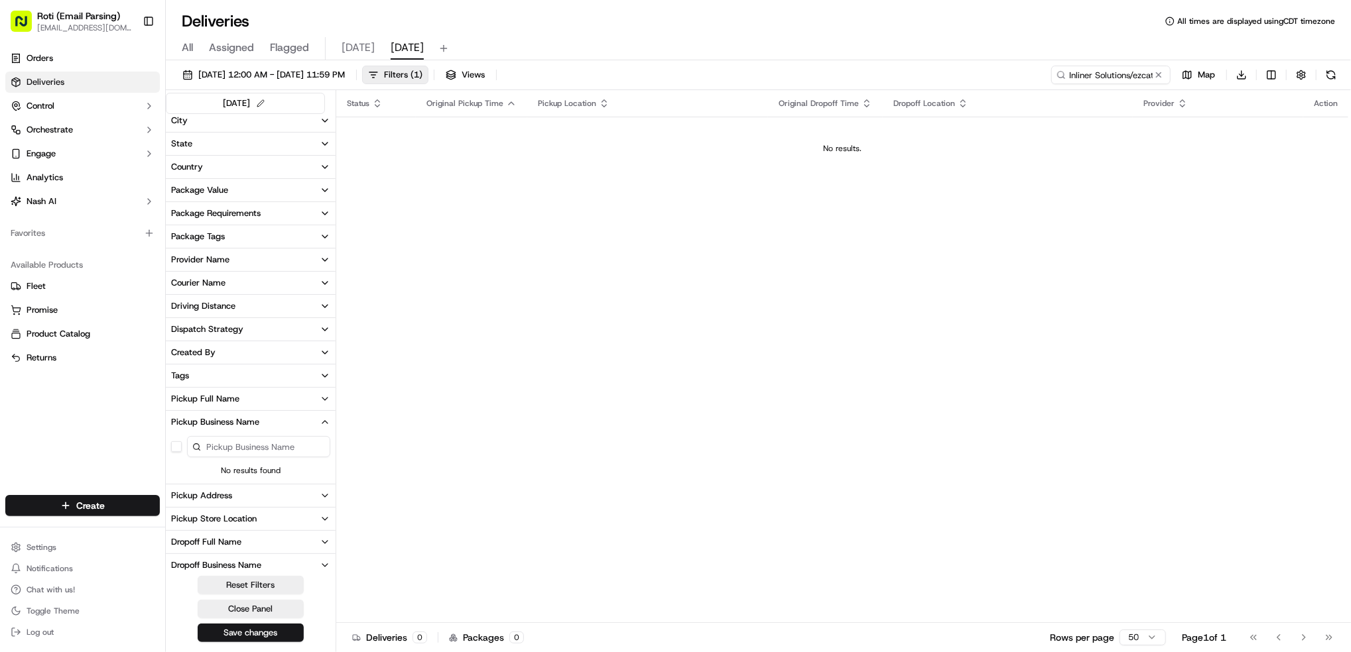
click at [1160, 76] on button at bounding box center [1158, 74] width 13 height 13
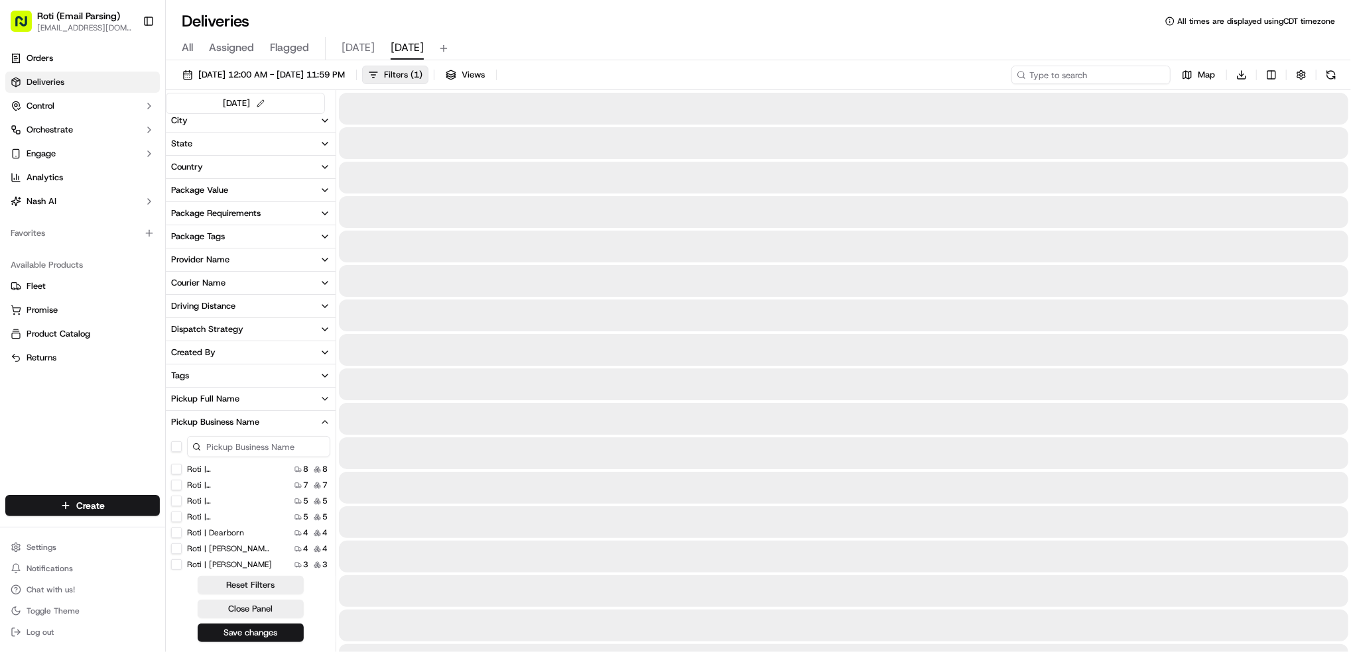
click at [1088, 71] on input at bounding box center [1090, 75] width 159 height 19
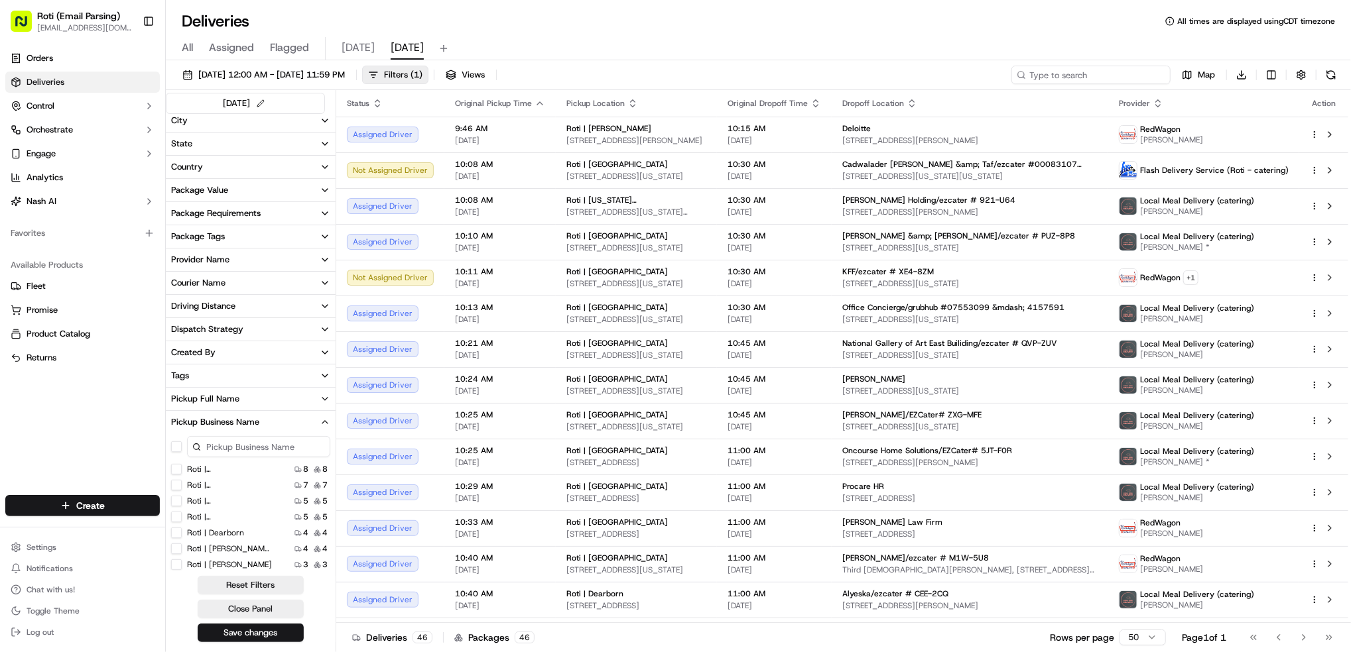
paste input "Nature's Fynd/ezcater # 39C-W1F"
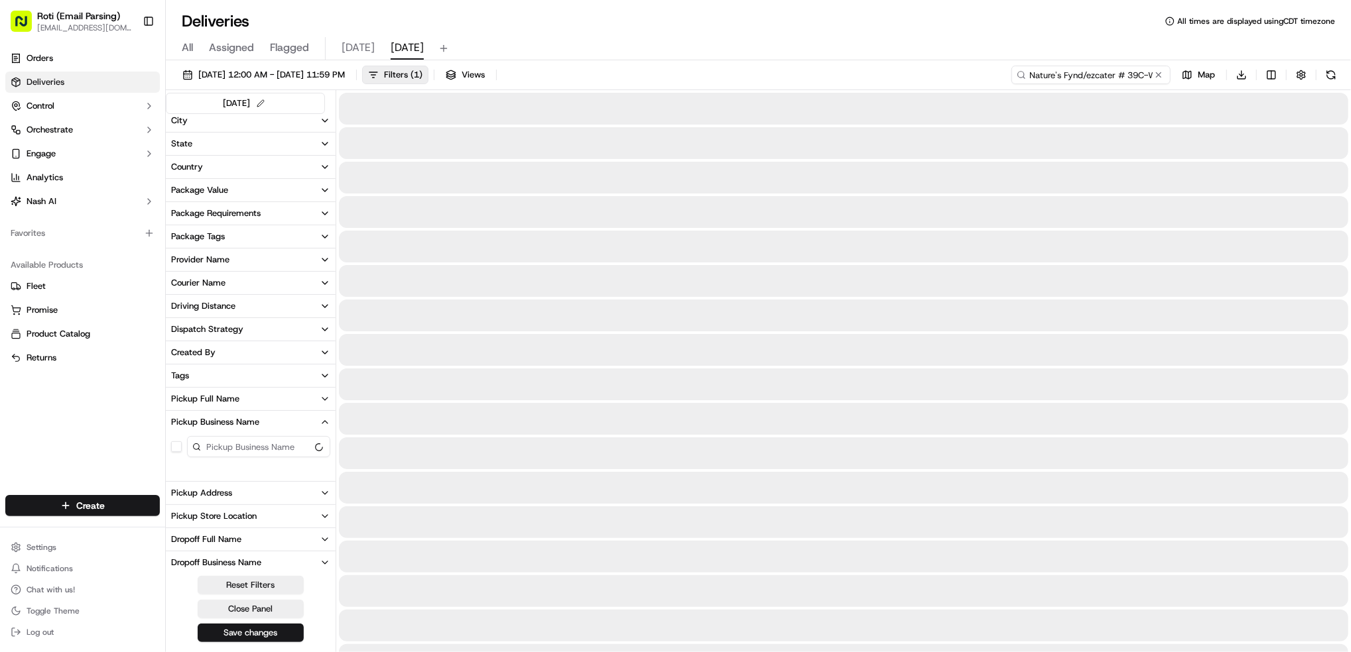
type input "Nature's Fynd/ezcater # 39C-W1F"
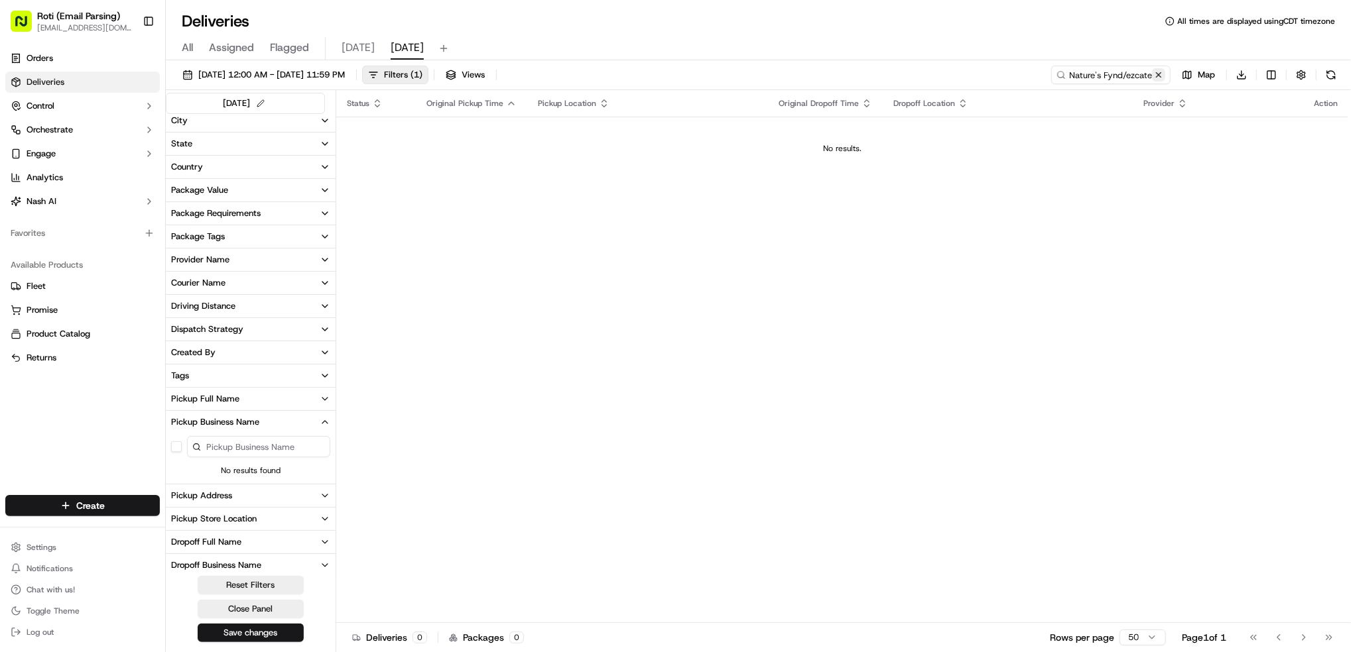
click at [1158, 78] on button at bounding box center [1158, 74] width 13 height 13
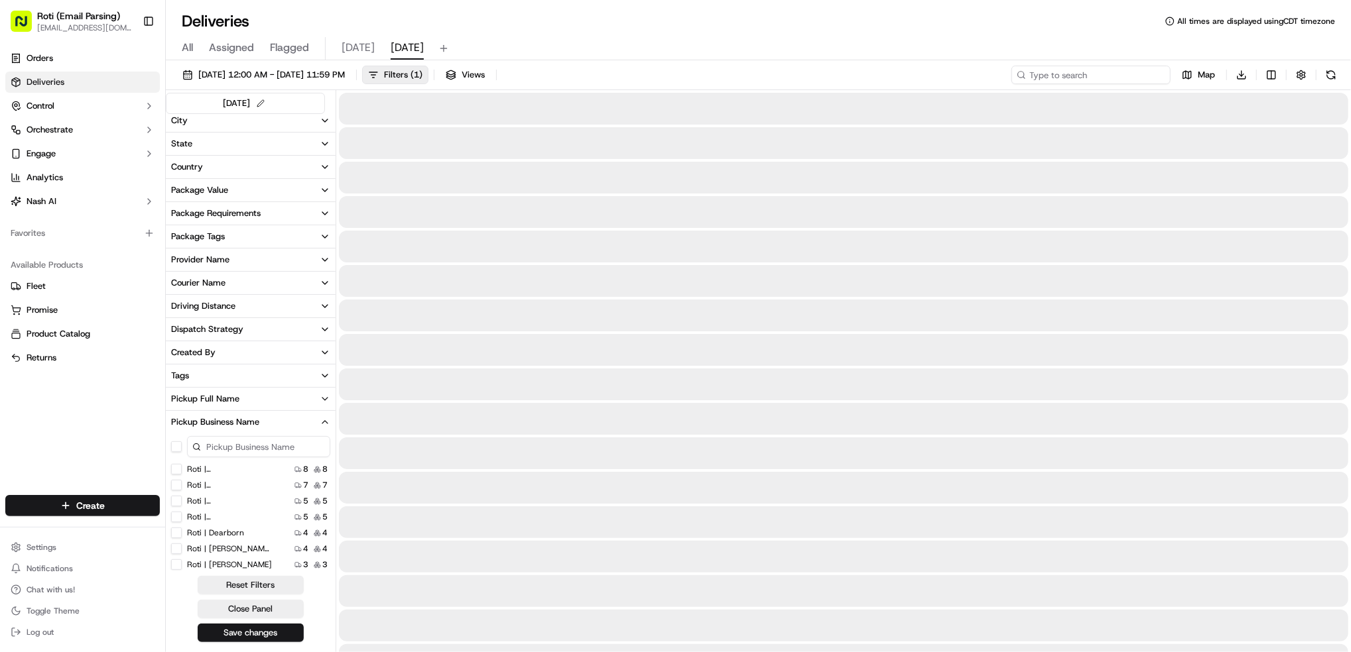
click at [1112, 74] on input at bounding box center [1090, 75] width 159 height 19
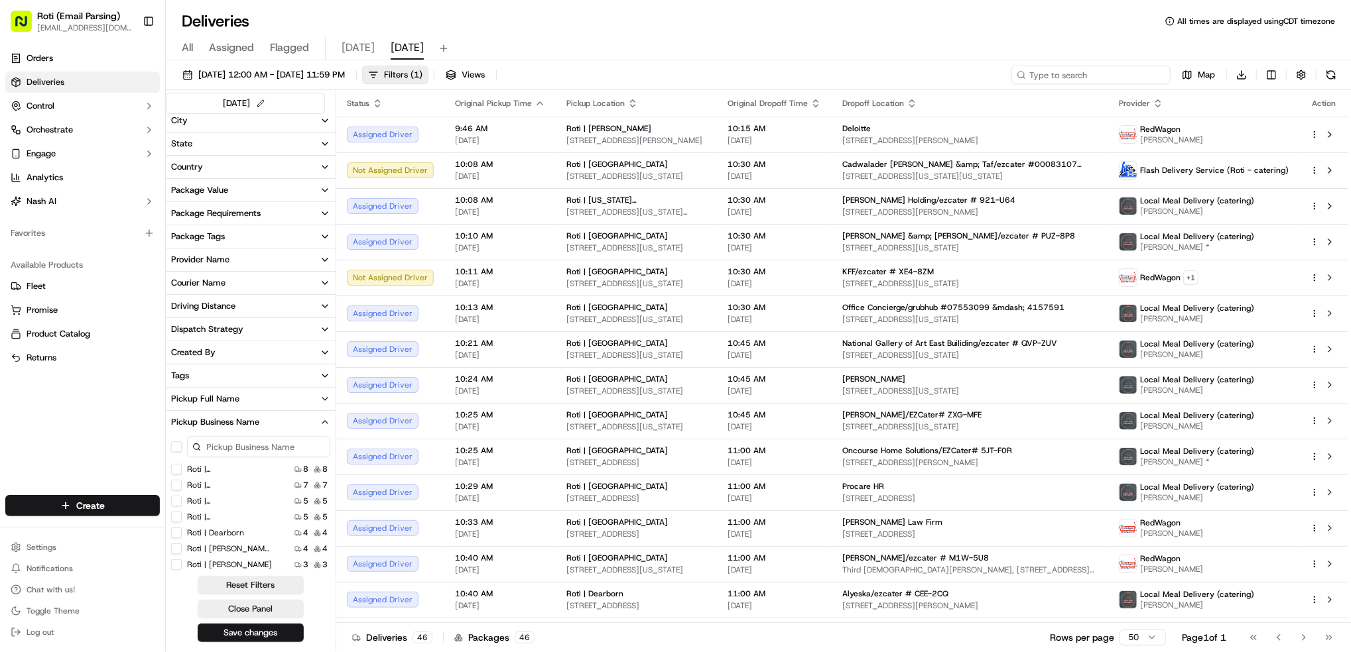
paste input "BandWith [GEOGRAPHIC_DATA]"
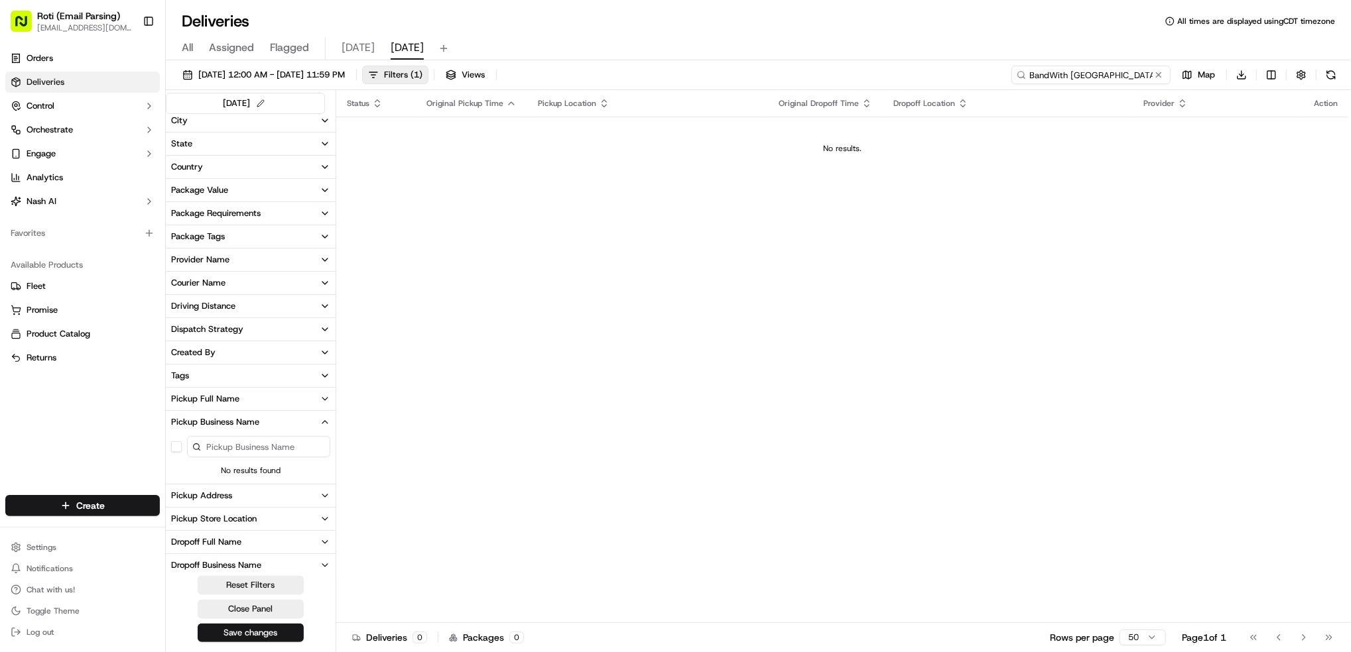
type input "BandWith [GEOGRAPHIC_DATA]"
click at [1160, 74] on button at bounding box center [1158, 74] width 13 height 13
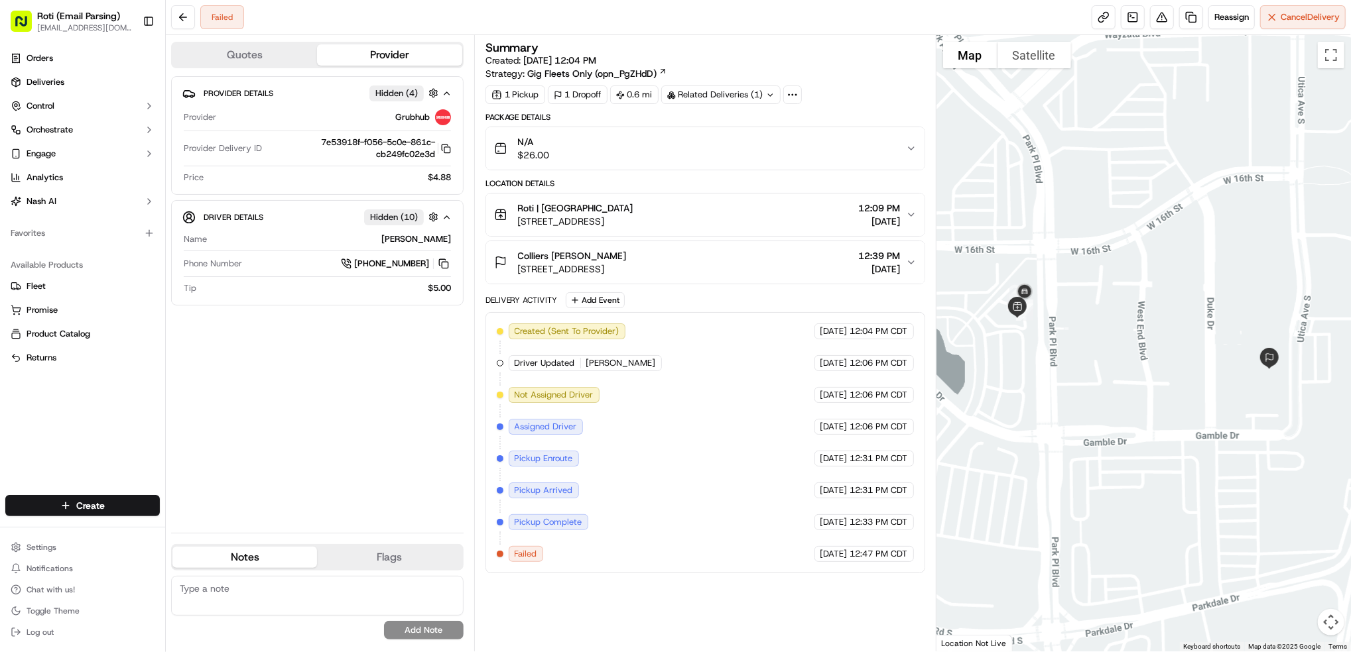
click at [500, 554] on div at bounding box center [500, 554] width 7 height 7
click at [501, 553] on div at bounding box center [500, 554] width 7 height 7
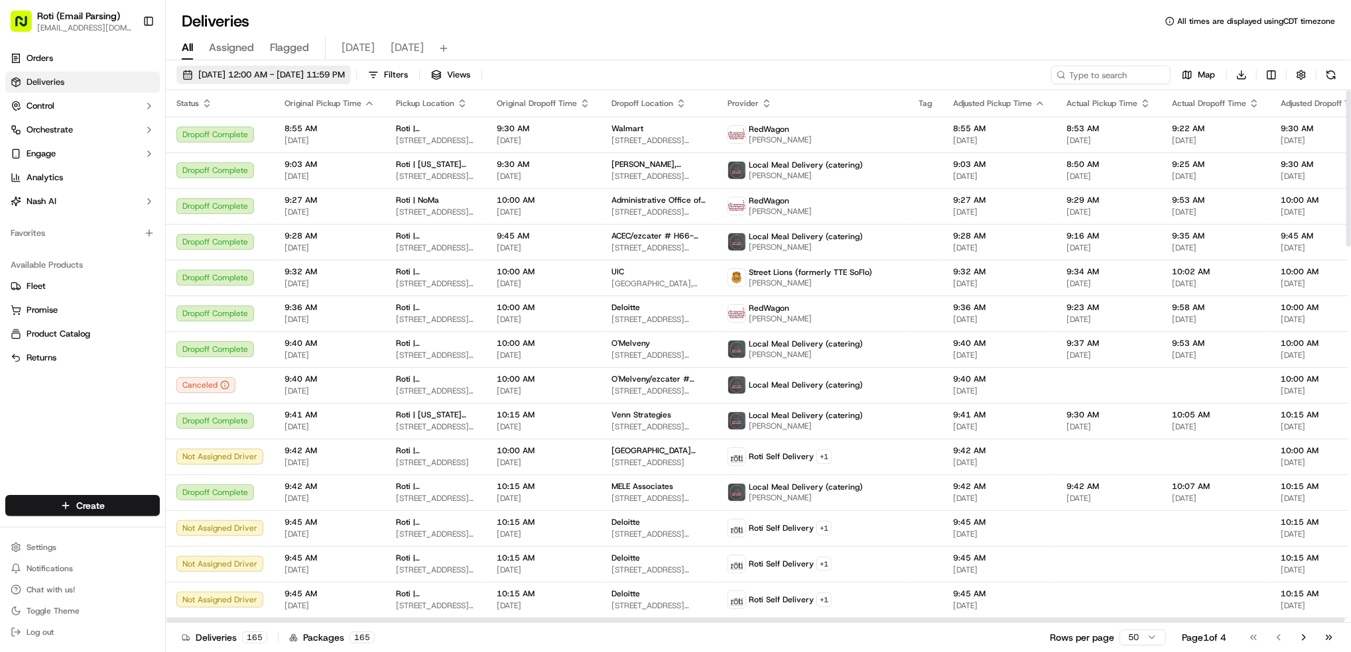
click at [345, 76] on span "[DATE] 12:00 AM - [DATE] 11:59 PM" at bounding box center [271, 75] width 147 height 12
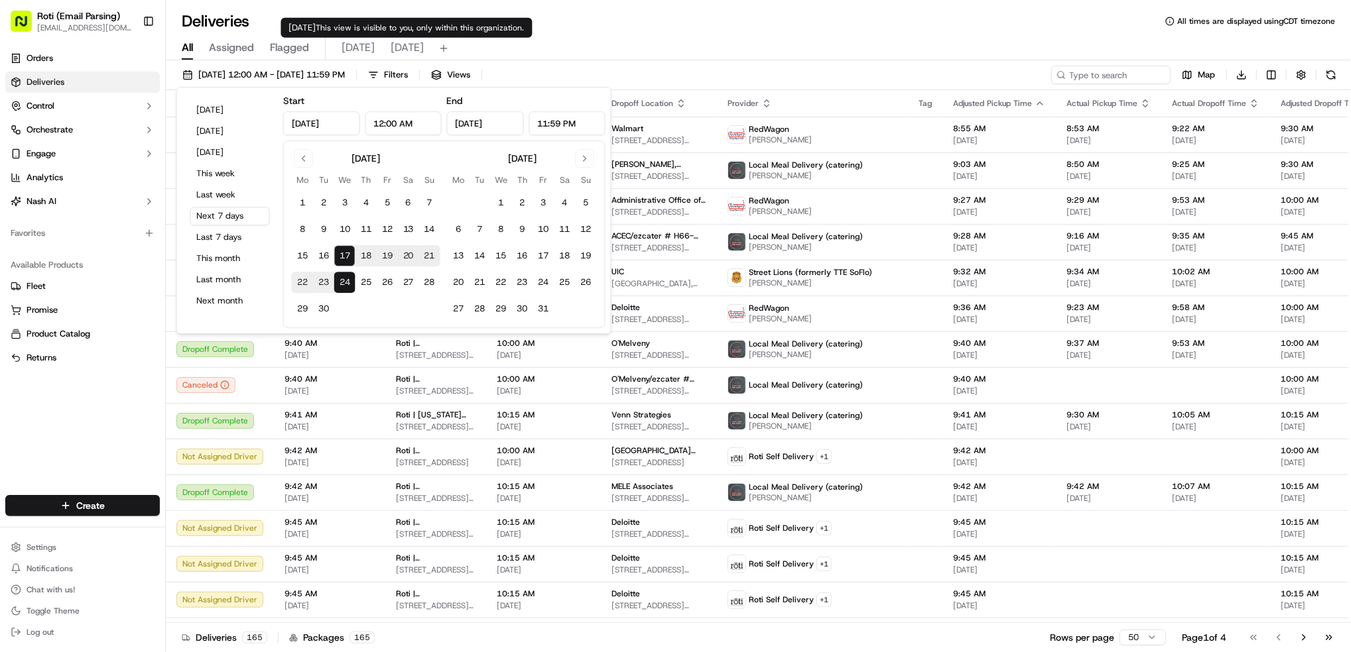
type input "Sep 18, 2025"
click at [405, 52] on span "[DATE]" at bounding box center [407, 48] width 33 height 16
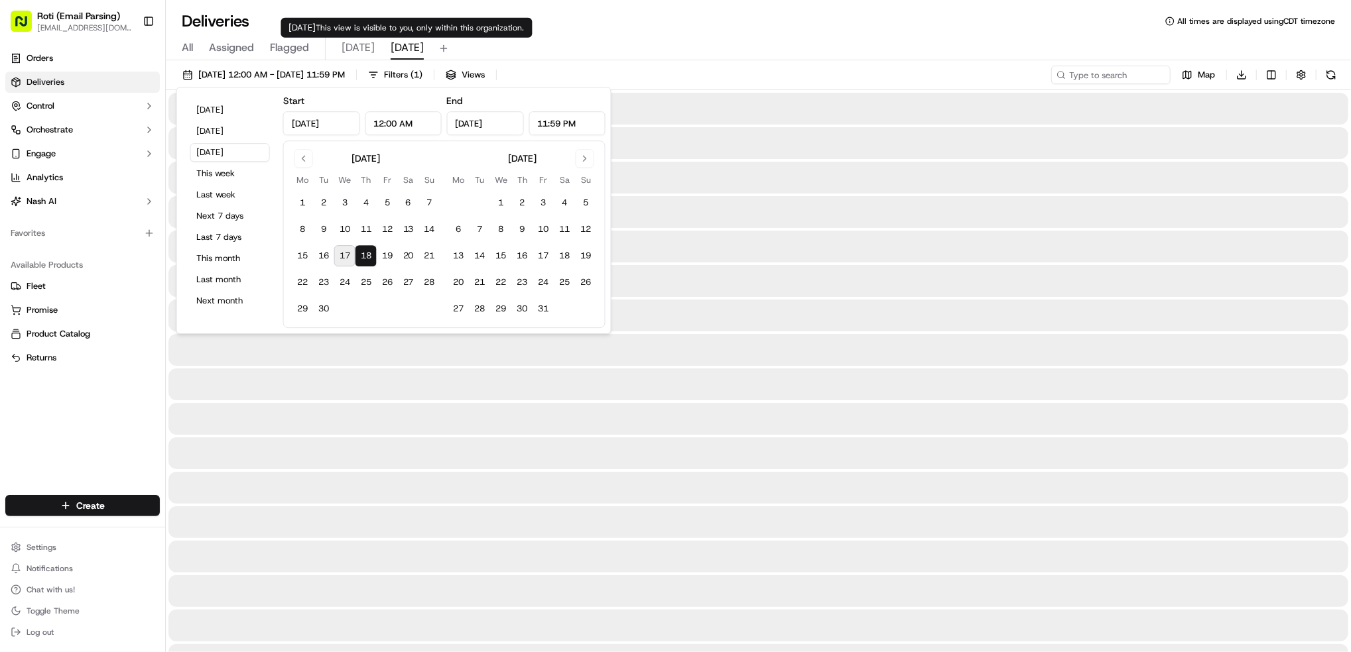
click at [405, 52] on span "[DATE]" at bounding box center [407, 48] width 33 height 16
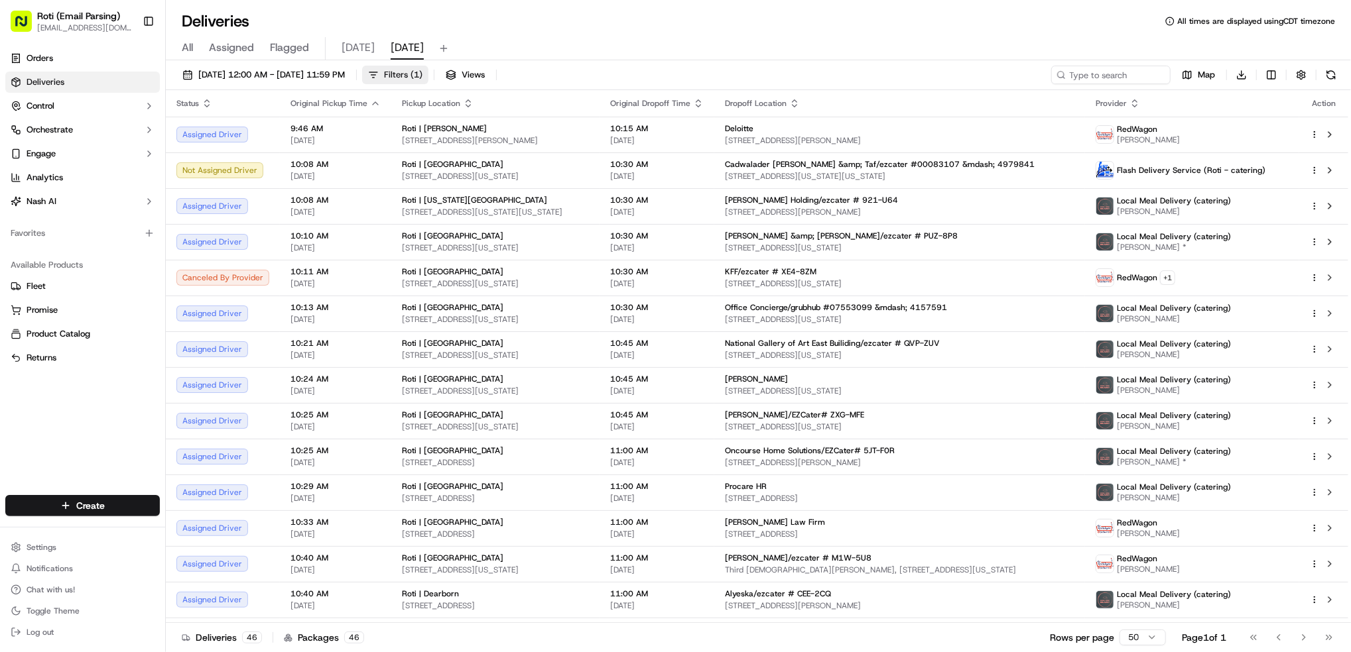
click at [422, 78] on span "Filters ( 1 )" at bounding box center [403, 75] width 38 height 12
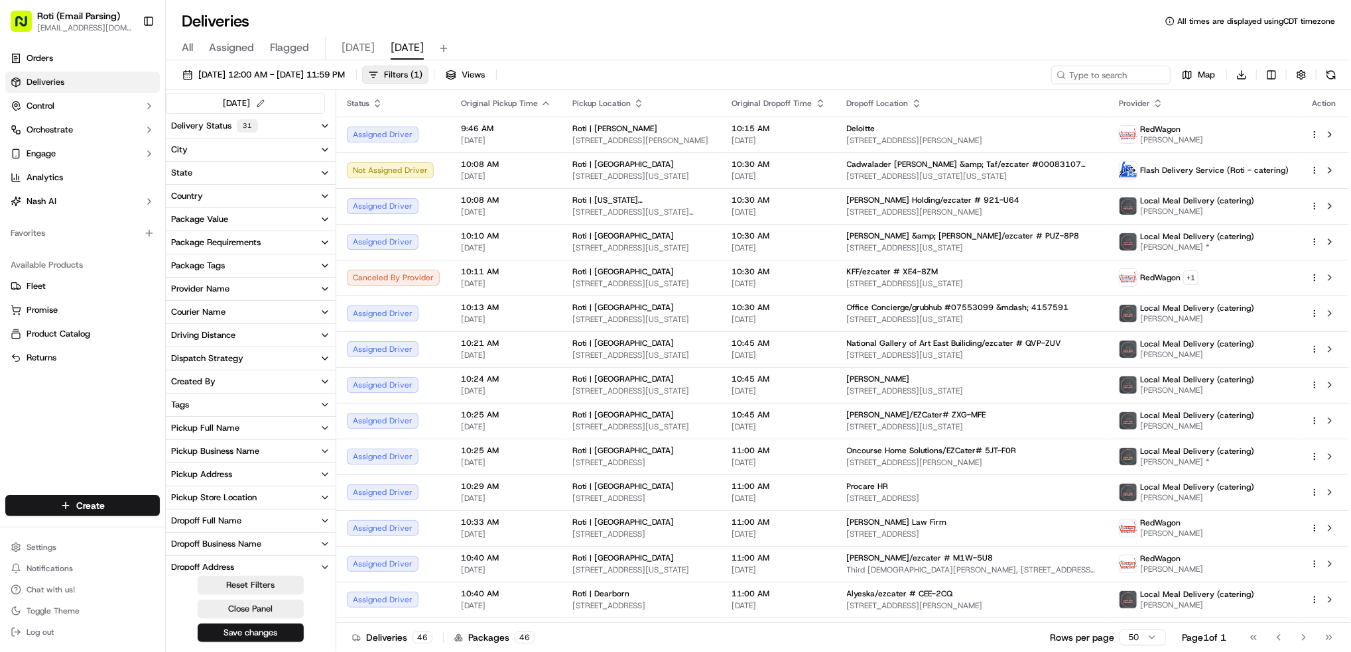
click at [273, 454] on button "Pickup Business Name" at bounding box center [251, 451] width 170 height 23
click at [241, 553] on label "Roti | [GEOGRAPHIC_DATA]" at bounding box center [229, 553] width 85 height 11
click at [182, 553] on Loop "Roti | [GEOGRAPHIC_DATA]" at bounding box center [176, 553] width 11 height 11
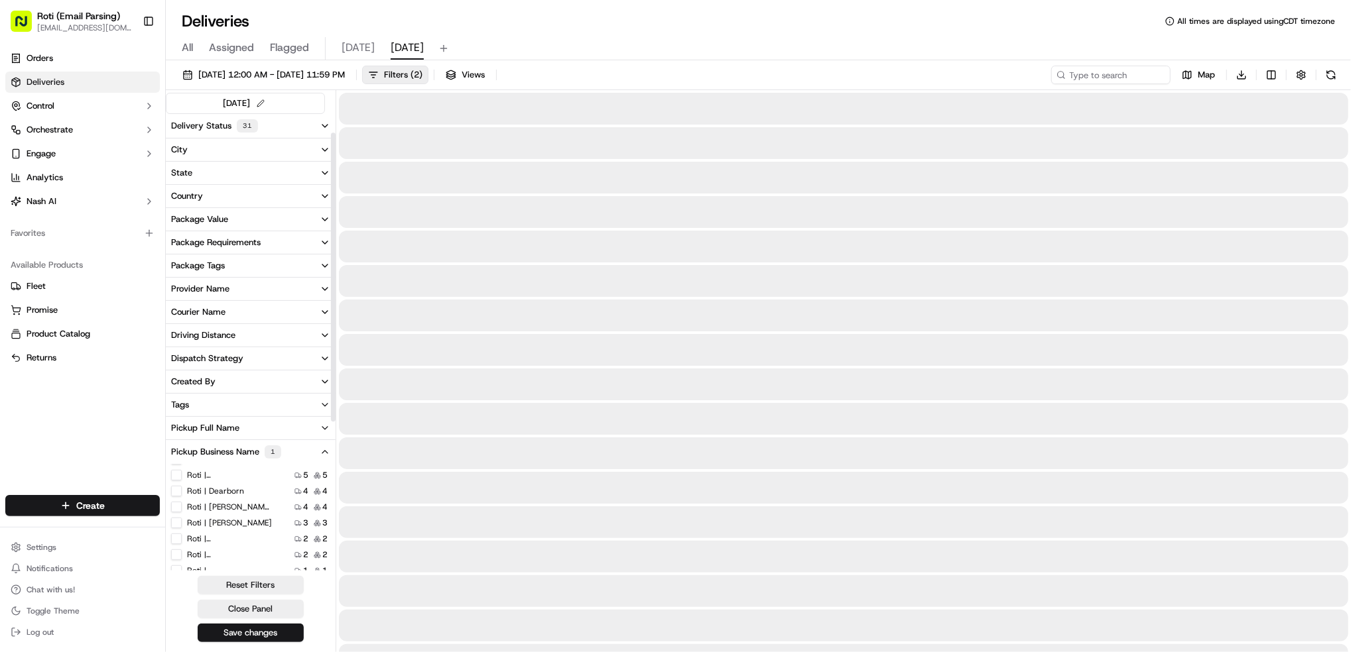
scroll to position [29, 0]
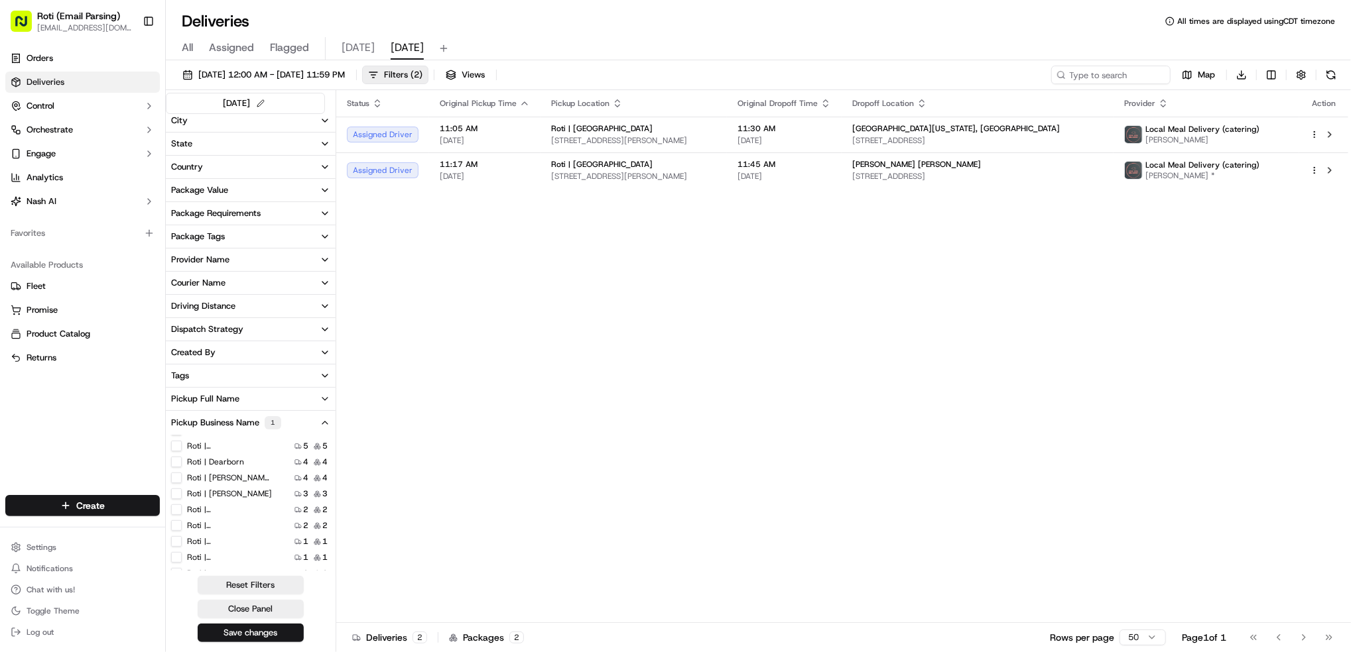
click at [1340, 78] on div "09/18/2025 12:00 AM - 09/18/2025 11:59 PM Filters ( 2 ) Views Map Download" at bounding box center [758, 78] width 1185 height 25
click at [1337, 77] on button at bounding box center [1330, 75] width 19 height 19
click at [235, 505] on label "Roti | [GEOGRAPHIC_DATA] and [US_STATE]" at bounding box center [229, 502] width 85 height 11
click at [182, 505] on Michigan "Roti | [GEOGRAPHIC_DATA] and [US_STATE]" at bounding box center [176, 502] width 11 height 11
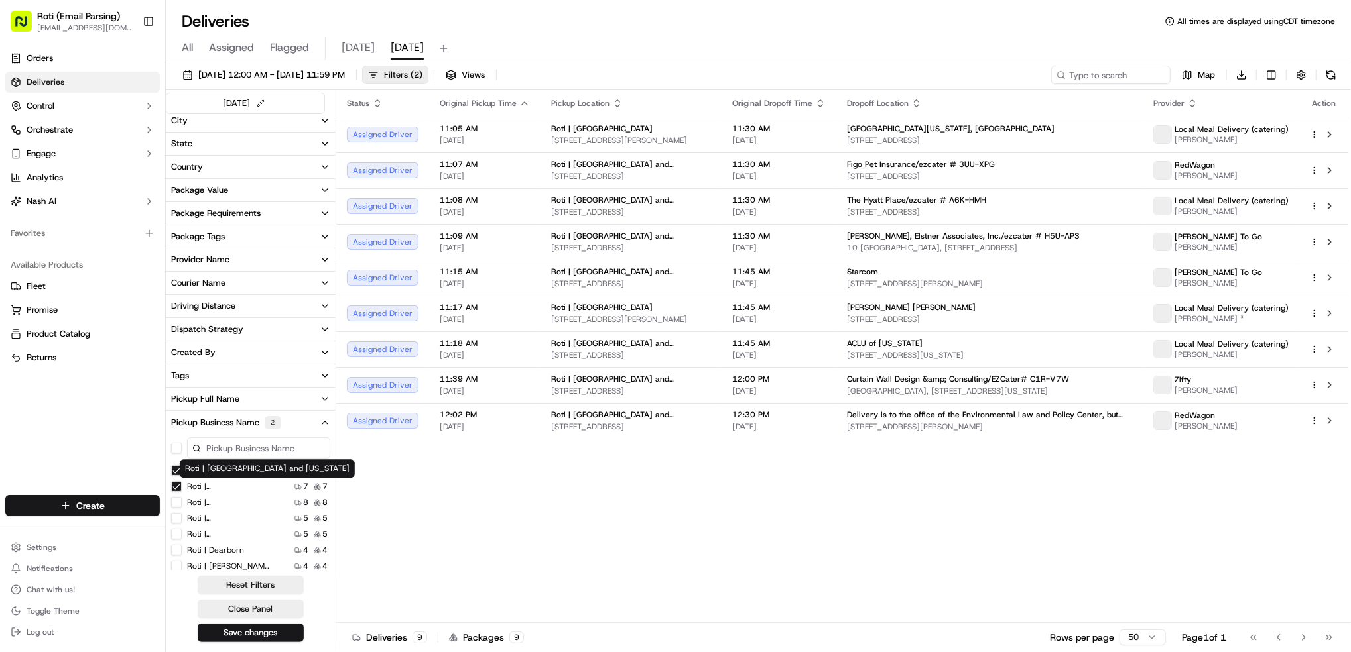
click at [177, 472] on Loop "Roti | [GEOGRAPHIC_DATA]" at bounding box center [176, 470] width 11 height 11
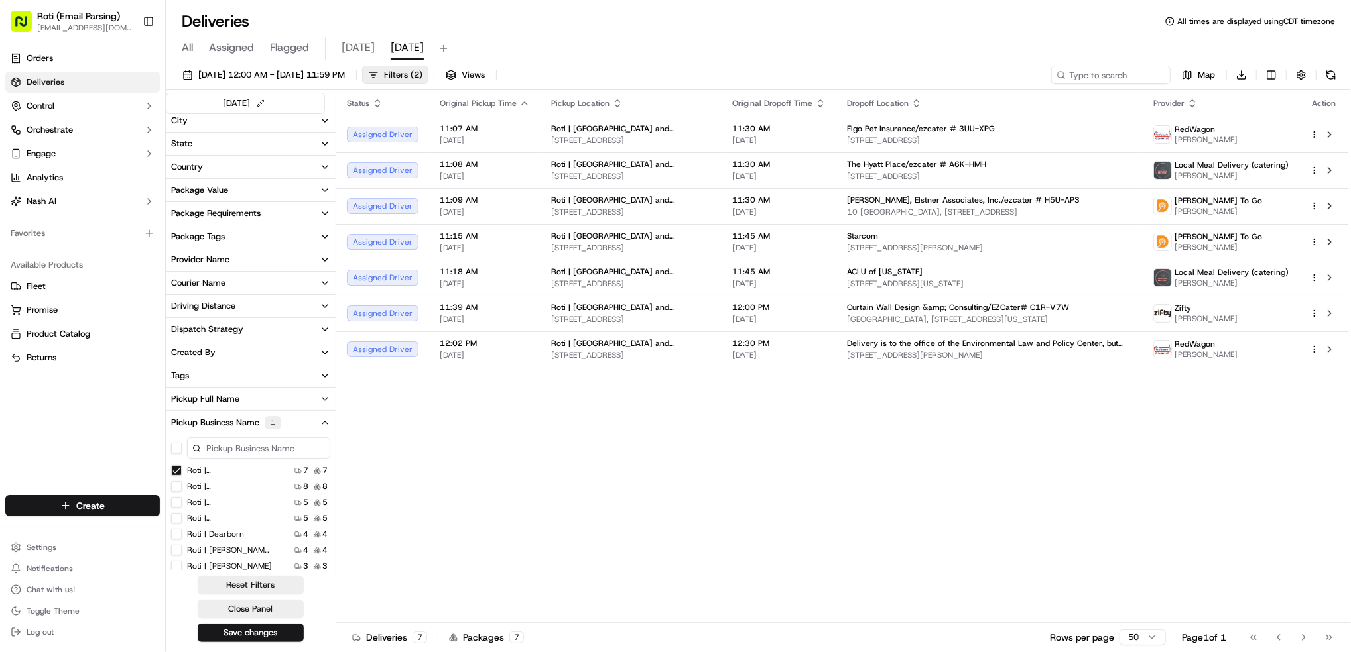
click at [177, 468] on Michigan "Roti | [GEOGRAPHIC_DATA] and [US_STATE]" at bounding box center [176, 470] width 11 height 11
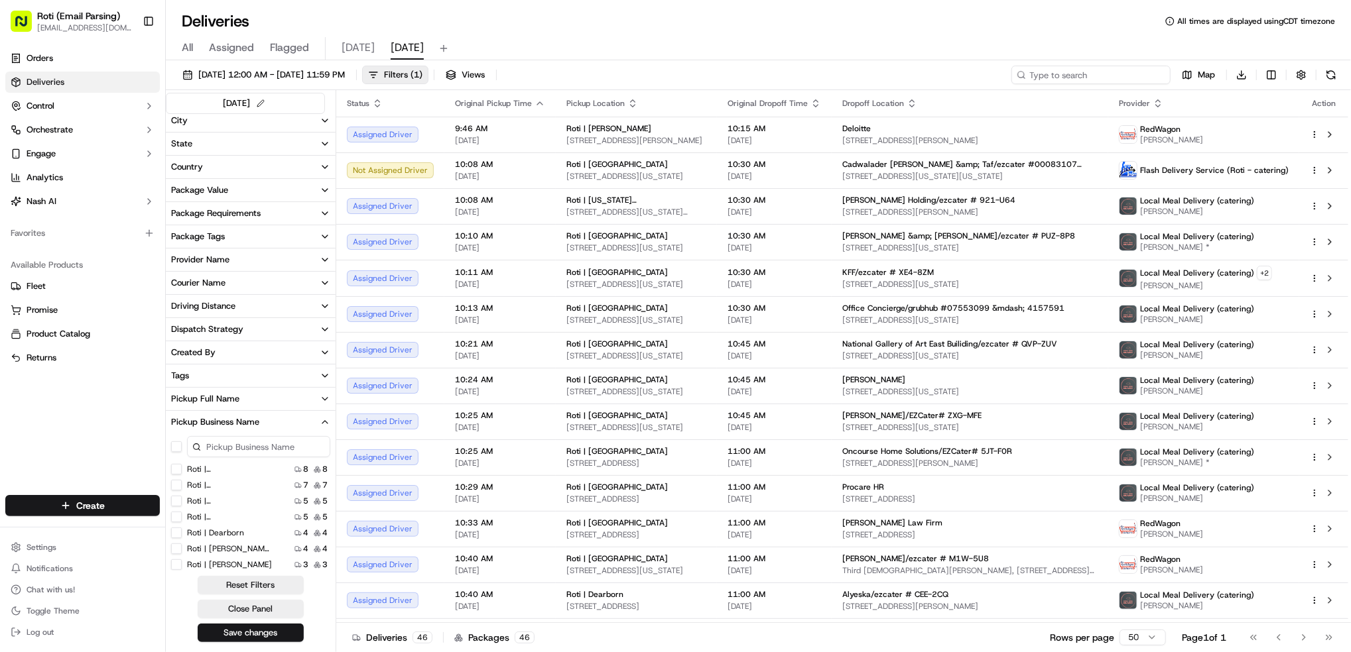
click at [1107, 75] on input at bounding box center [1090, 75] width 159 height 19
paste input "The Derm Collective"
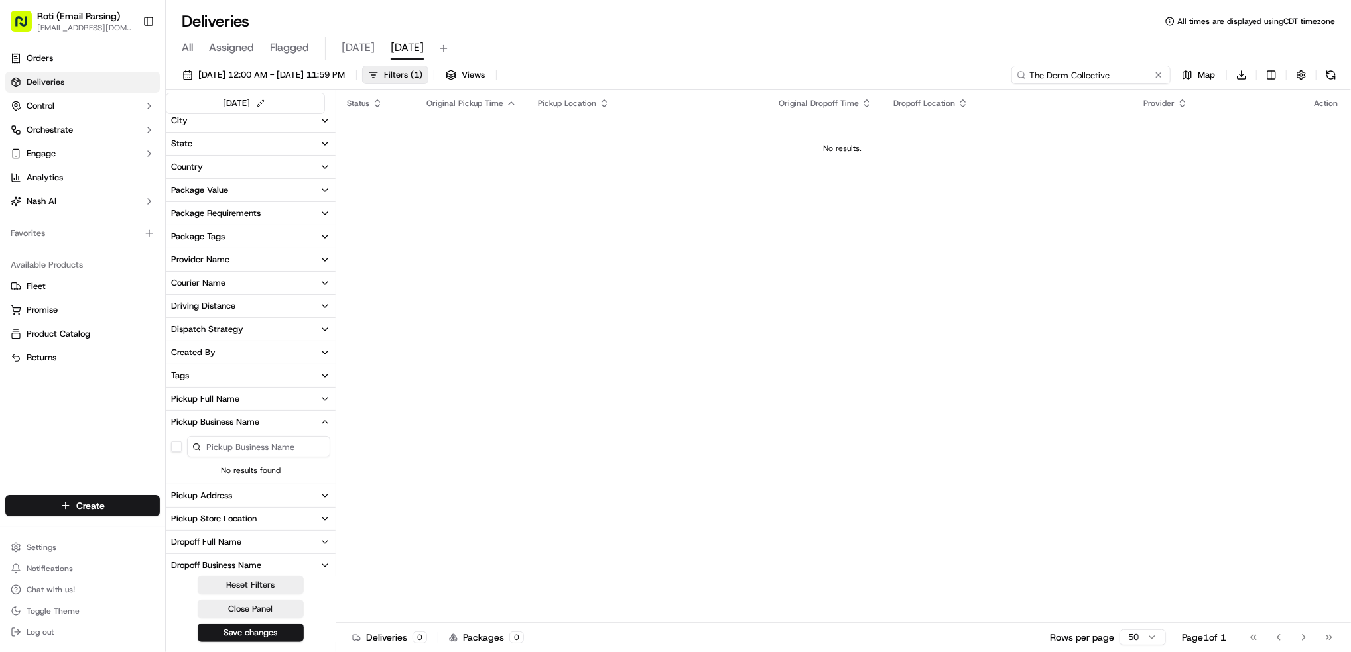
click at [1044, 75] on input "The Derm Collective" at bounding box center [1090, 75] width 159 height 19
type input "The Derm Collective"
drag, startPoint x: 1122, startPoint y: 67, endPoint x: 871, endPoint y: 63, distance: 250.7
click at [872, 64] on div "09/18/2025 12:00 AM - 09/18/2025 11:59 PM Filters ( 1 ) Views The Derm Collecti…" at bounding box center [758, 357] width 1185 height 595
paste input "The Derm Collective"
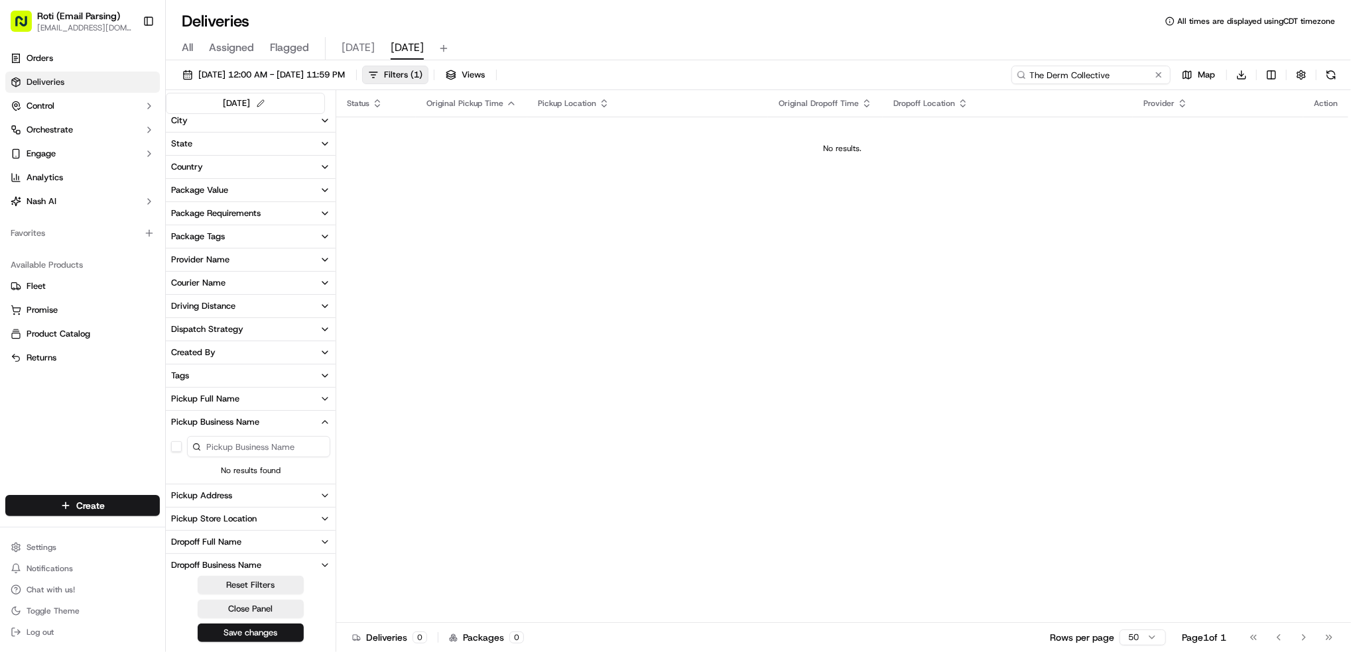
click at [1044, 74] on input "The Derm Collective" at bounding box center [1090, 75] width 159 height 19
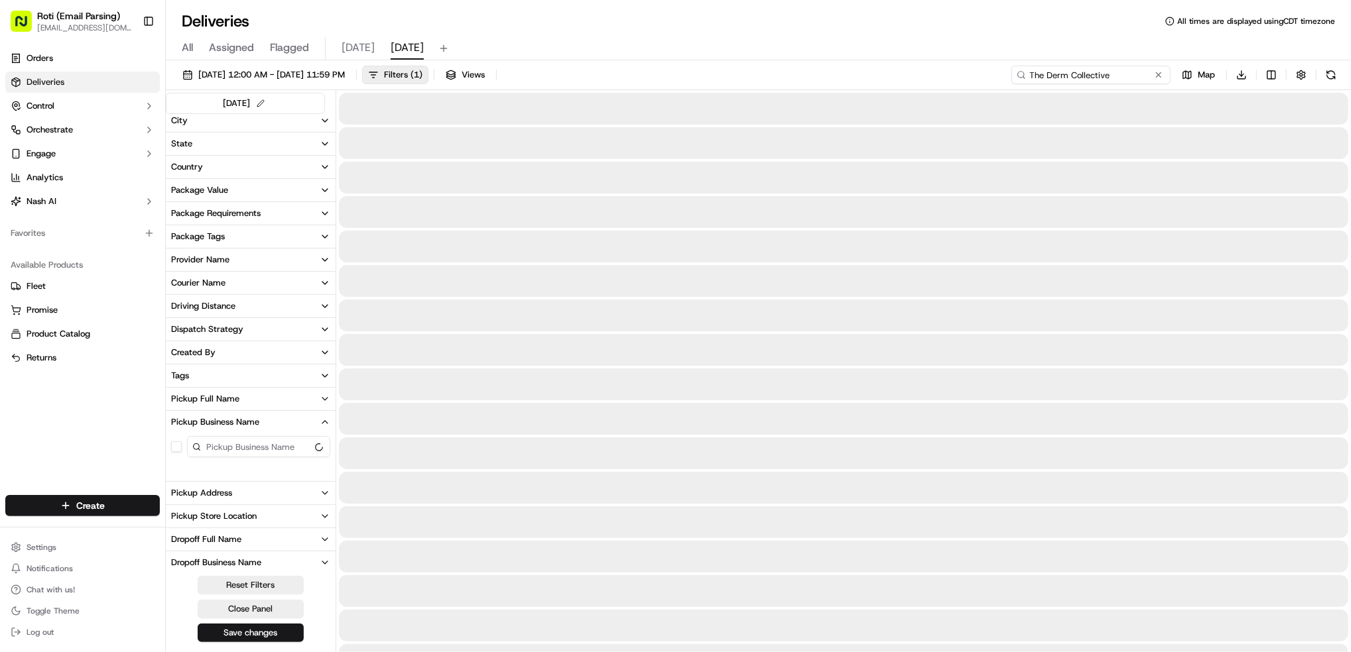
type input "The Derm Collective"
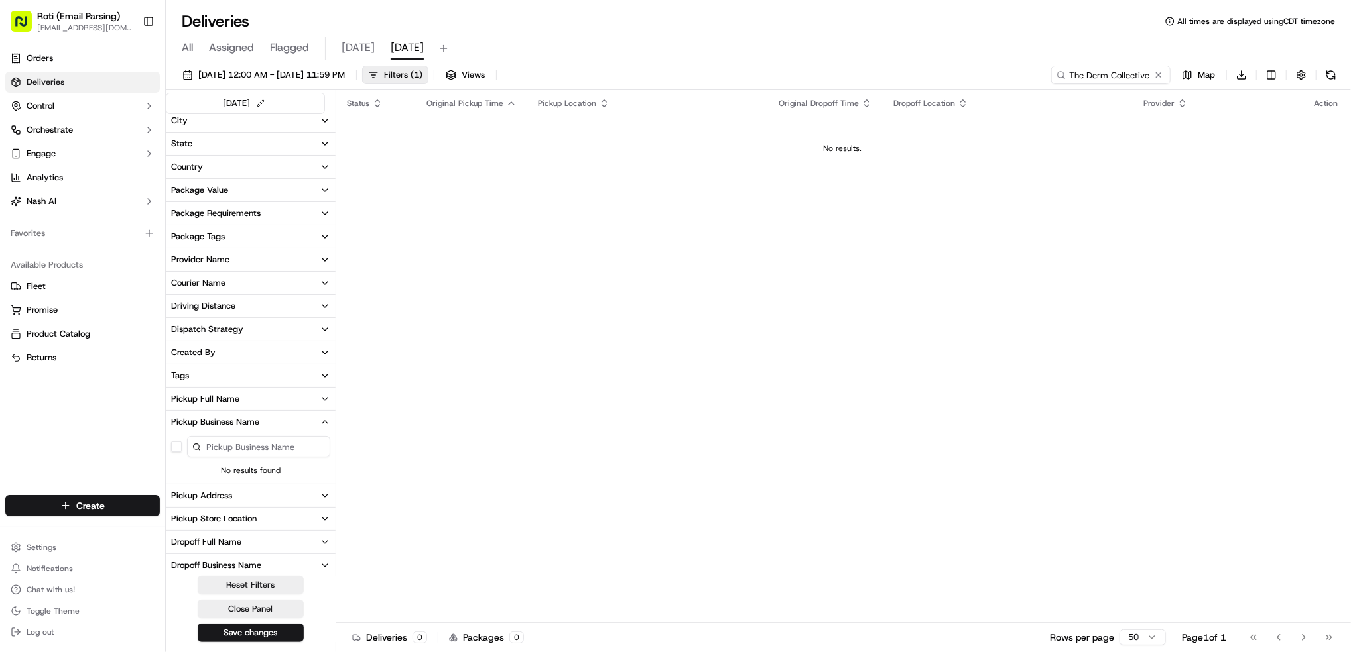
click at [1334, 72] on button at bounding box center [1330, 75] width 19 height 19
click at [1159, 77] on button at bounding box center [1158, 74] width 13 height 13
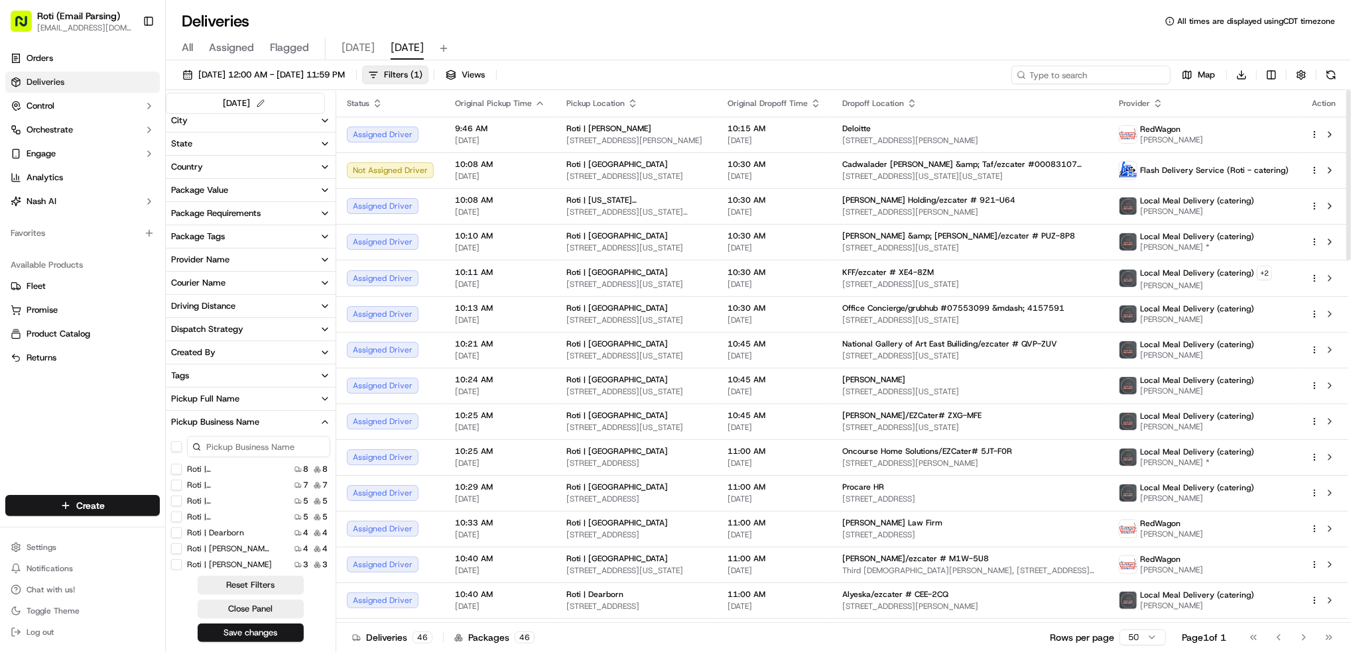
click at [1113, 77] on input at bounding box center [1090, 75] width 159 height 19
paste input "Nature's Fynd/ezcater # 39C-W1F"
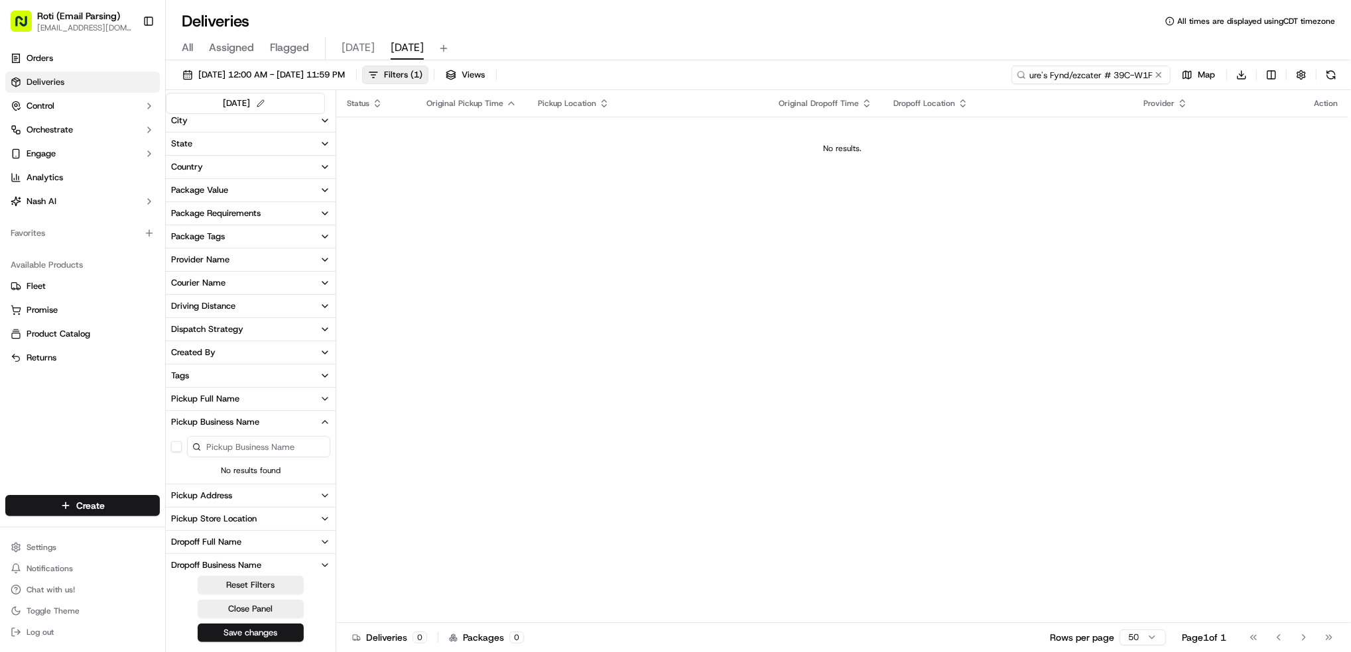
click at [1113, 77] on input "Nature's Fynd/ezcater # 39C-W1F" at bounding box center [1090, 75] width 159 height 19
type input "Nature's Fynd/ezcater # 39C-W1F"
click at [1333, 74] on button at bounding box center [1330, 75] width 19 height 19
click at [1335, 82] on button at bounding box center [1330, 75] width 19 height 19
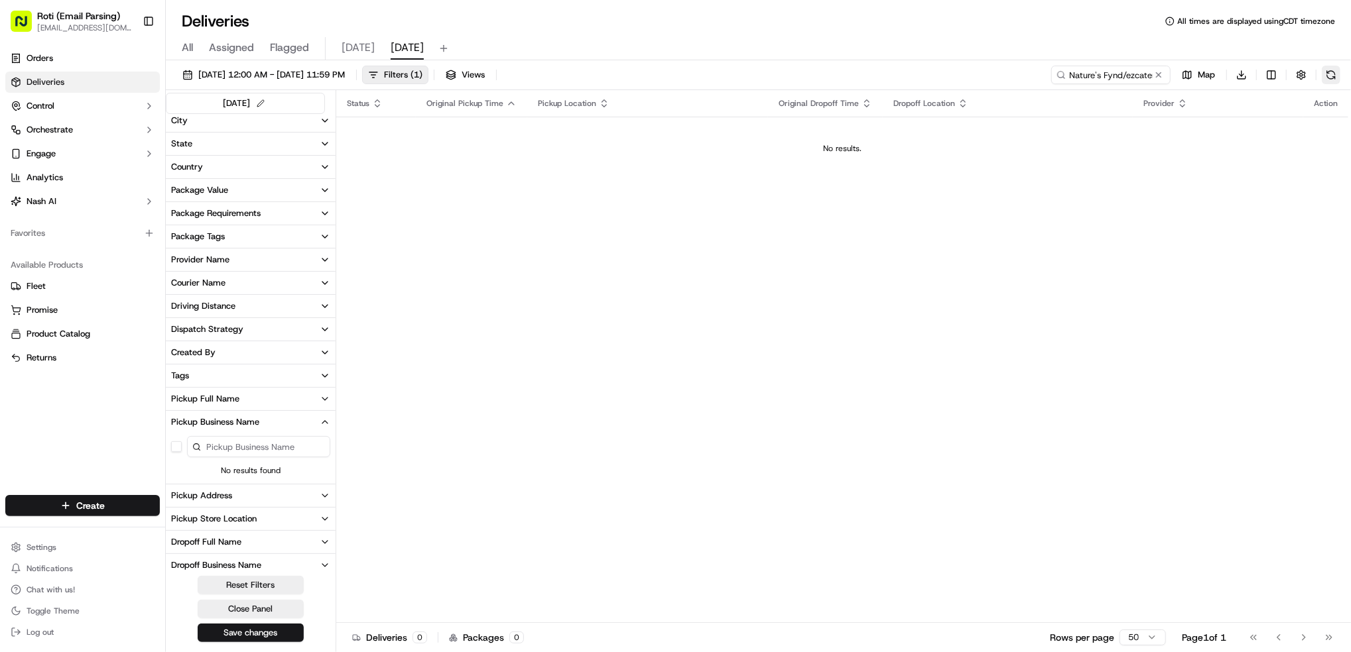
click at [1335, 82] on button at bounding box center [1330, 75] width 19 height 19
click at [1335, 82] on div "Nature's Fynd/ezcater # 39C-W1F Map Download" at bounding box center [1195, 75] width 289 height 19
click at [196, 48] on div "All Assigned Flagged today tomorrow" at bounding box center [758, 48] width 1185 height 23
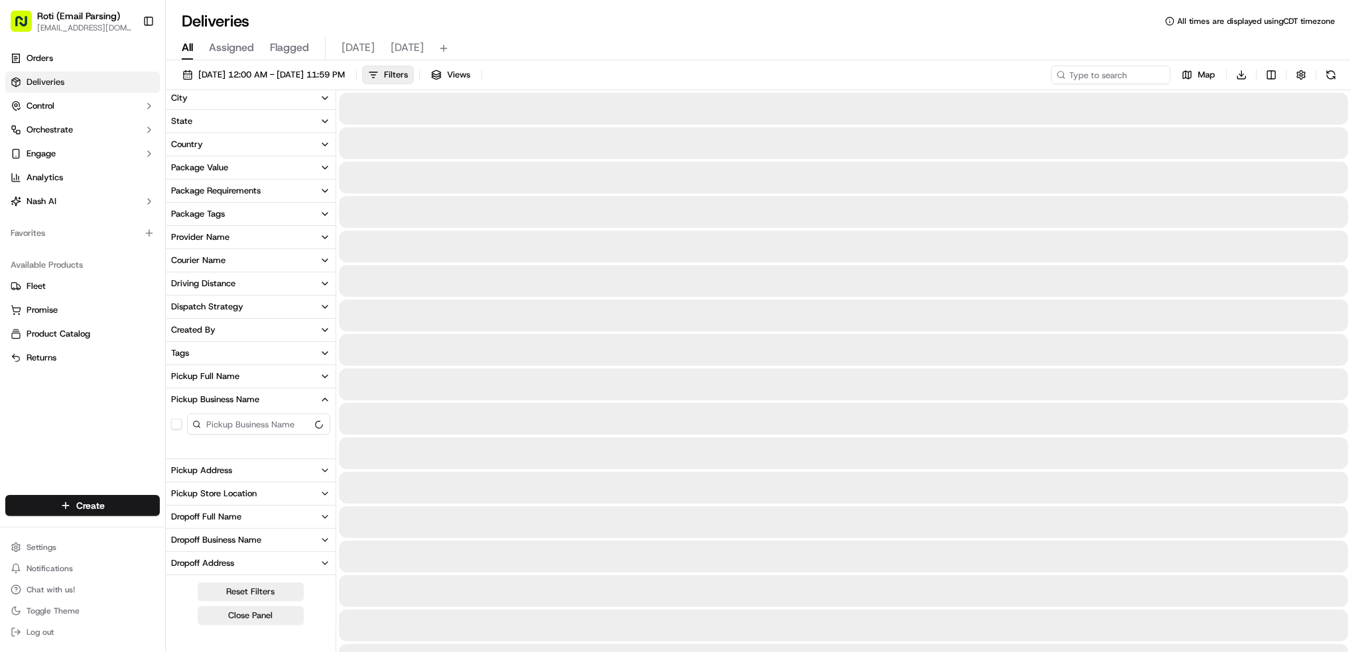
click at [182, 48] on span "All" at bounding box center [187, 48] width 11 height 16
click at [1113, 74] on input at bounding box center [1090, 75] width 159 height 19
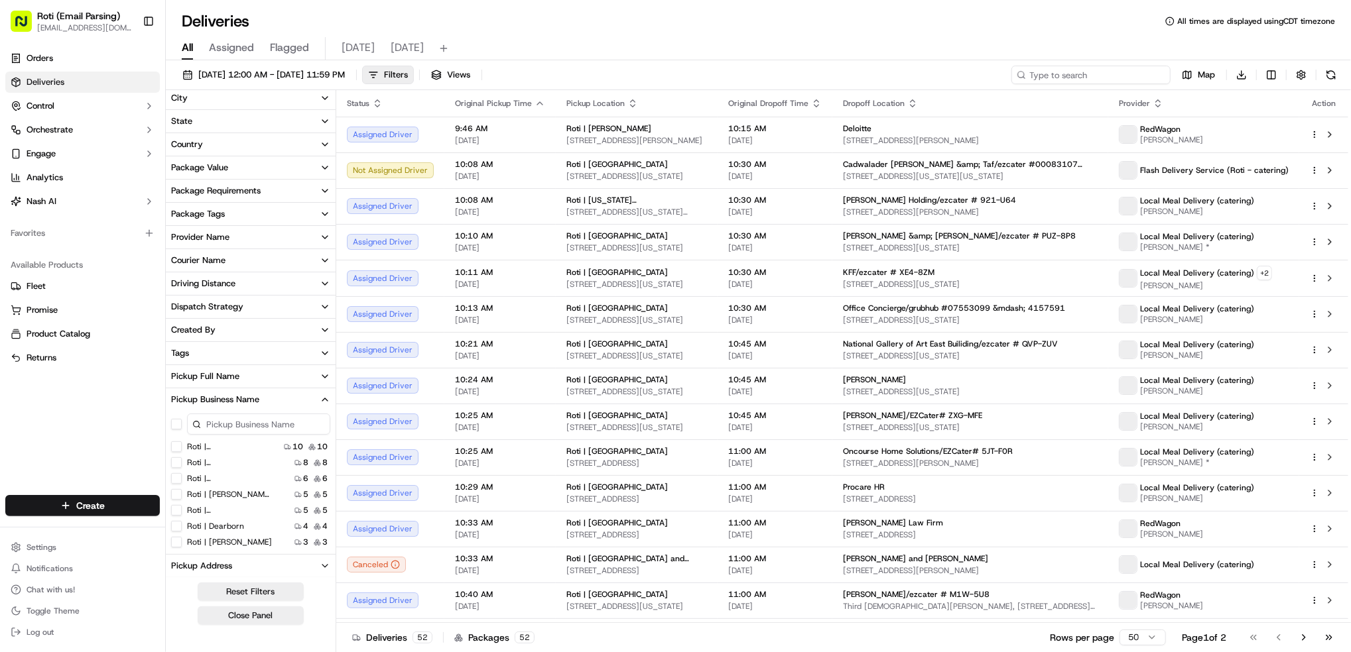
click at [1111, 70] on input at bounding box center [1090, 75] width 159 height 19
paste input "020712"
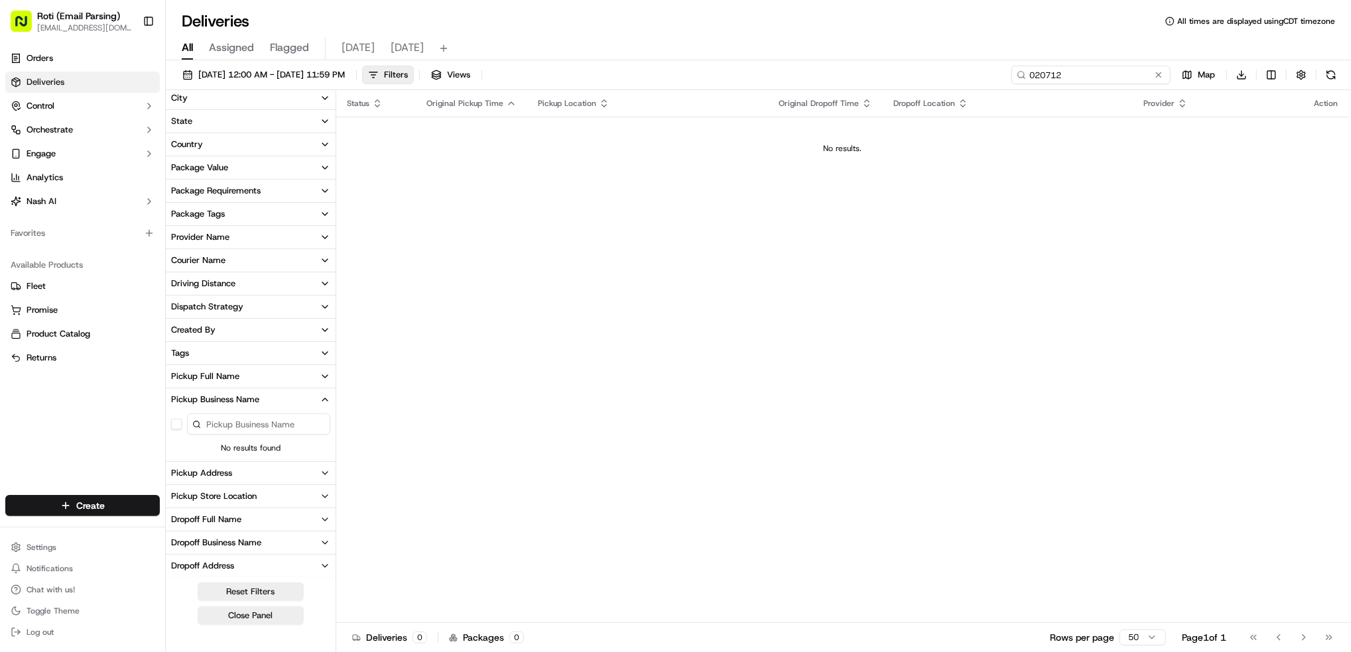
type input "020712"
drag, startPoint x: 1073, startPoint y: 80, endPoint x: 695, endPoint y: 3, distance: 386.2
click at [780, 19] on div "Deliveries All times are displayed using CDT timezone All Assigned Flagged toda…" at bounding box center [758, 326] width 1185 height 652
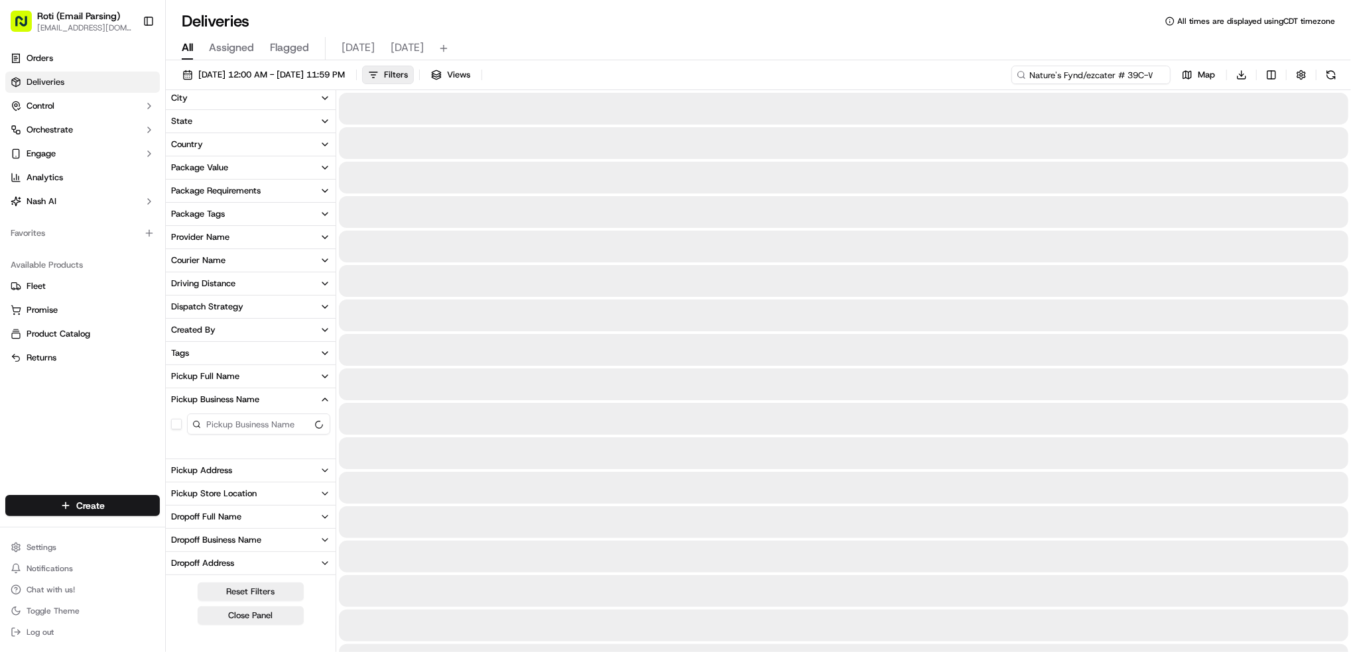
scroll to position [0, 15]
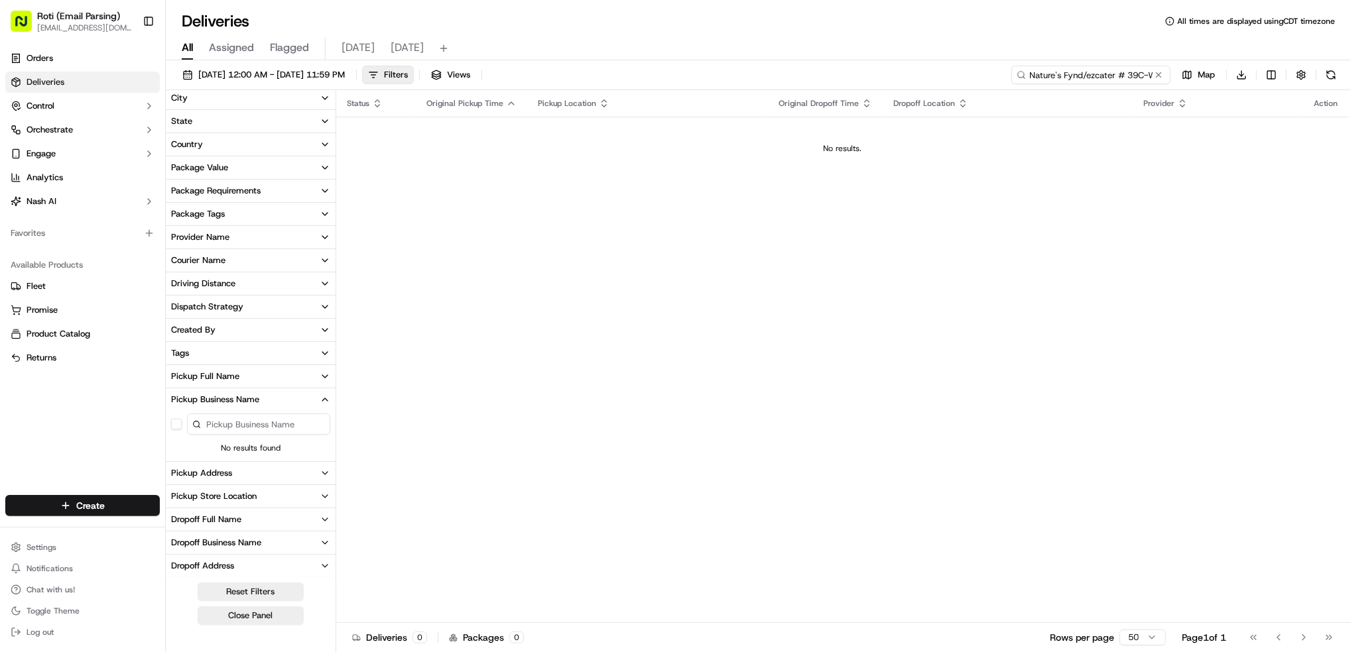
type input "Nature's Fynd/ezcater # 39C-W1F"
click at [1161, 80] on button at bounding box center [1158, 74] width 13 height 13
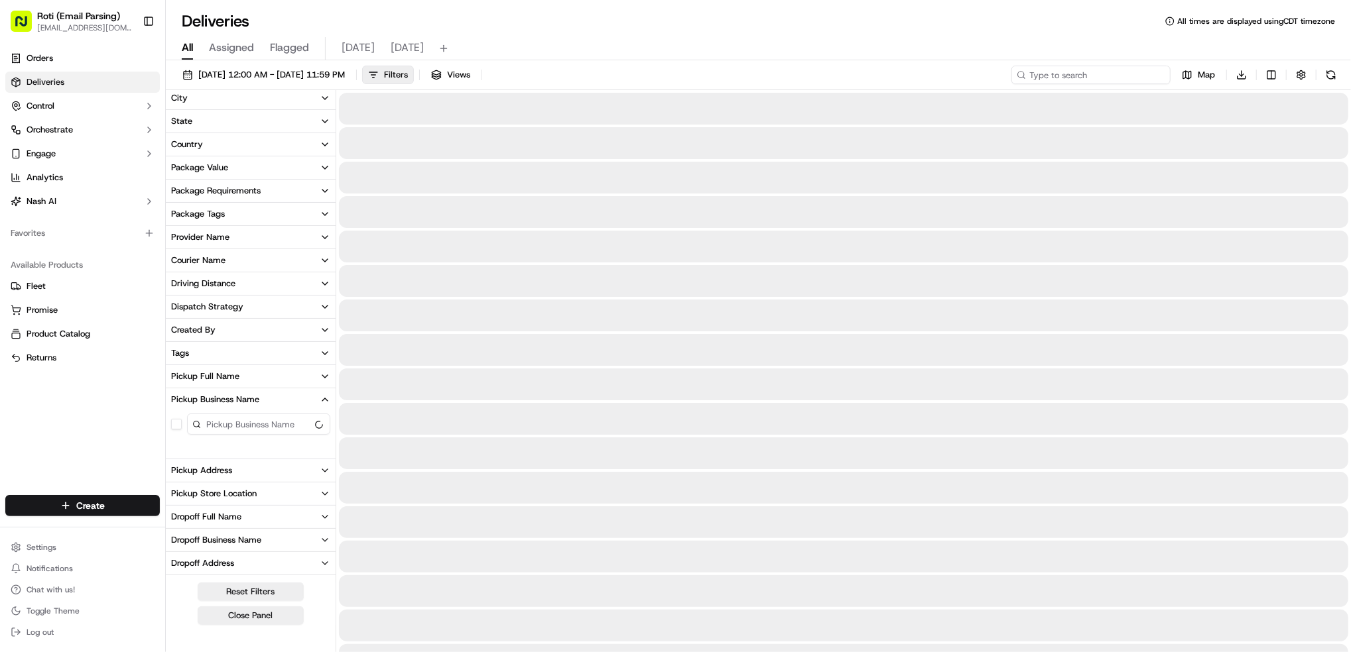
click at [1140, 76] on input at bounding box center [1090, 75] width 159 height 19
paste input "The Derm Collective"
click at [1044, 72] on input "The Derm Collective" at bounding box center [1090, 75] width 159 height 19
type input "The Derm Collective"
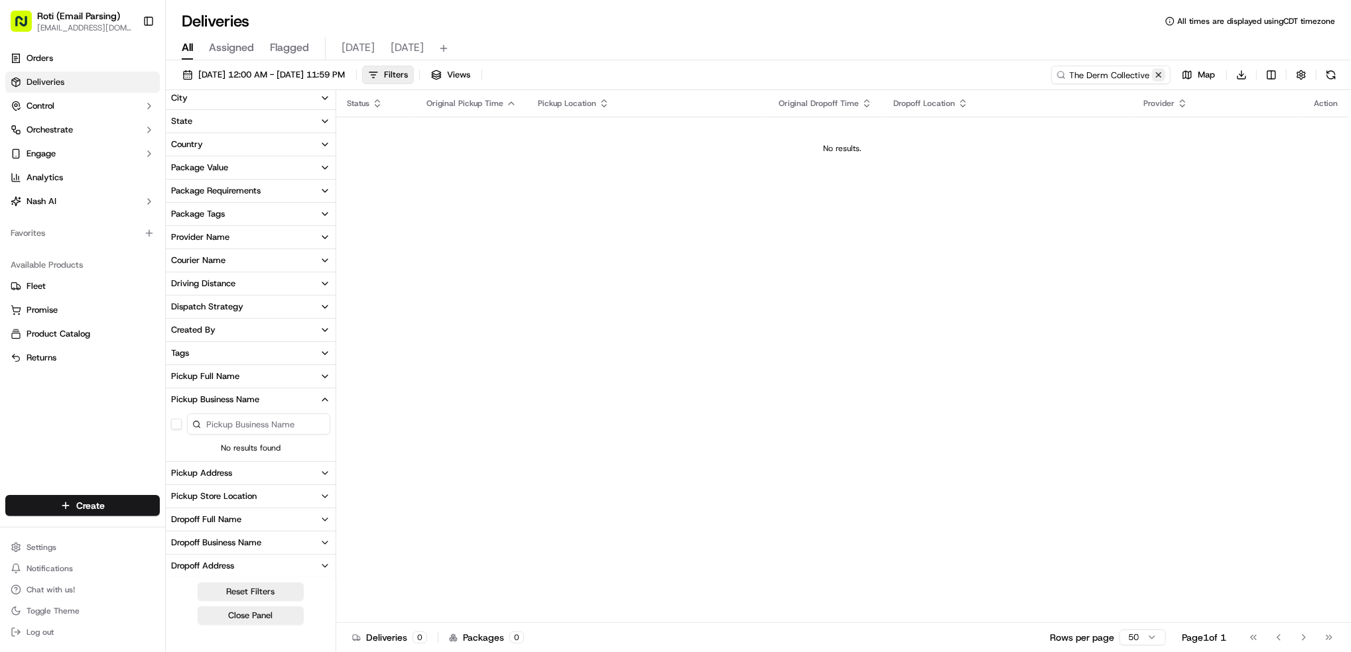
click at [1154, 74] on button at bounding box center [1158, 74] width 13 height 13
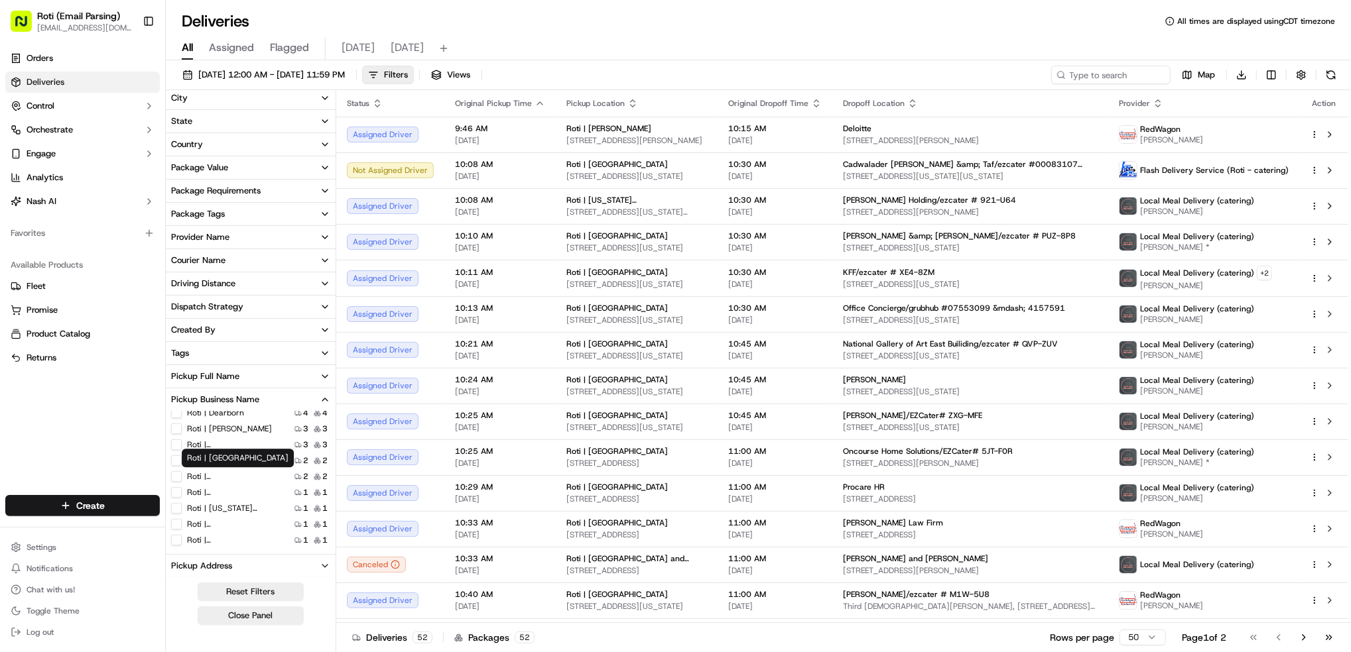
scroll to position [25, 0]
drag, startPoint x: 178, startPoint y: 421, endPoint x: 178, endPoint y: 395, distance: 26.5
click at [178, 421] on Michigan "Roti | [GEOGRAPHIC_DATA] and [US_STATE]" at bounding box center [176, 421] width 11 height 11
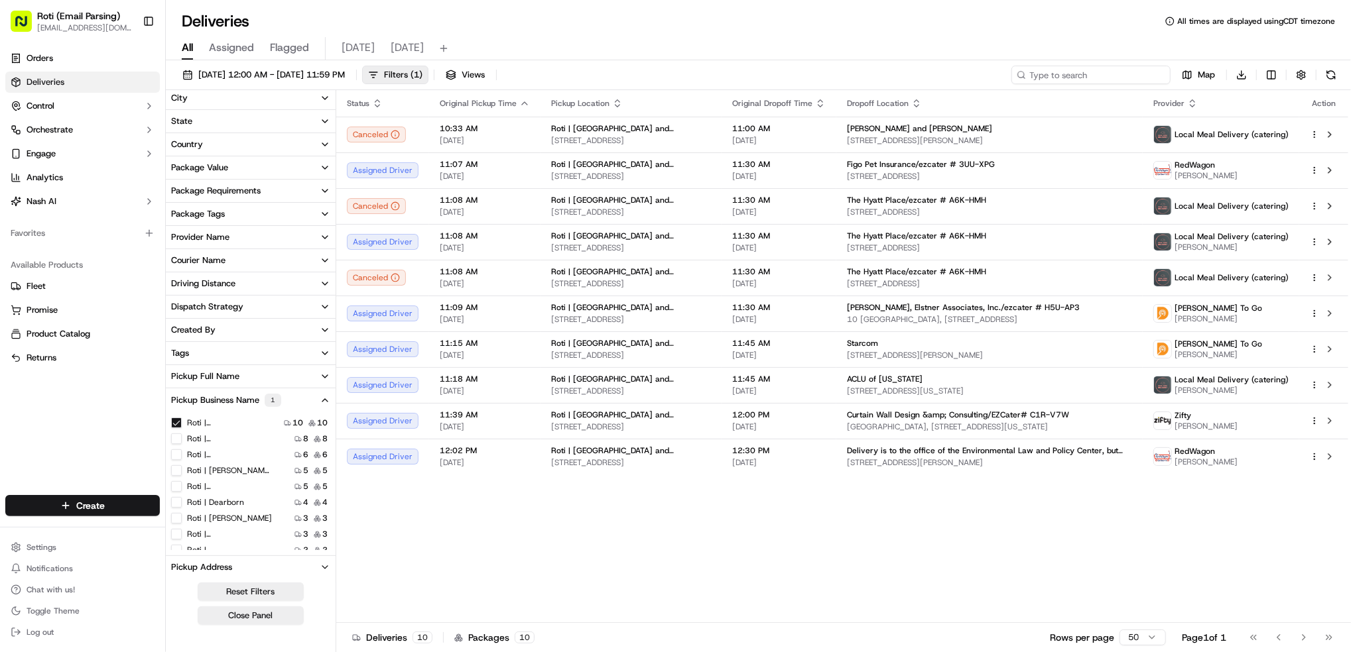
click at [1089, 72] on input at bounding box center [1090, 75] width 159 height 19
paste input "Inliner Solutions/ezcater # Z42-HGW"
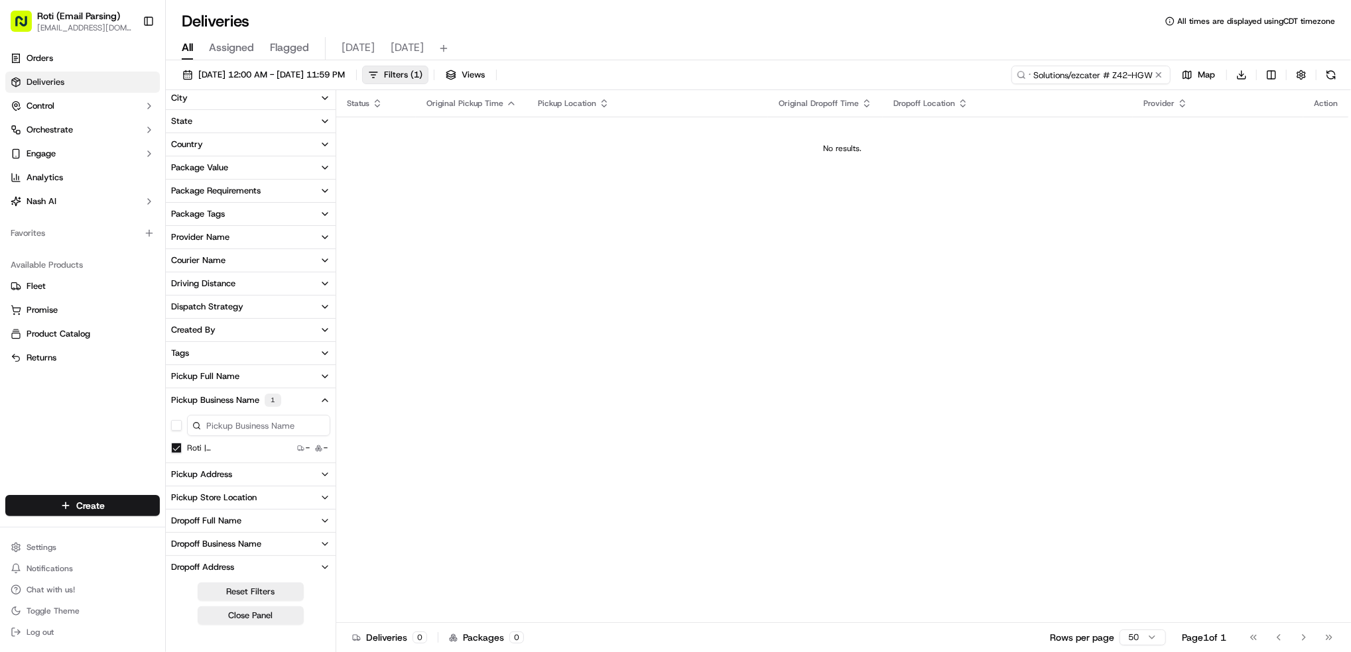
click at [1040, 72] on input "Inliner Solutions/ezcater # Z42-HGW" at bounding box center [1090, 75] width 159 height 19
type input "Inliner Solutions/ezcater # Z42-HGW"
click at [1158, 74] on button at bounding box center [1158, 74] width 13 height 13
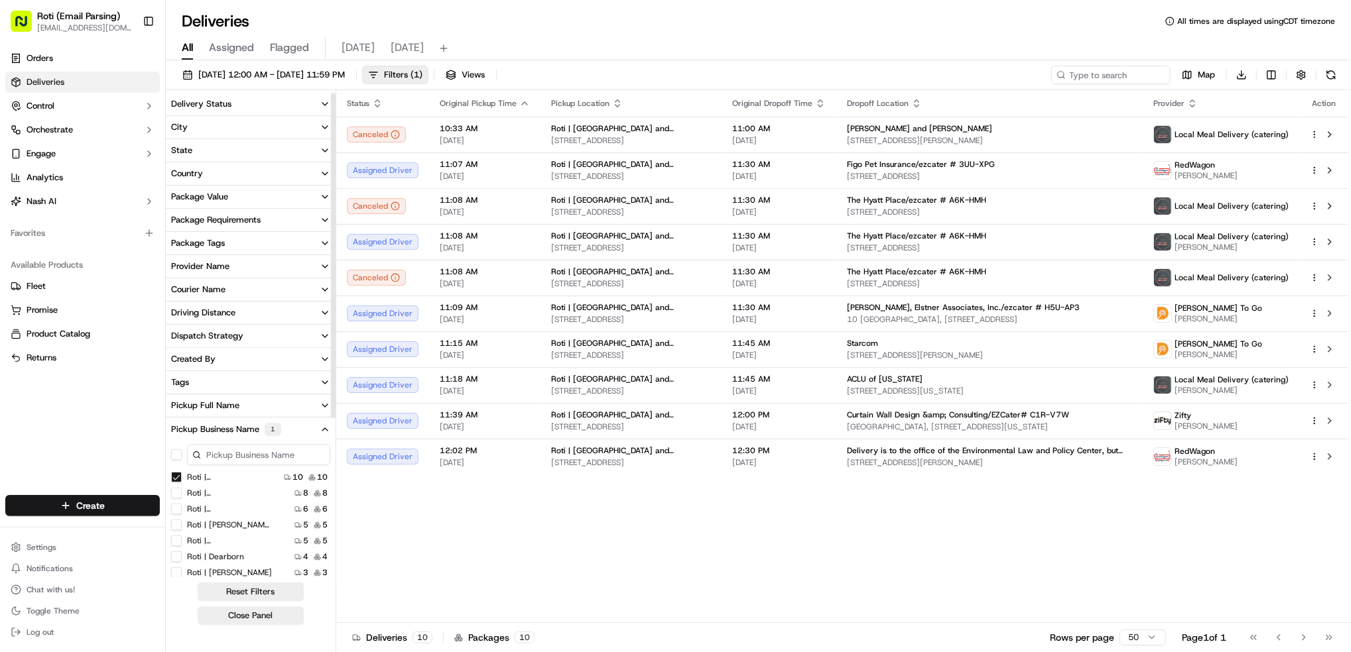
click at [272, 103] on button "Delivery Status" at bounding box center [251, 104] width 170 height 23
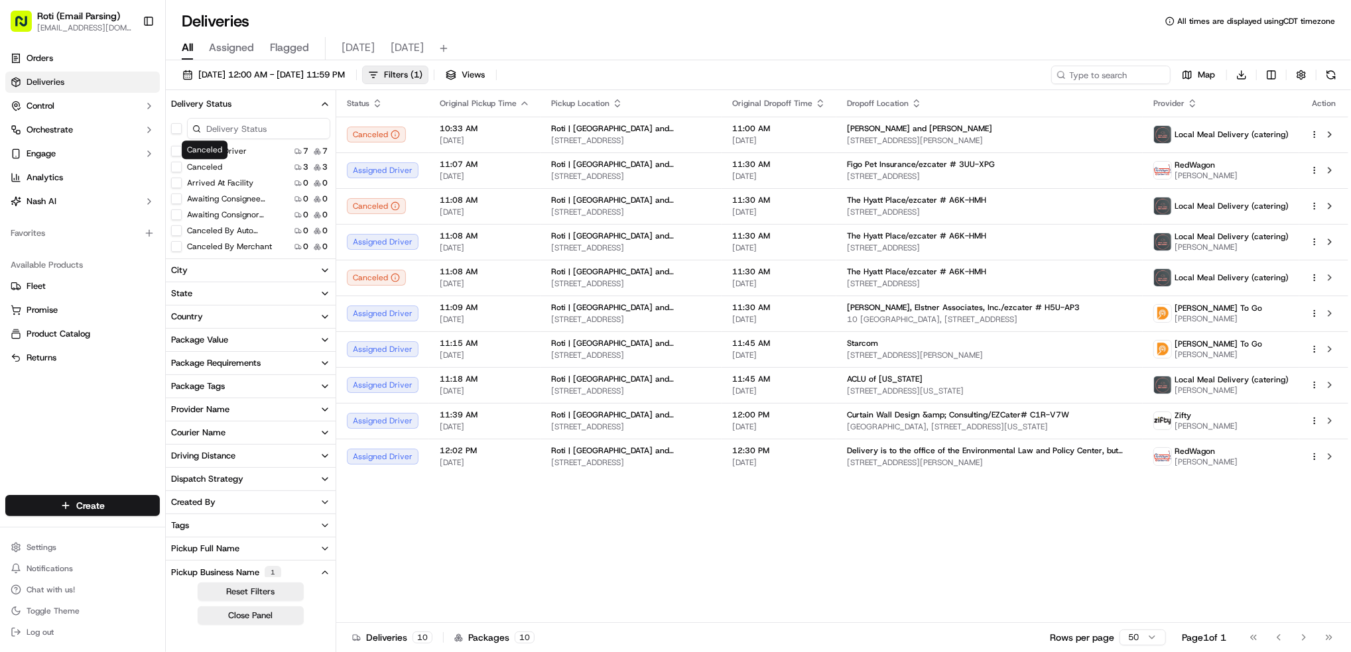
click at [174, 130] on button "button" at bounding box center [176, 128] width 11 height 11
click at [181, 169] on button "Canceled" at bounding box center [176, 168] width 11 height 11
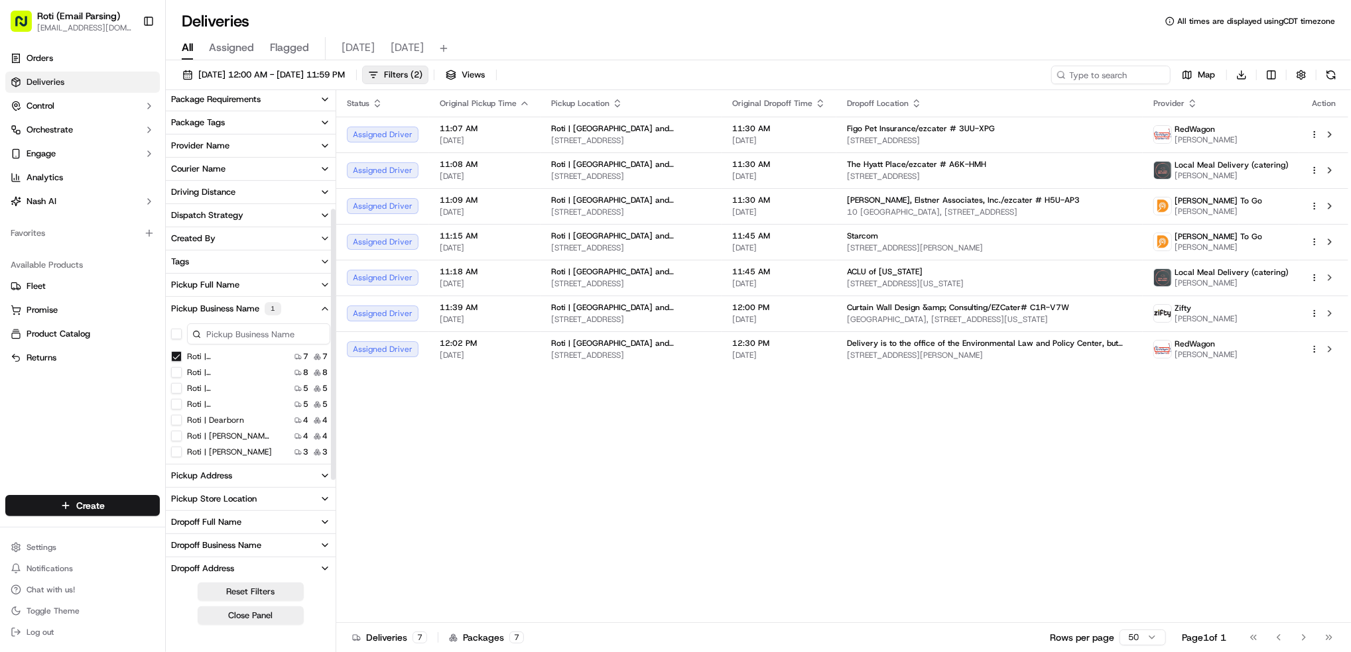
scroll to position [88, 0]
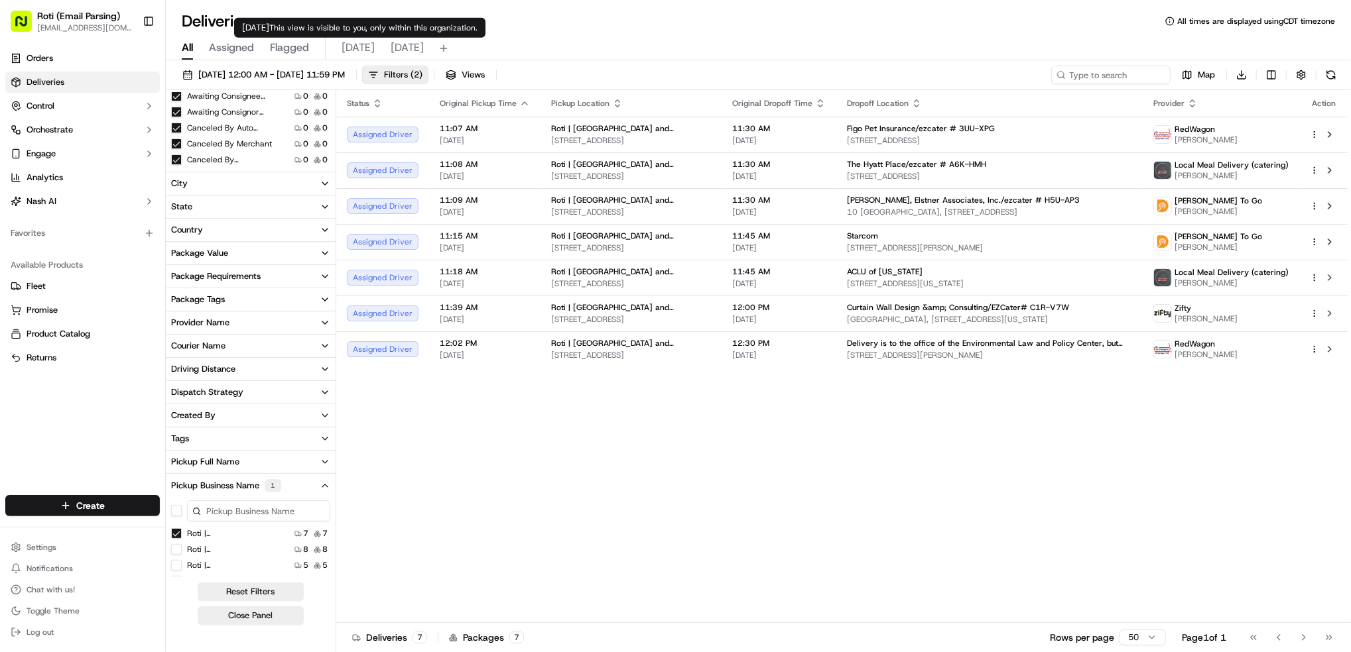
click at [352, 44] on span "[DATE]" at bounding box center [357, 48] width 33 height 16
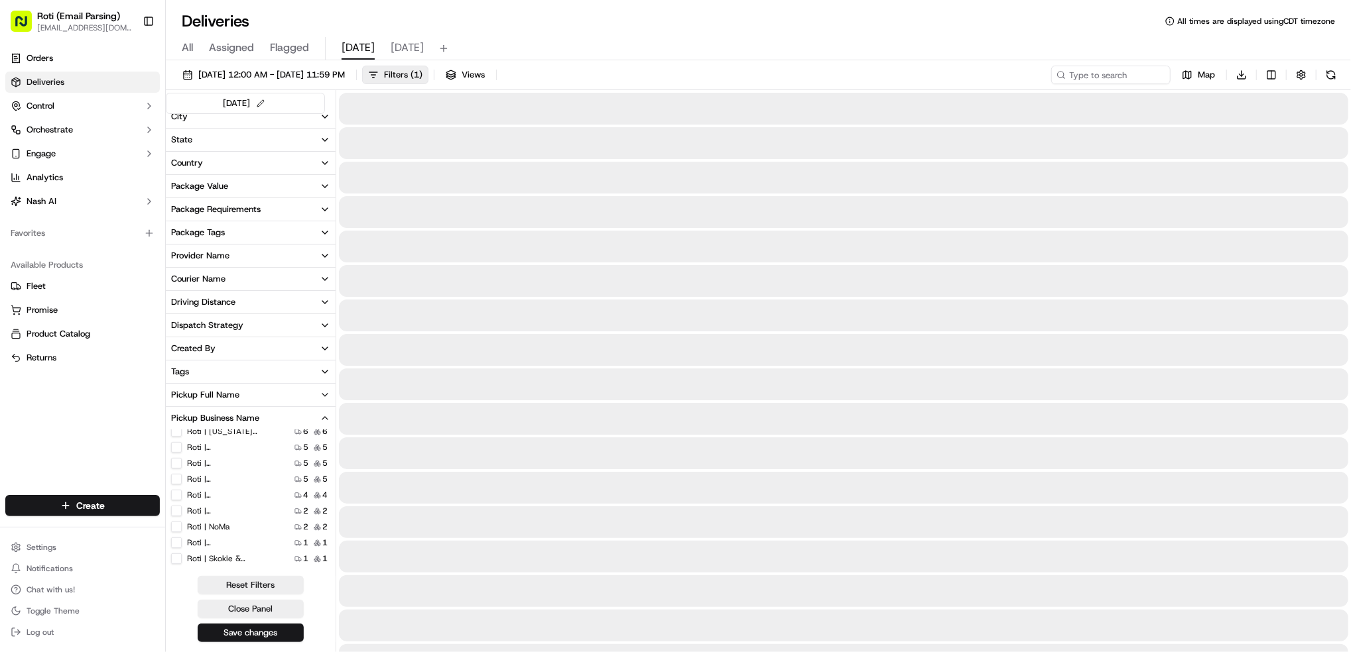
scroll to position [25, 0]
click at [237, 472] on label "Roti | [GEOGRAPHIC_DATA] and [US_STATE]" at bounding box center [229, 472] width 85 height 11
click at [182, 472] on Michigan "Roti | [GEOGRAPHIC_DATA] and [US_STATE]" at bounding box center [176, 472] width 11 height 11
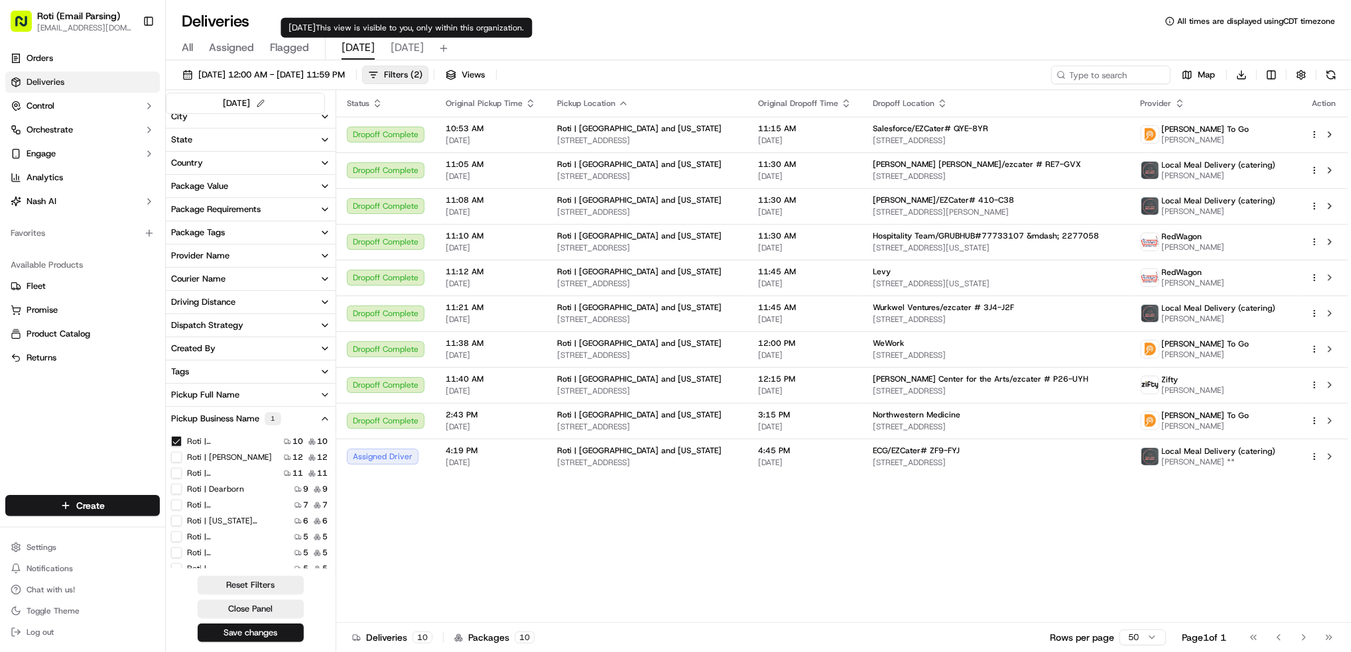
click at [402, 52] on span "[DATE]" at bounding box center [407, 48] width 33 height 16
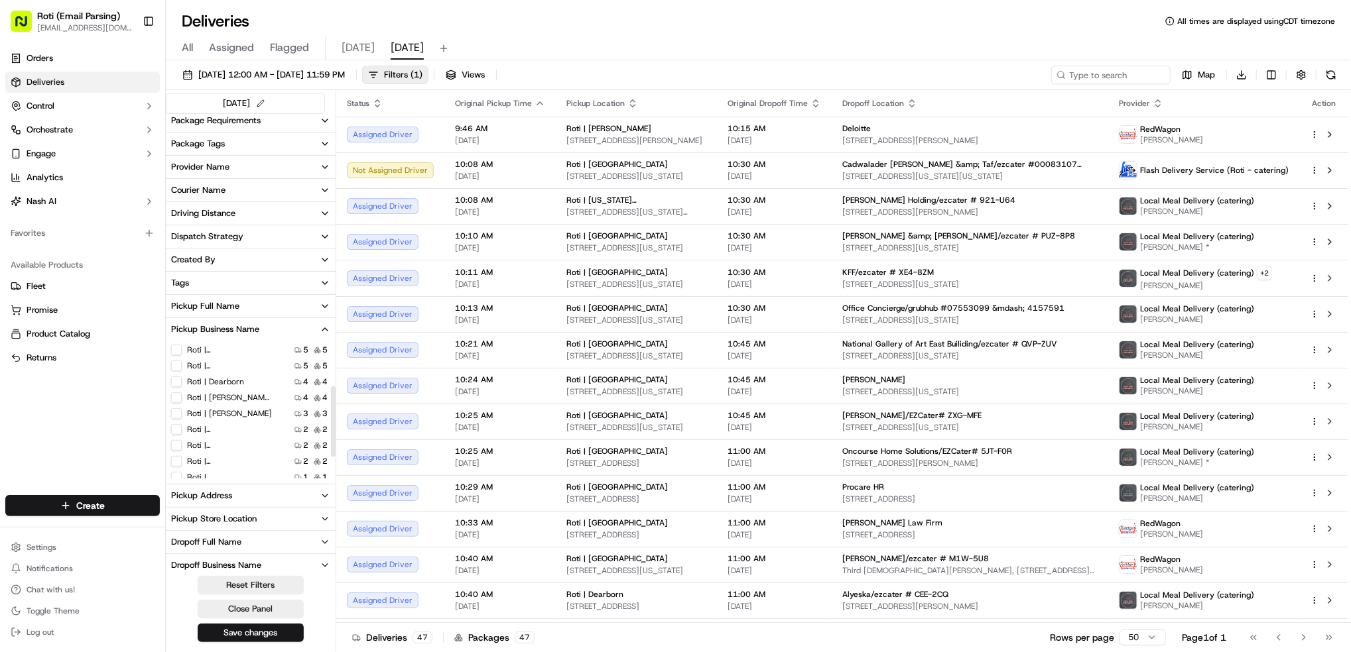
scroll to position [88, 0]
click at [1083, 80] on input at bounding box center [1090, 75] width 159 height 19
paste input "The Derm Collective"
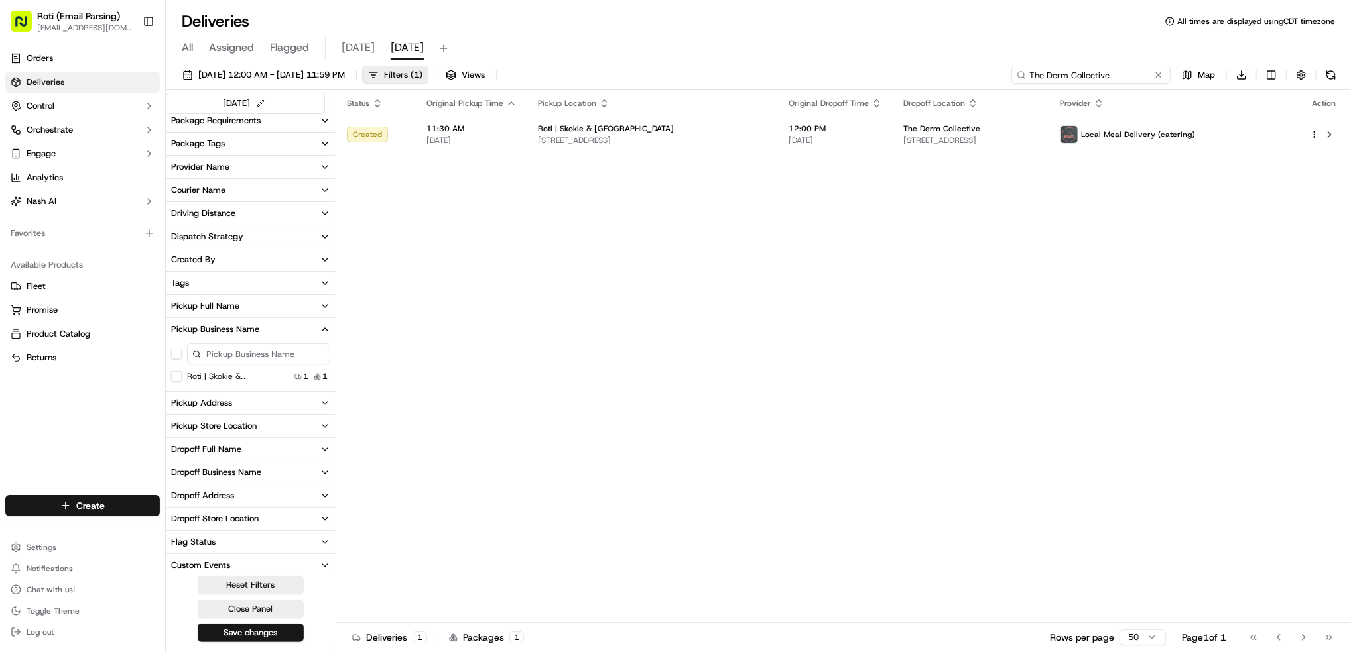
click at [1030, 72] on input "The Derm Collective" at bounding box center [1090, 75] width 159 height 19
type input "The Derm Collective"
drag, startPoint x: 1114, startPoint y: 74, endPoint x: 875, endPoint y: 52, distance: 240.4
click at [926, 56] on div "Deliveries All times are displayed using CDT timezone All Assigned Flagged toda…" at bounding box center [758, 326] width 1185 height 652
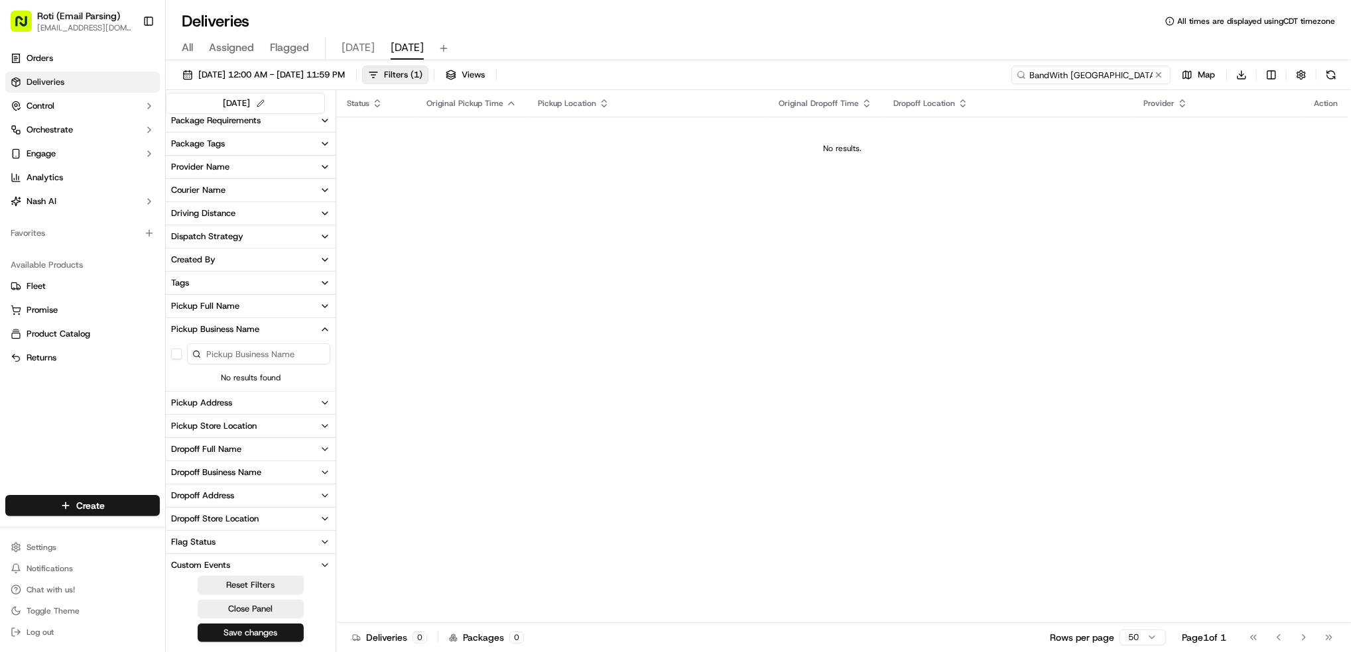
type input "BandWith [GEOGRAPHIC_DATA]"
click at [1160, 75] on button at bounding box center [1158, 74] width 13 height 13
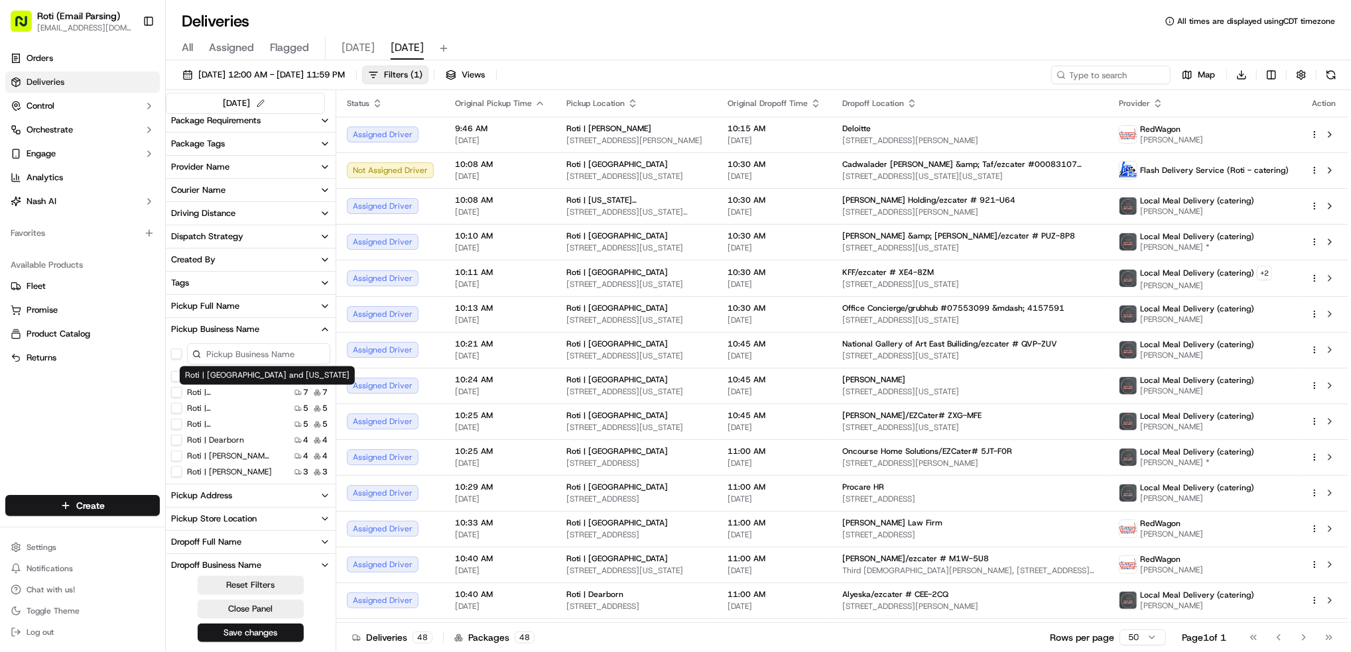
click at [237, 393] on label "Roti | [GEOGRAPHIC_DATA] and [US_STATE]" at bounding box center [229, 392] width 85 height 11
click at [182, 393] on Michigan "Roti | [GEOGRAPHIC_DATA] and [US_STATE]" at bounding box center [176, 392] width 11 height 11
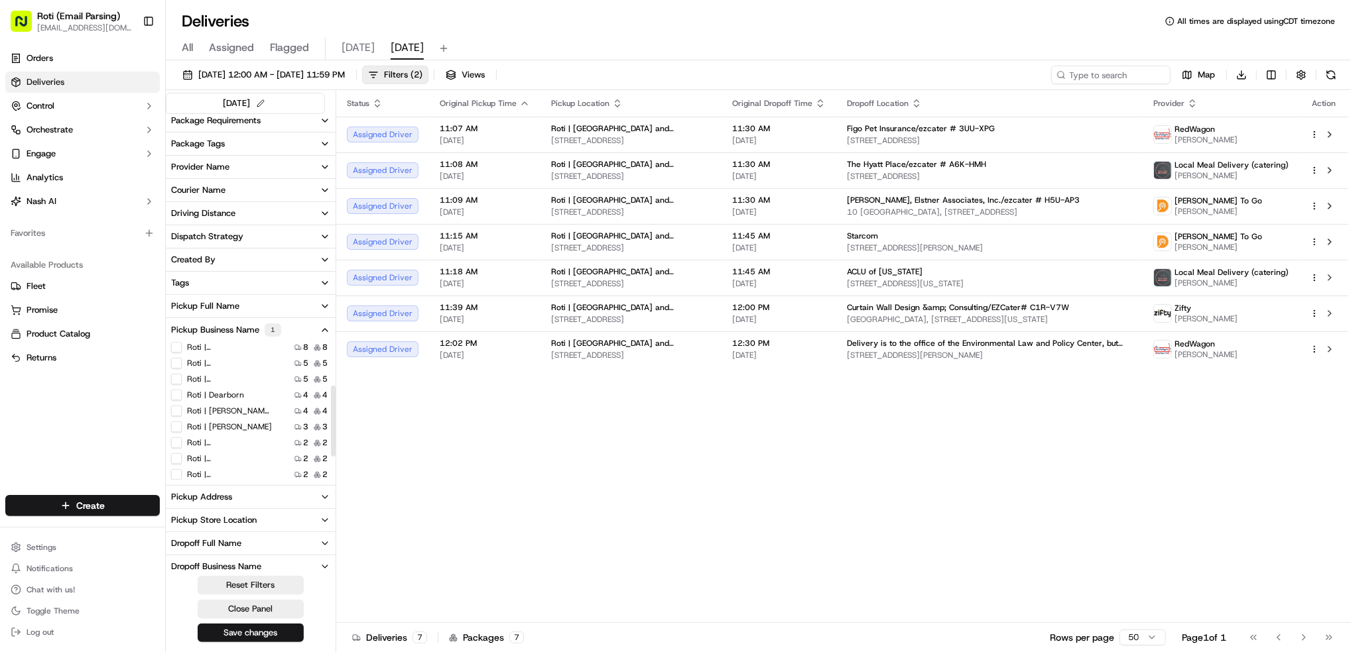
scroll to position [88, 0]
click at [241, 447] on label "Roti | [GEOGRAPHIC_DATA]" at bounding box center [229, 449] width 85 height 11
click at [182, 447] on Loop "Roti | [GEOGRAPHIC_DATA]" at bounding box center [176, 449] width 11 height 11
